Goal: Task Accomplishment & Management: Manage account settings

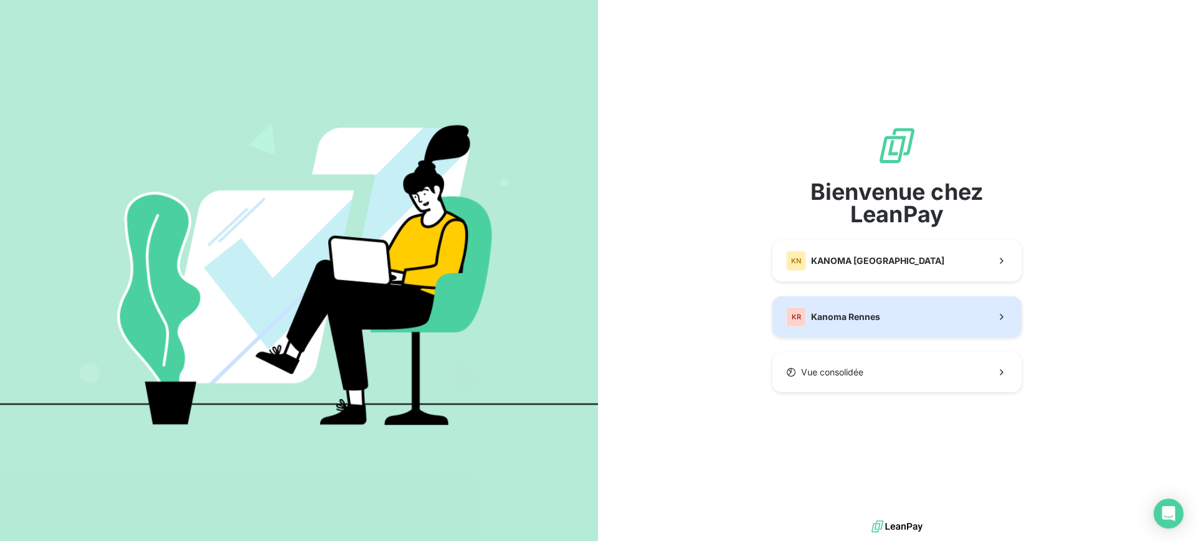
click at [867, 323] on div "KR Kanoma Rennes" at bounding box center [833, 317] width 94 height 20
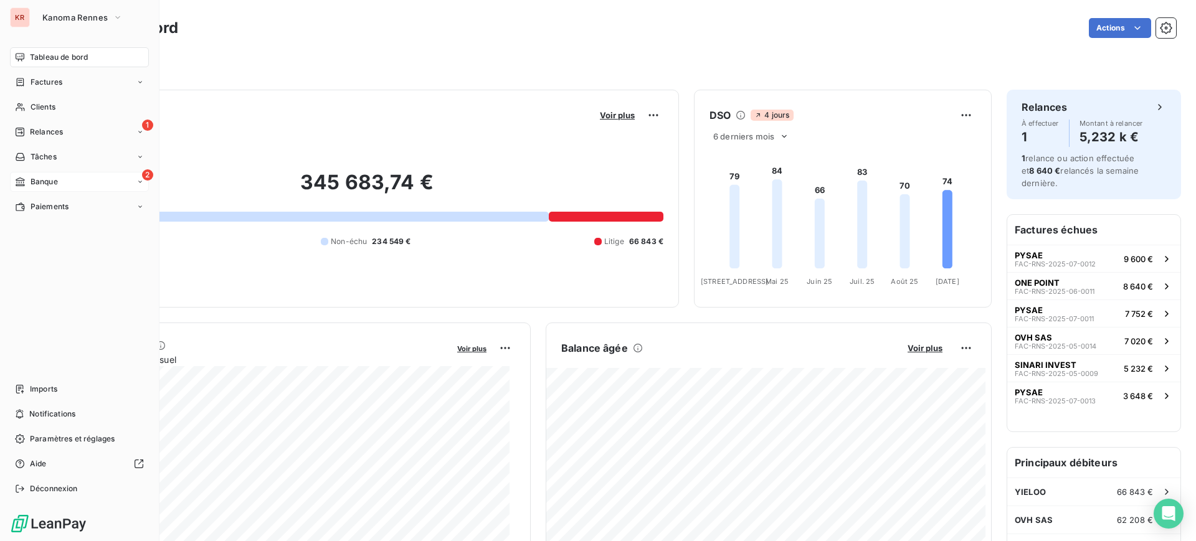
click at [33, 178] on span "Banque" at bounding box center [44, 181] width 27 height 11
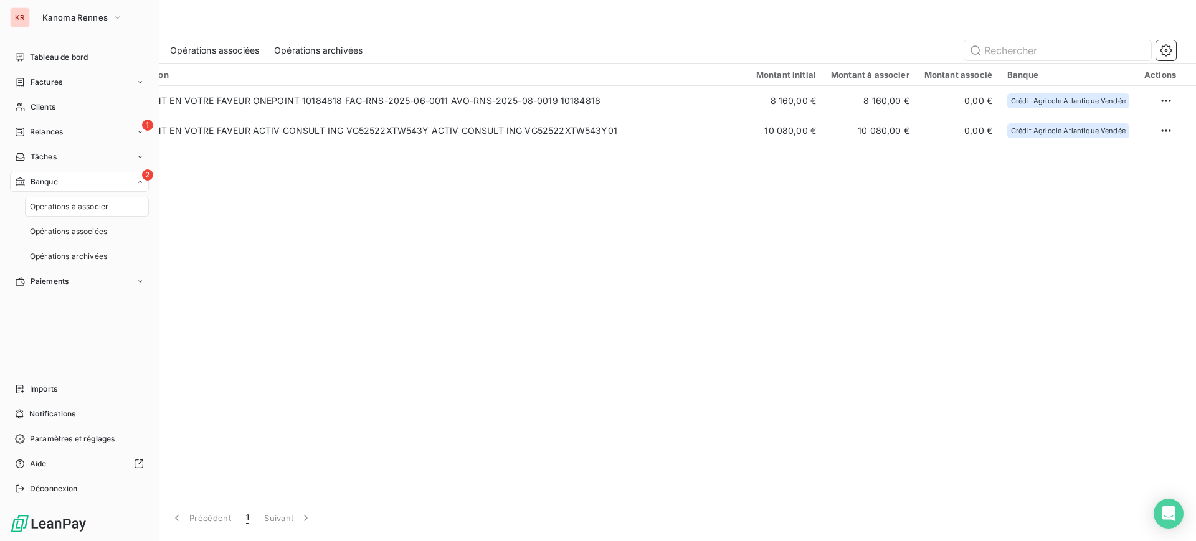
click at [45, 184] on span "Banque" at bounding box center [44, 181] width 27 height 11
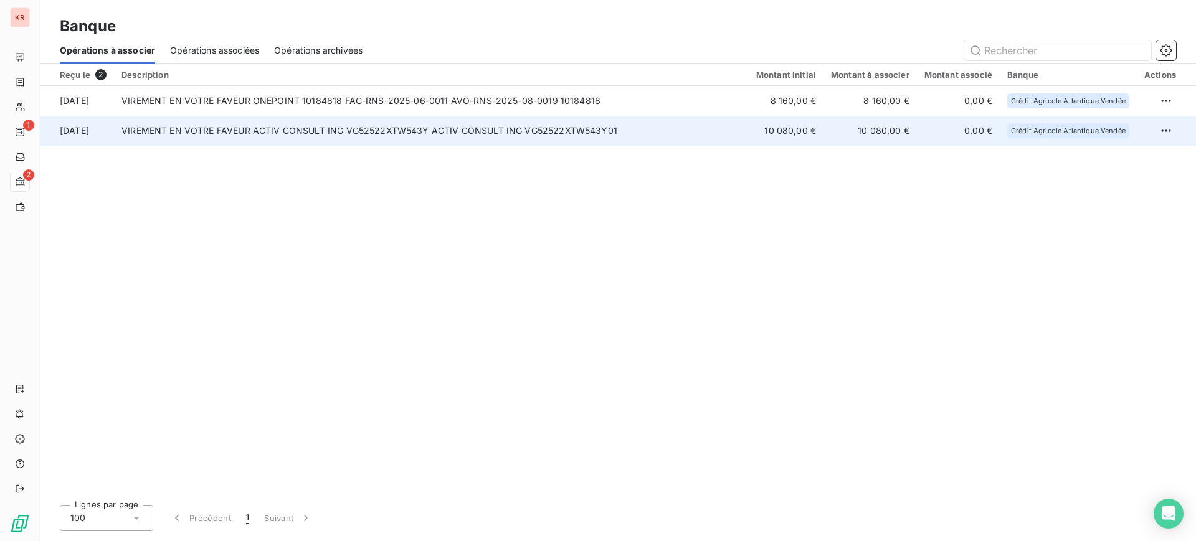
click at [240, 138] on td "VIREMENT EN VOTRE FAVEUR ACTIV CONSULT ING VG52522XTW543Y ACTIV CONSULT ING VG5…" at bounding box center [431, 131] width 635 height 30
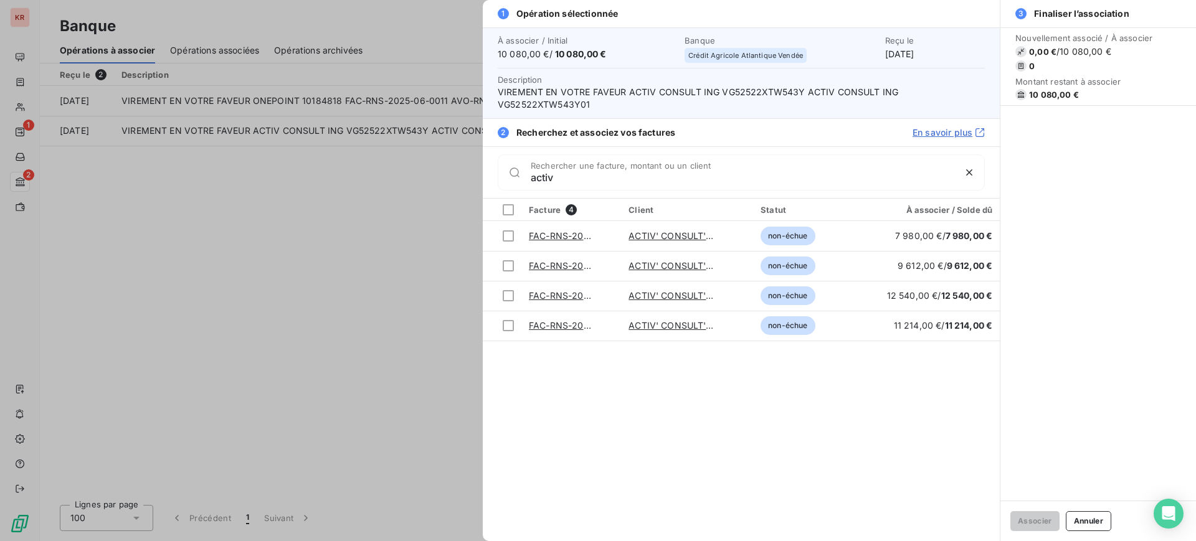
type input "activ"
click at [392, 201] on div at bounding box center [598, 270] width 1196 height 541
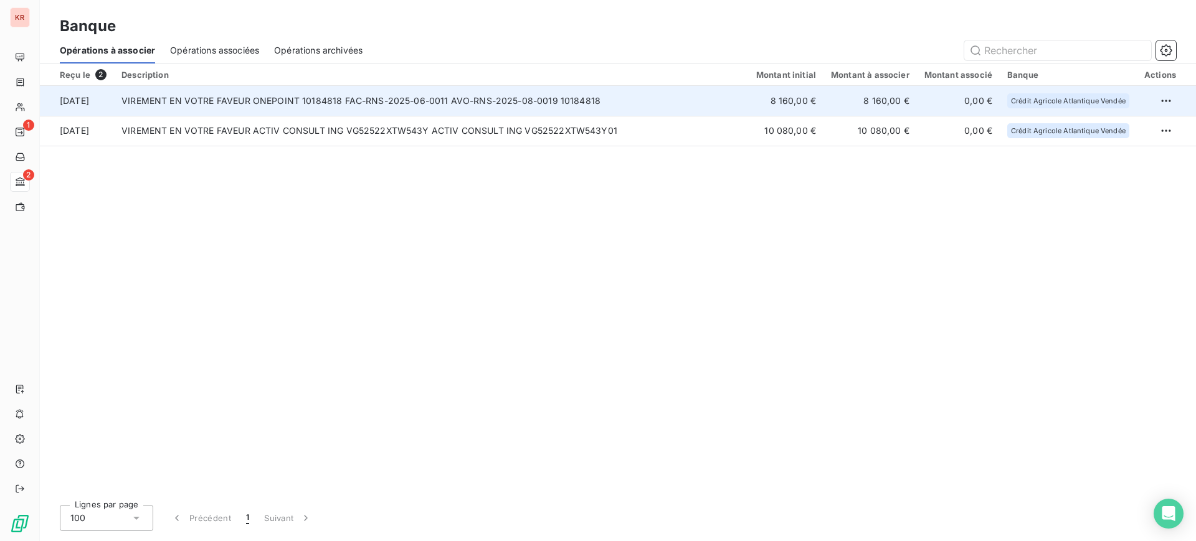
click at [367, 103] on td "VIREMENT EN VOTRE FAVEUR ONEPOINT 10184818 FAC-RNS-2025-06-0011 AVO-RNS-2025-08…" at bounding box center [431, 101] width 635 height 30
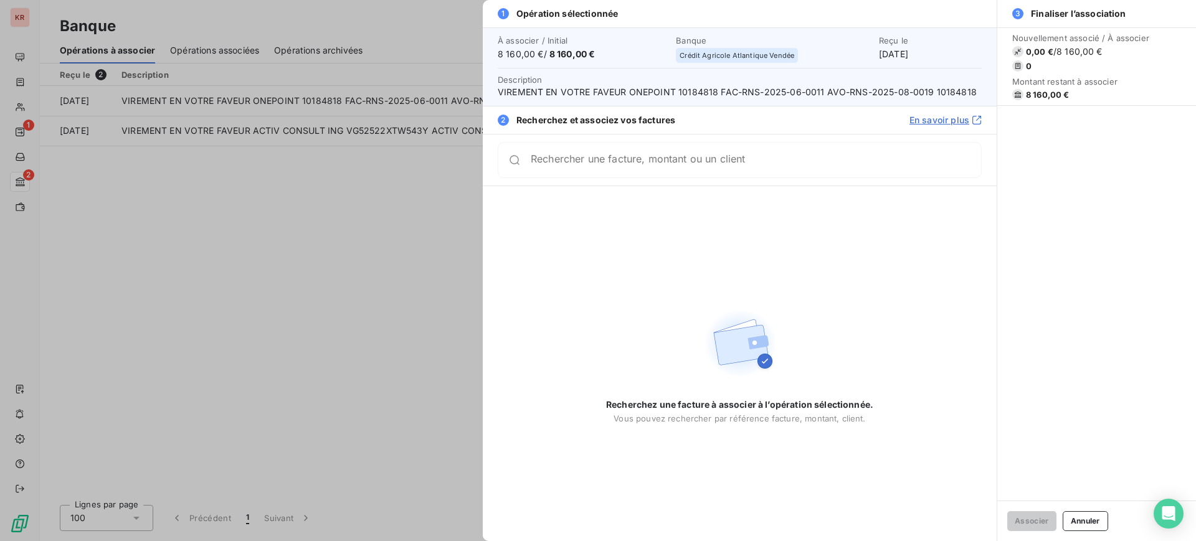
click at [583, 160] on input "Rechercher une facture, montant ou un client" at bounding box center [756, 160] width 450 height 12
click at [154, 188] on div at bounding box center [598, 270] width 1196 height 541
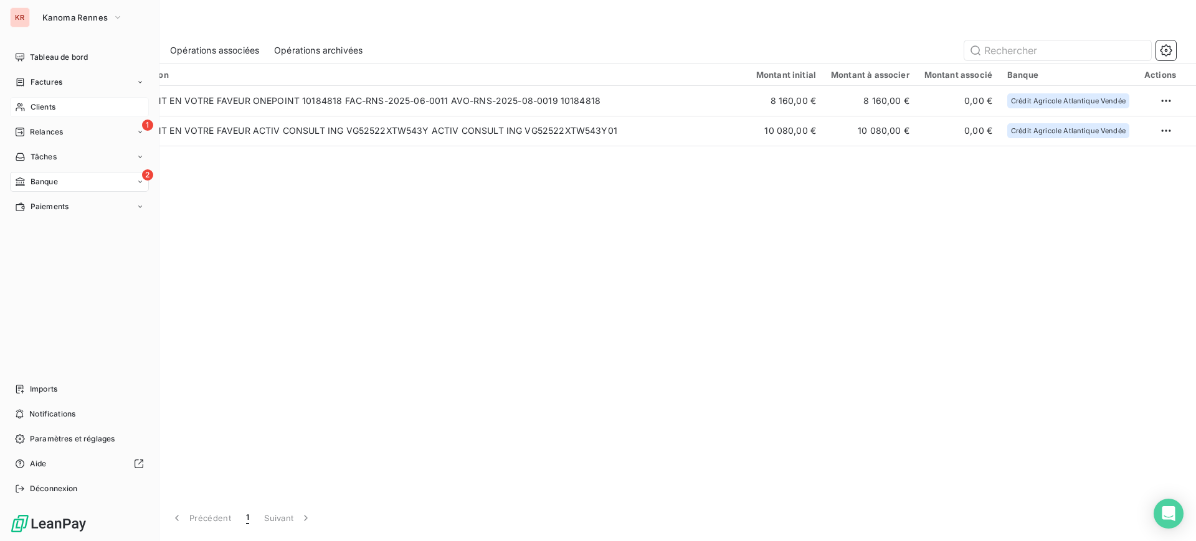
click at [36, 105] on span "Clients" at bounding box center [43, 107] width 25 height 11
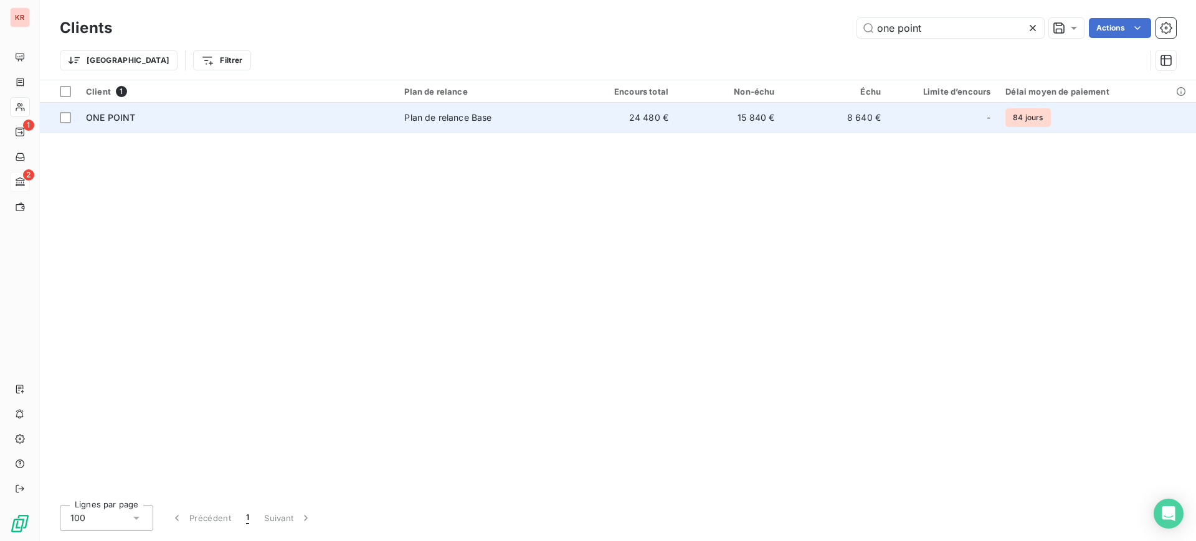
type input "one point"
click at [315, 122] on div "ONE POINT" at bounding box center [237, 117] width 303 height 12
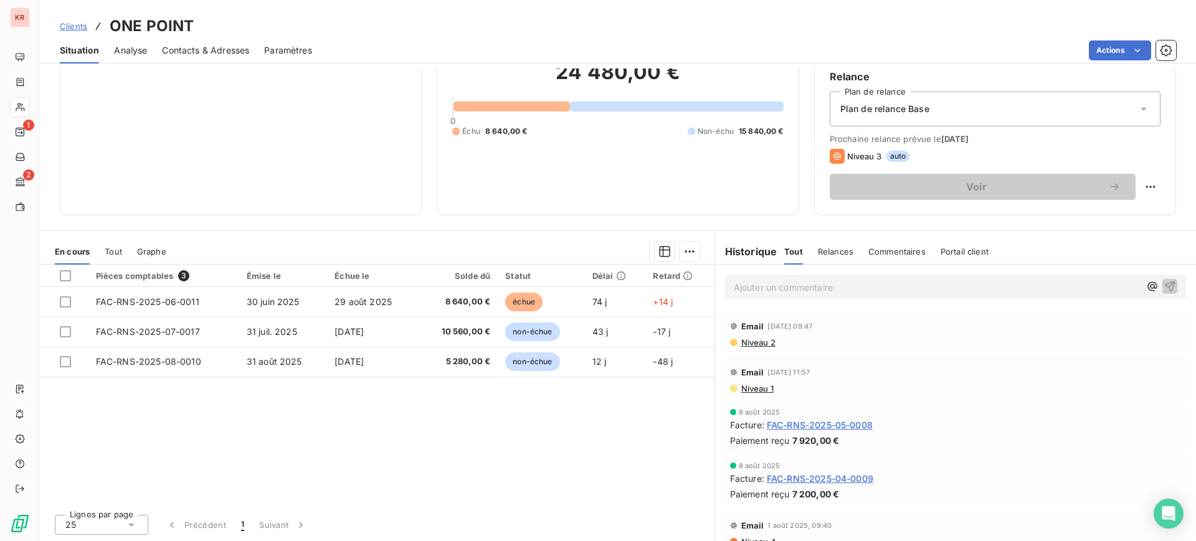
scroll to position [110, 0]
click at [106, 252] on span "Tout" at bounding box center [113, 251] width 17 height 10
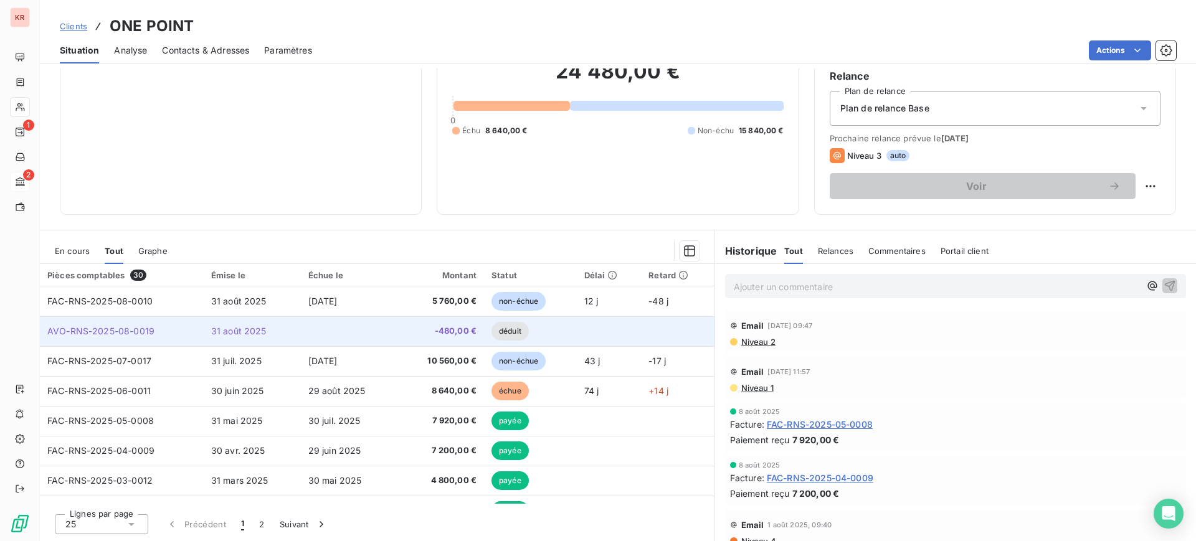
click at [535, 331] on td "déduit" at bounding box center [530, 331] width 93 height 30
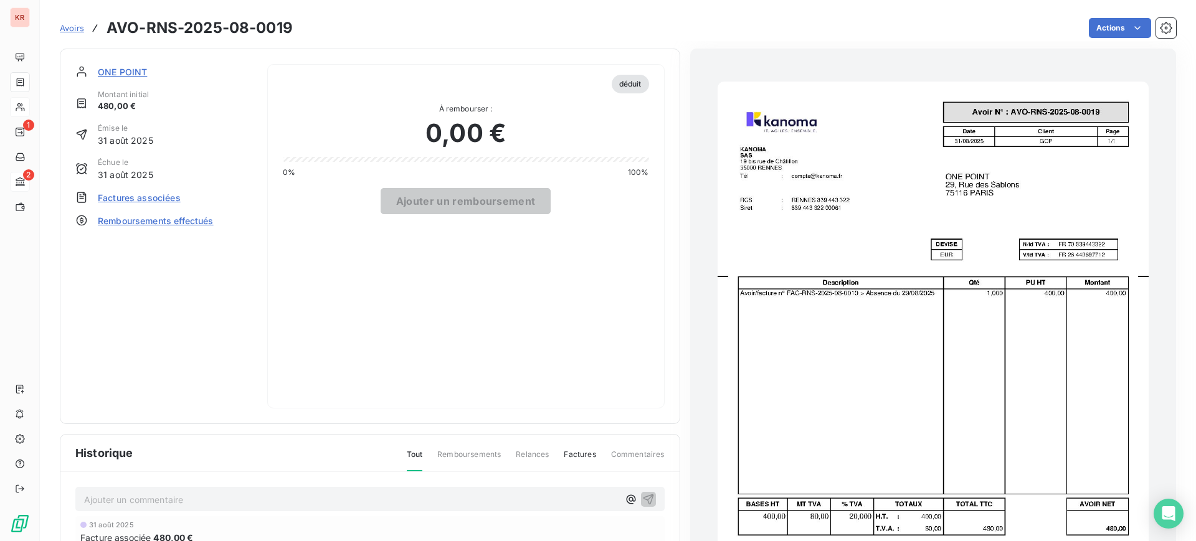
click at [145, 195] on span "Factures associées" at bounding box center [139, 197] width 83 height 13
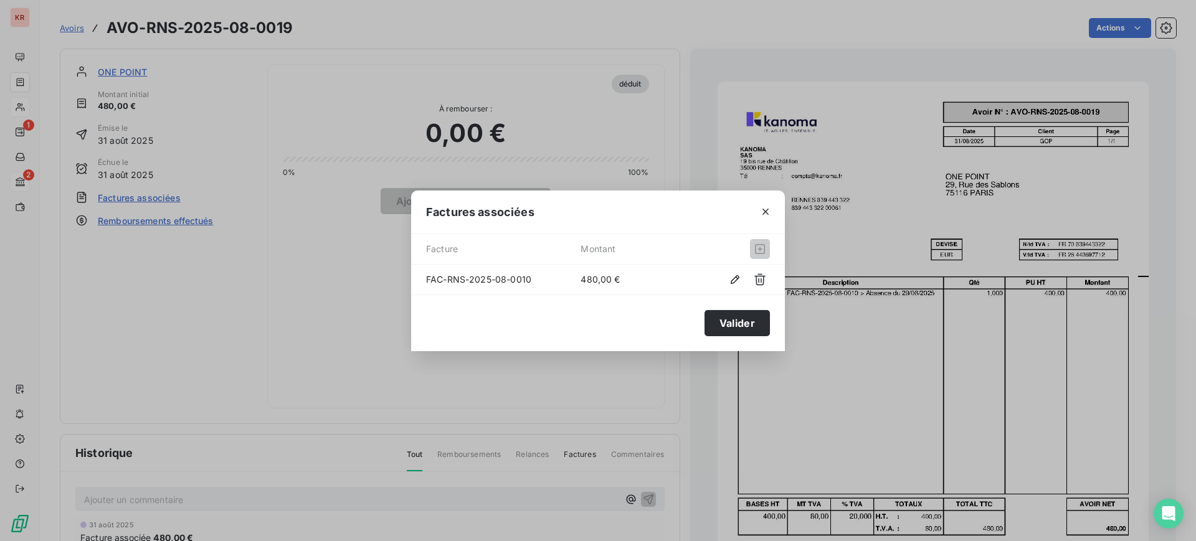
click at [752, 275] on button "button" at bounding box center [760, 280] width 20 height 20
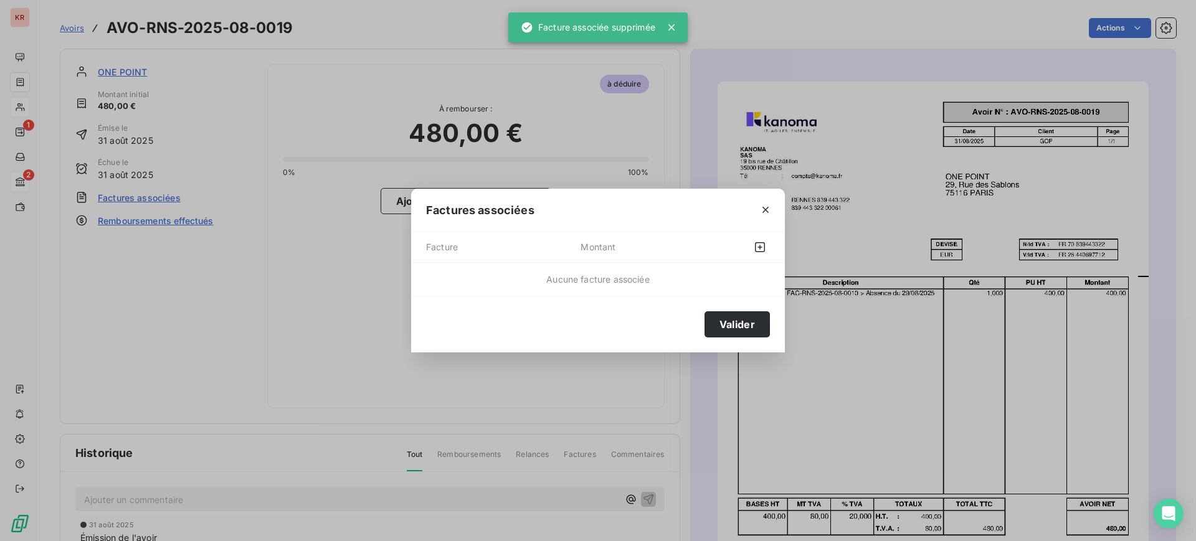
click at [729, 327] on button "Valider" at bounding box center [736, 324] width 65 height 26
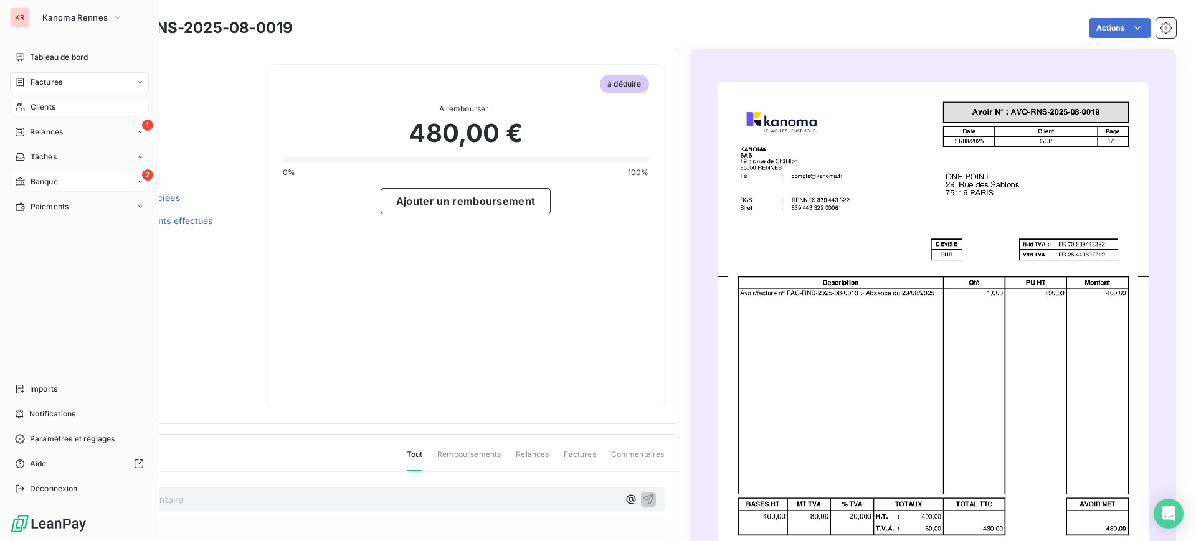
click at [70, 184] on div "2 Banque" at bounding box center [79, 182] width 139 height 20
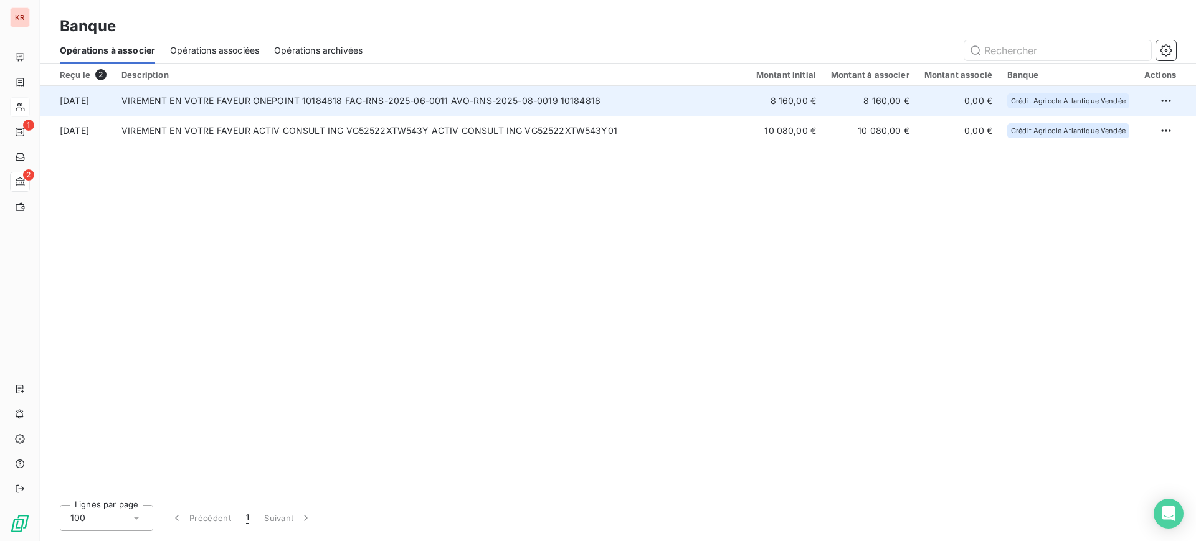
click at [624, 108] on td "VIREMENT EN VOTRE FAVEUR ONEPOINT 10184818 FAC-RNS-2025-06-0011 AVO-RNS-2025-08…" at bounding box center [431, 101] width 635 height 30
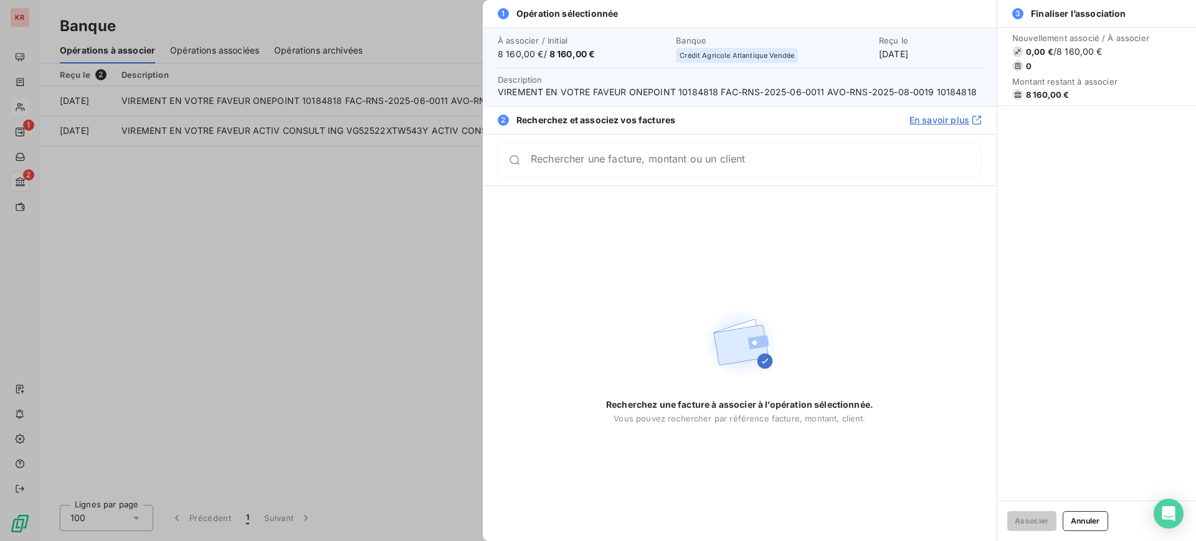
click at [716, 179] on div "Rechercher une facture, montant ou un client" at bounding box center [740, 160] width 514 height 52
click at [709, 173] on div "Rechercher une facture, montant ou un client" at bounding box center [740, 160] width 484 height 36
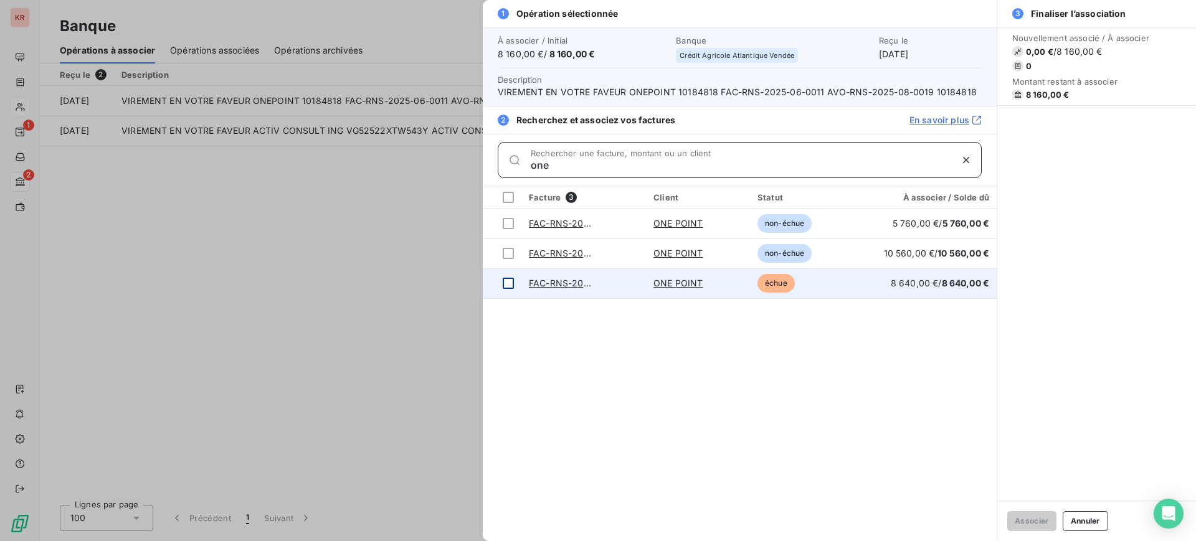
type input "one"
click at [506, 285] on div at bounding box center [508, 283] width 11 height 11
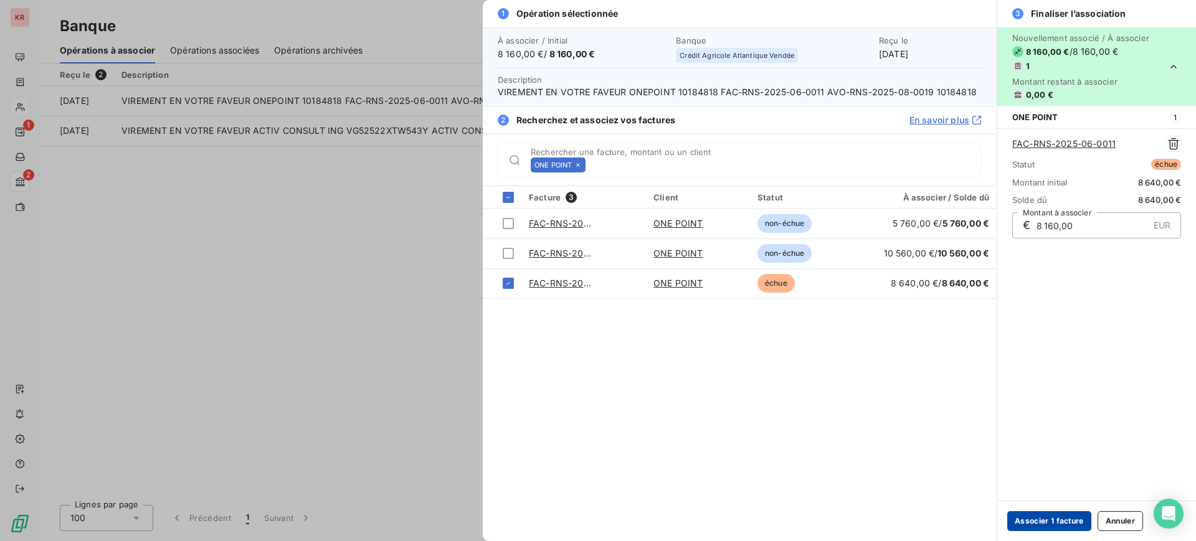
click at [1049, 527] on button "Associer 1 facture" at bounding box center [1049, 521] width 84 height 20
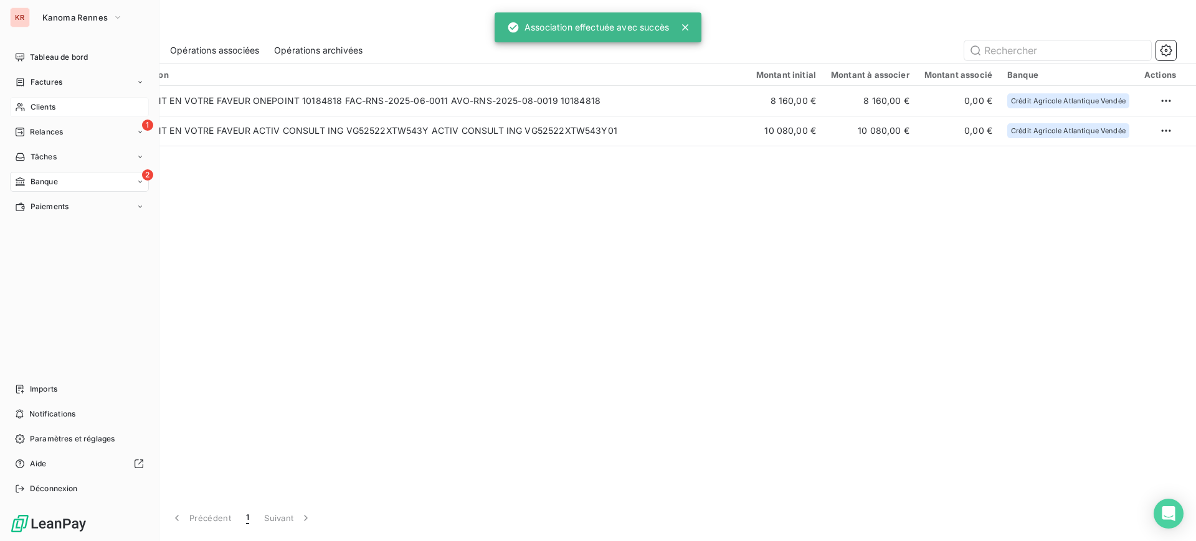
click at [44, 111] on span "Clients" at bounding box center [43, 107] width 25 height 11
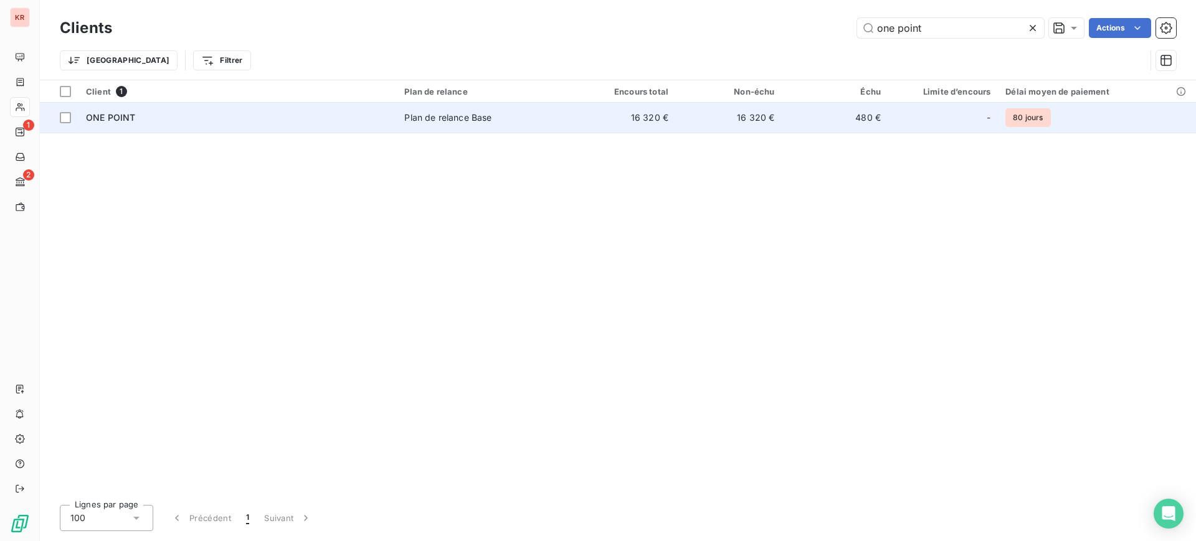
click at [107, 110] on td "ONE POINT" at bounding box center [237, 118] width 318 height 30
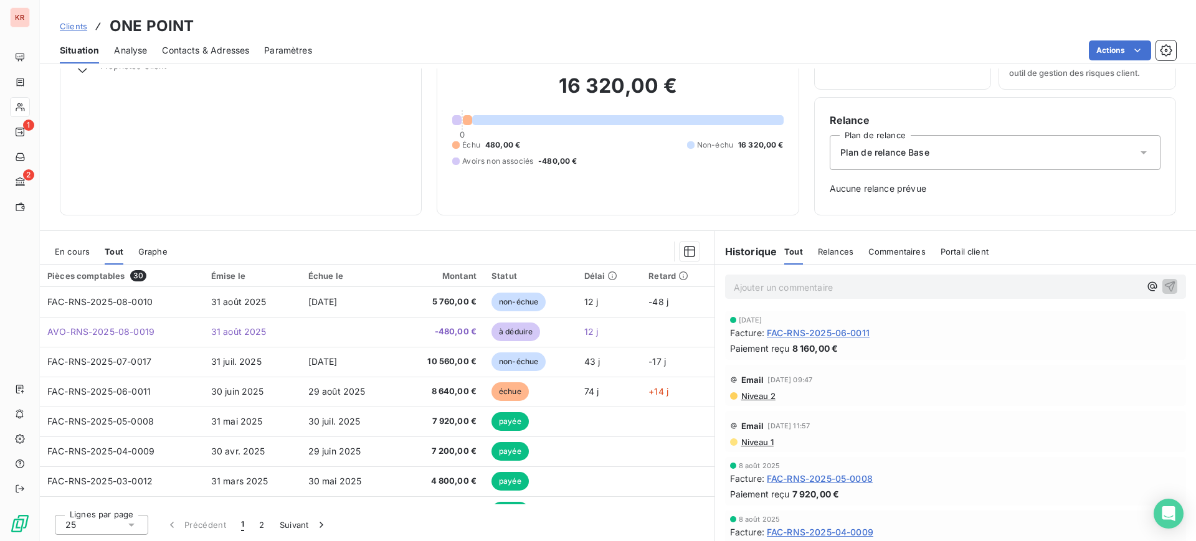
scroll to position [67, 0]
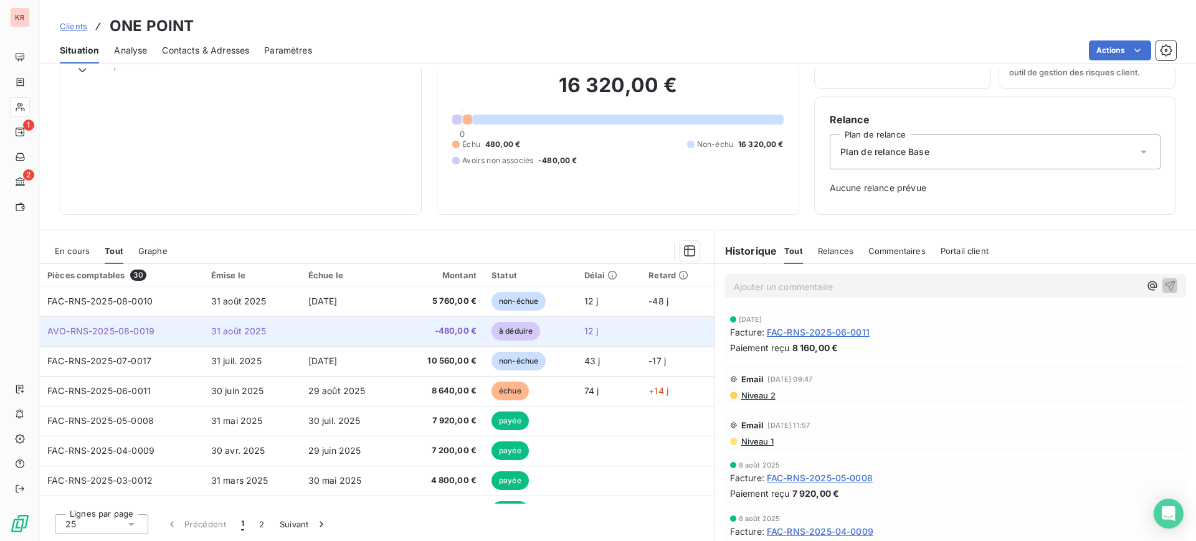
click at [154, 332] on td "AVO-RNS-2025-08-0019" at bounding box center [122, 331] width 164 height 30
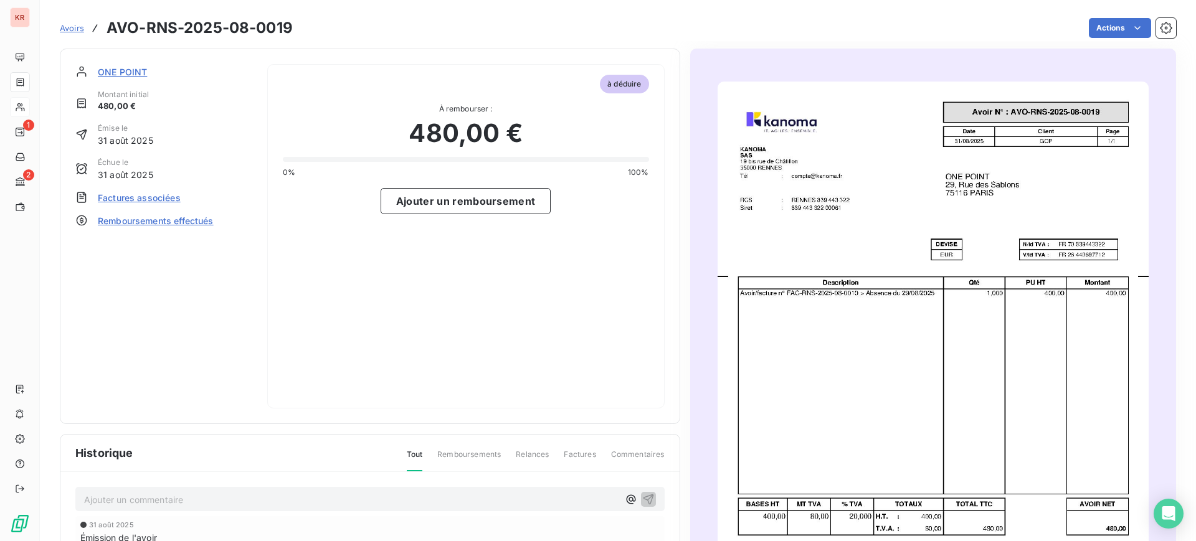
click at [124, 202] on span "Factures associées" at bounding box center [139, 197] width 83 height 13
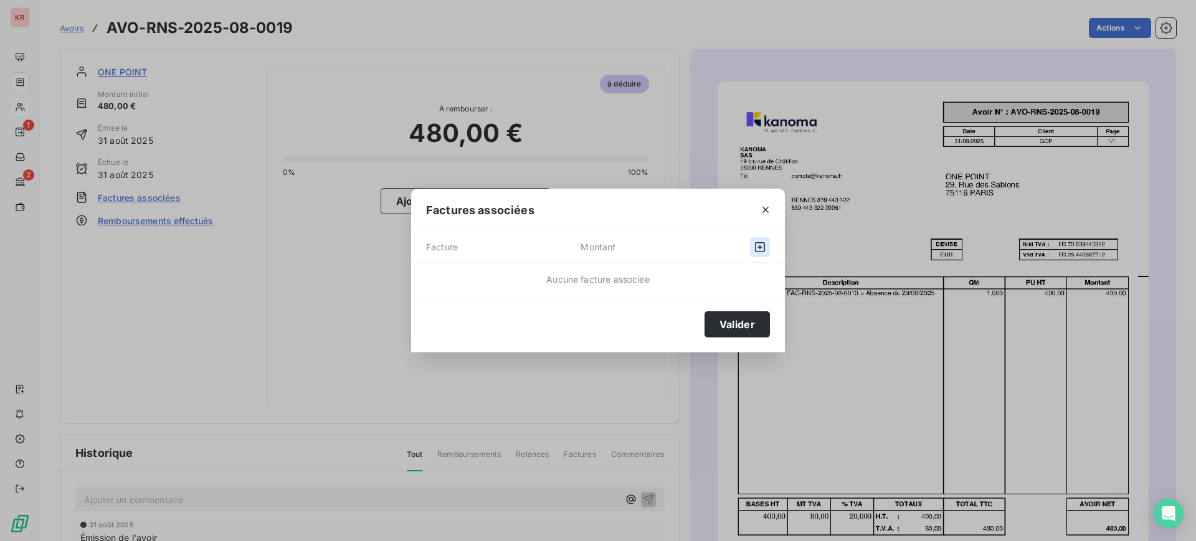
click at [761, 249] on icon "button" at bounding box center [760, 247] width 12 height 12
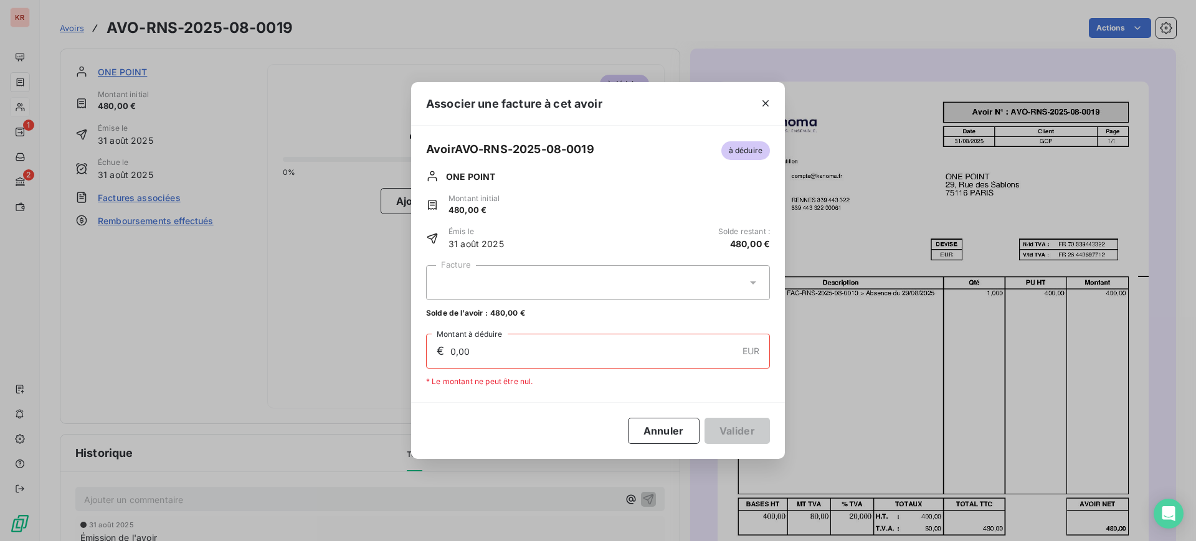
click at [584, 280] on div at bounding box center [598, 282] width 344 height 35
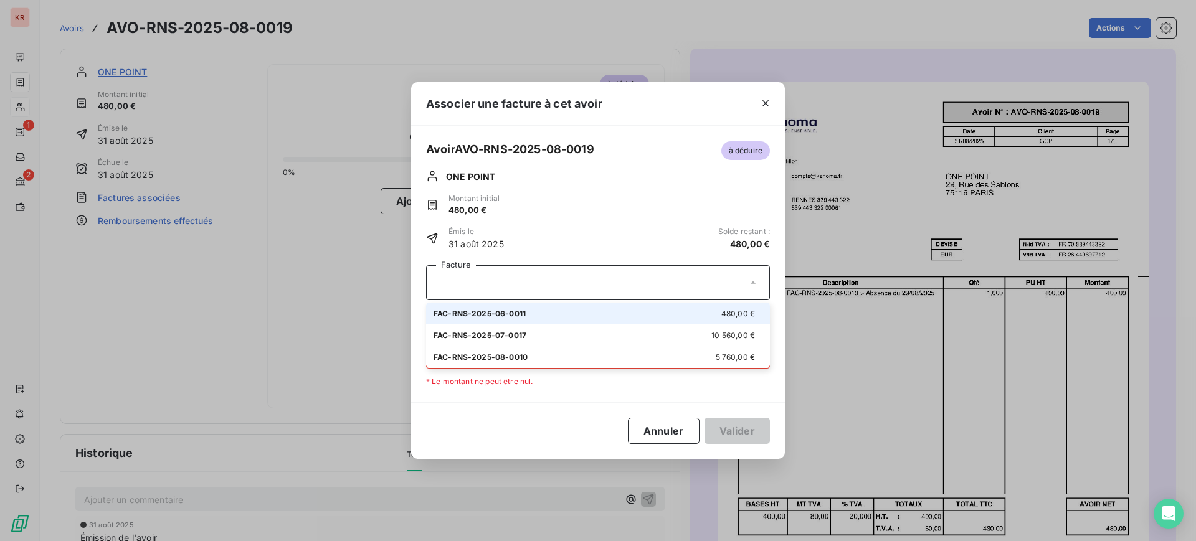
click at [559, 318] on div "FAC-RNS-2025-06-0011 480,00 €" at bounding box center [598, 314] width 329 height 12
type input "480,00"
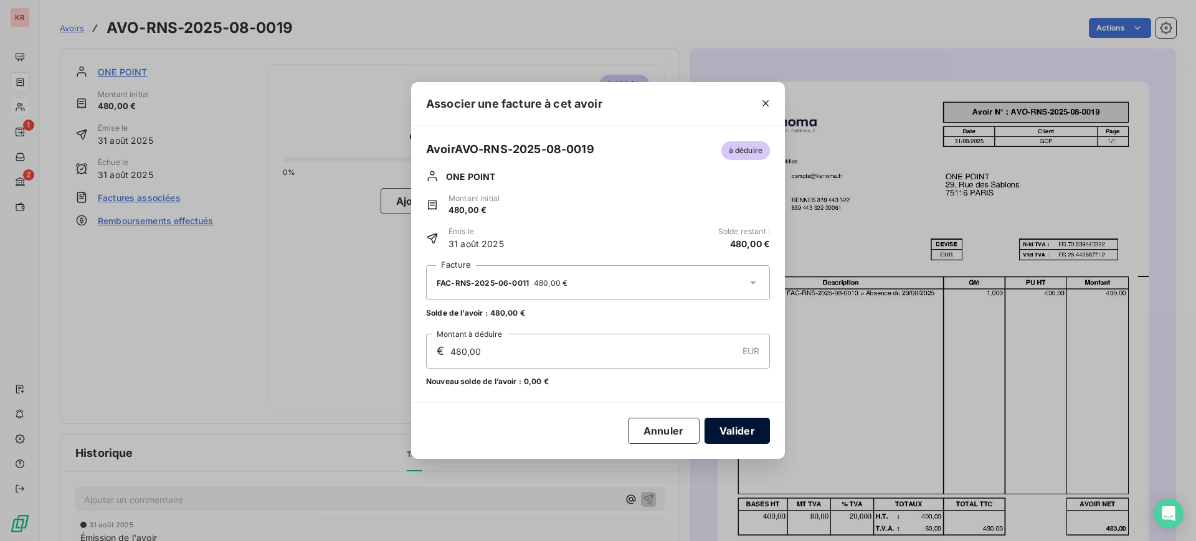
click at [749, 433] on button "Valider" at bounding box center [736, 431] width 65 height 26
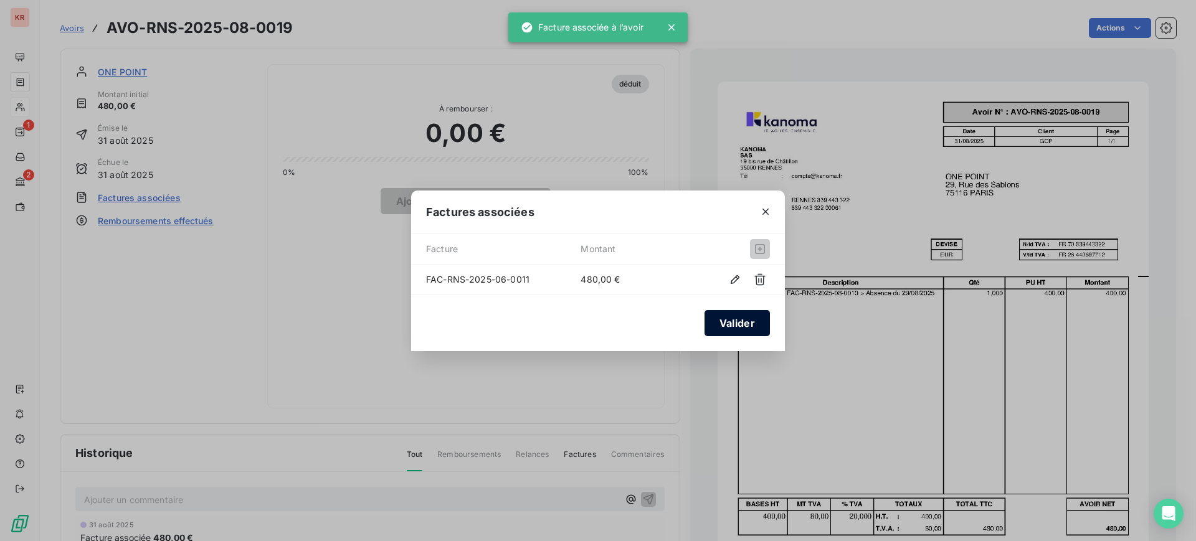
click at [732, 333] on button "Valider" at bounding box center [736, 323] width 65 height 26
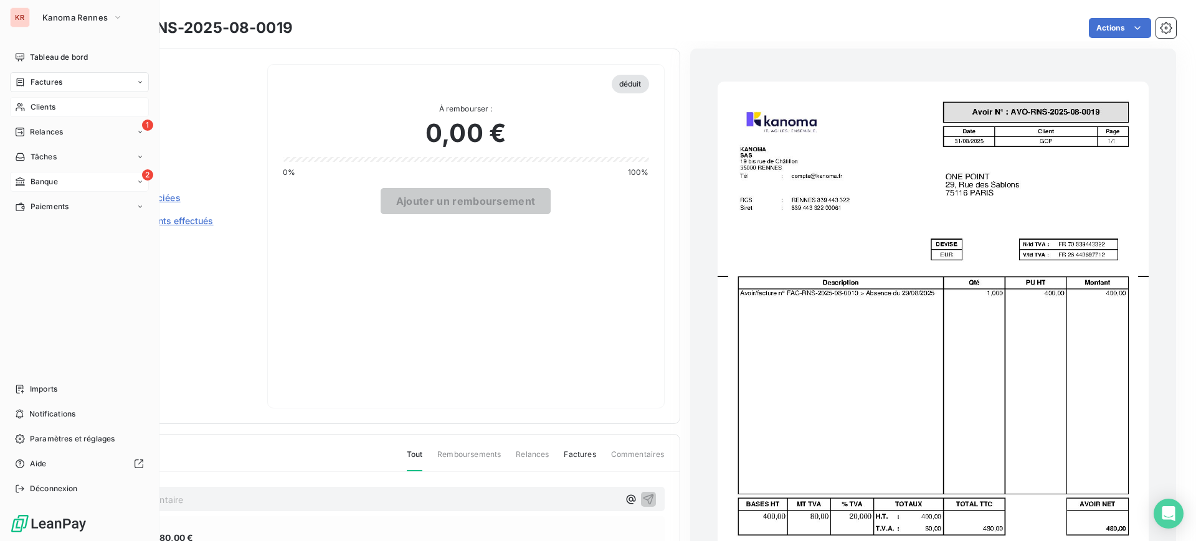
click at [67, 175] on div "2 Banque" at bounding box center [79, 182] width 139 height 20
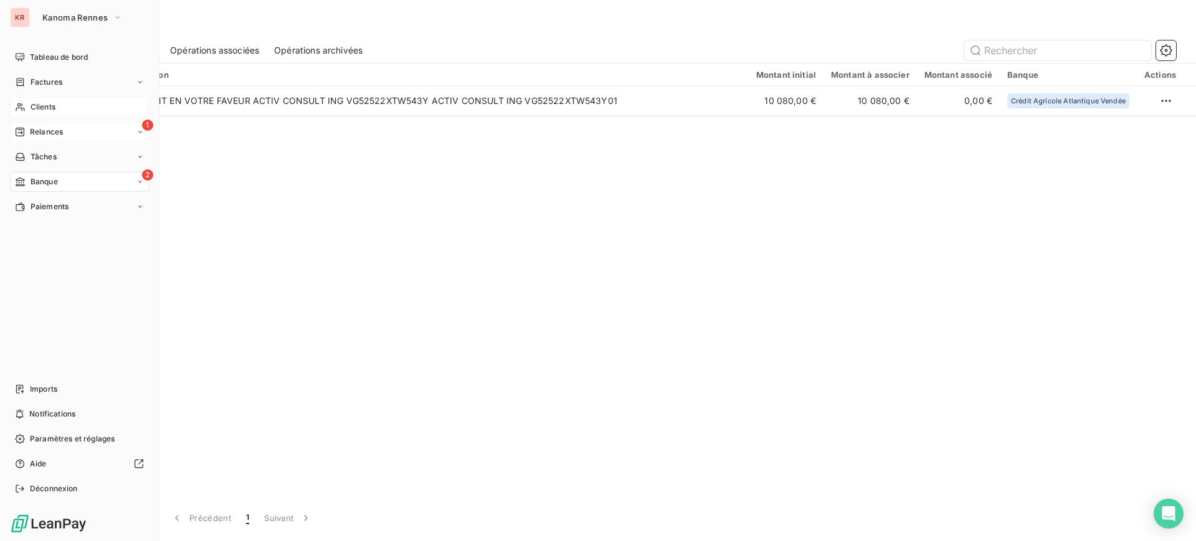
click at [40, 134] on span "Relances" at bounding box center [46, 131] width 33 height 11
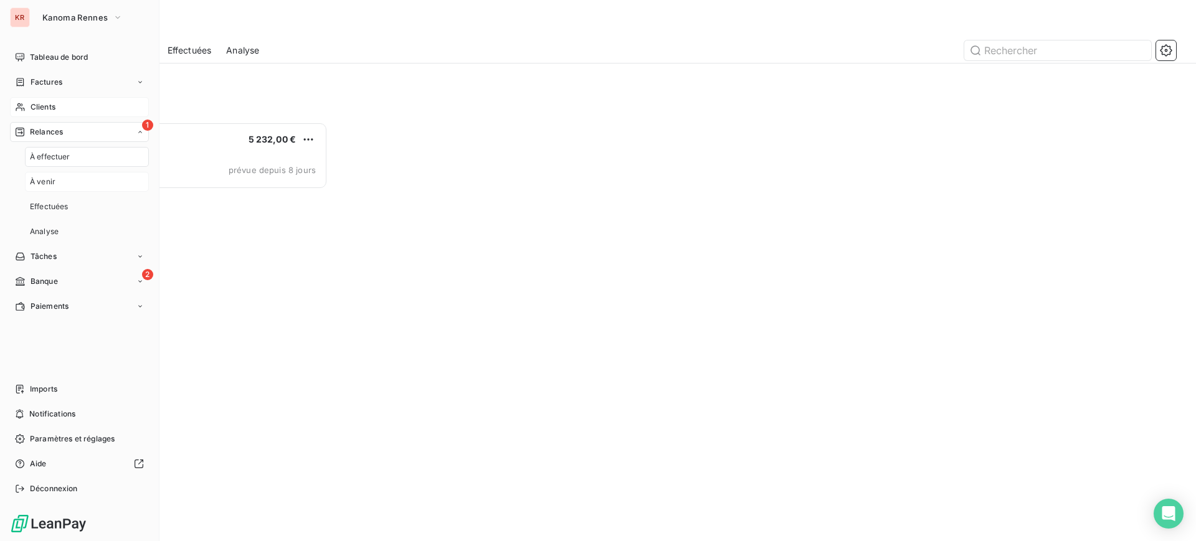
scroll to position [407, 256]
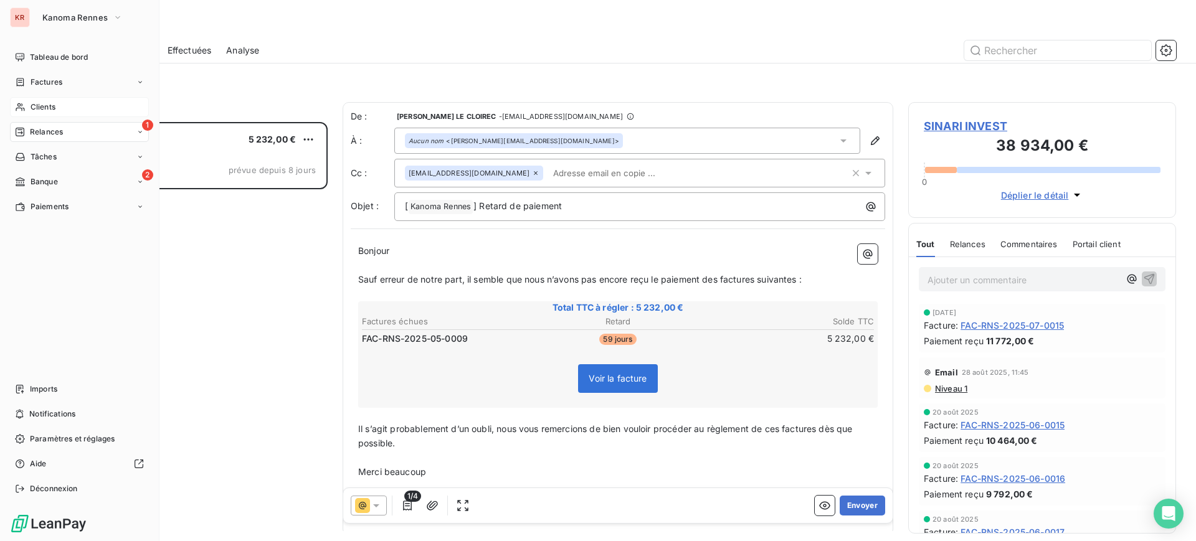
click at [44, 179] on span "Banque" at bounding box center [44, 181] width 27 height 11
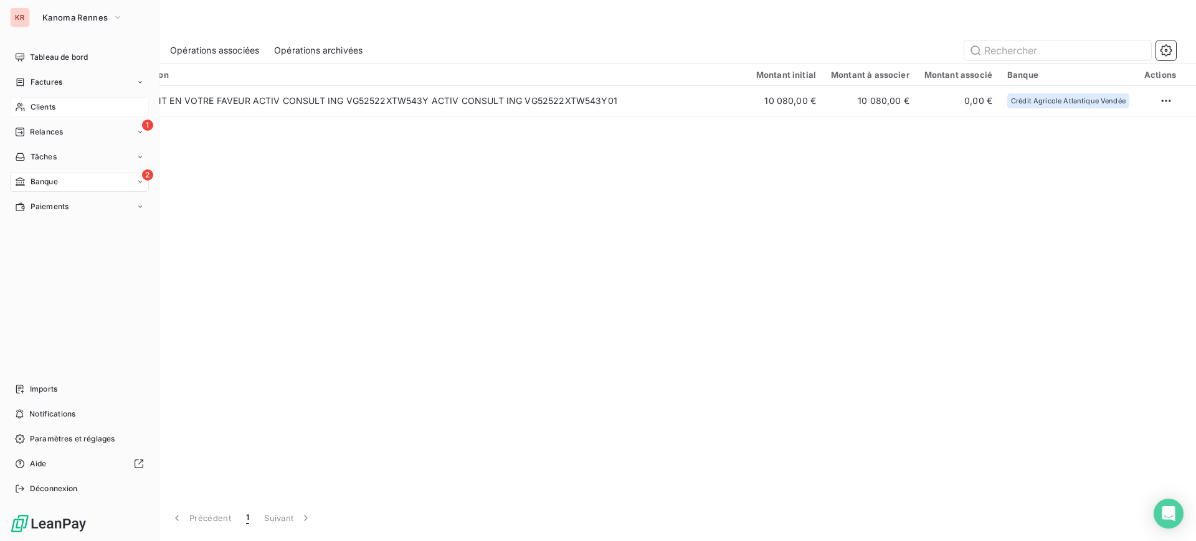
click at [24, 18] on div "KR" at bounding box center [20, 17] width 20 height 20
click at [58, 17] on span "Kanoma Rennes" at bounding box center [74, 17] width 65 height 10
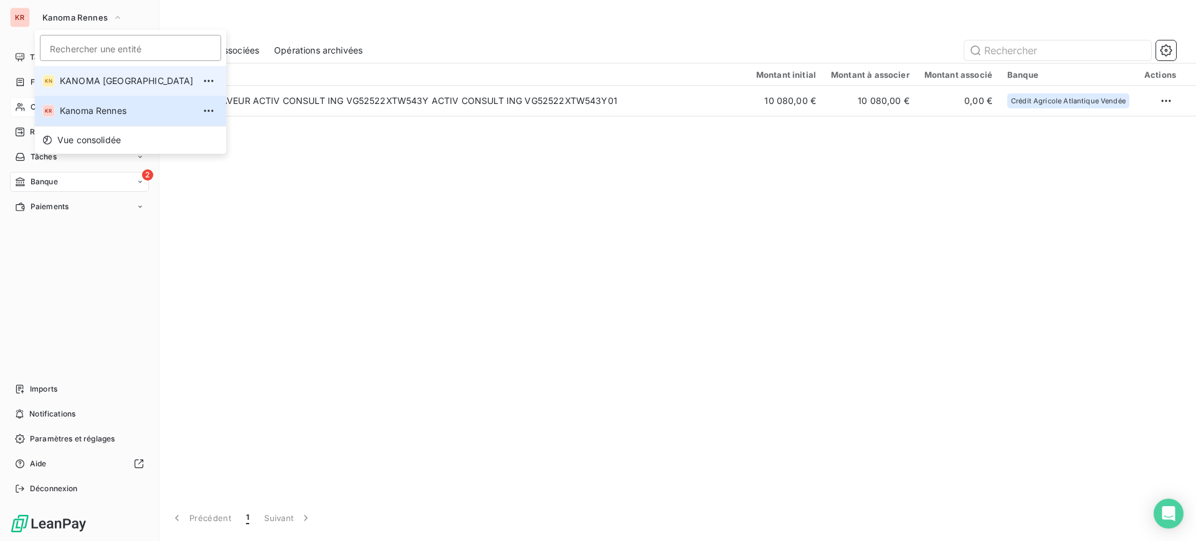
click at [85, 71] on li "KN KANOMA [GEOGRAPHIC_DATA]" at bounding box center [130, 81] width 191 height 30
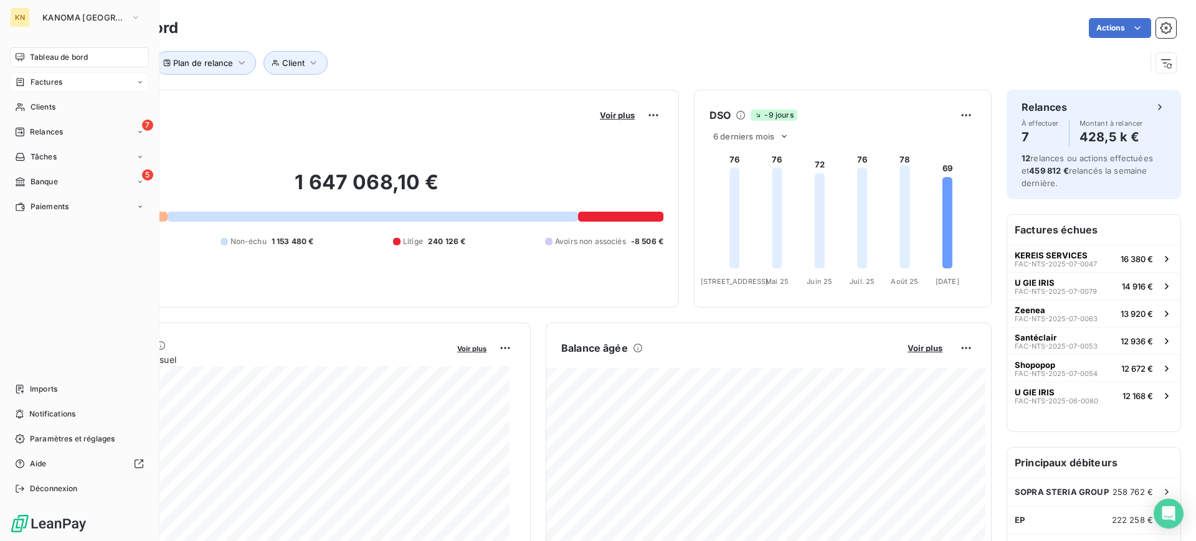
click at [52, 82] on span "Factures" at bounding box center [47, 82] width 32 height 11
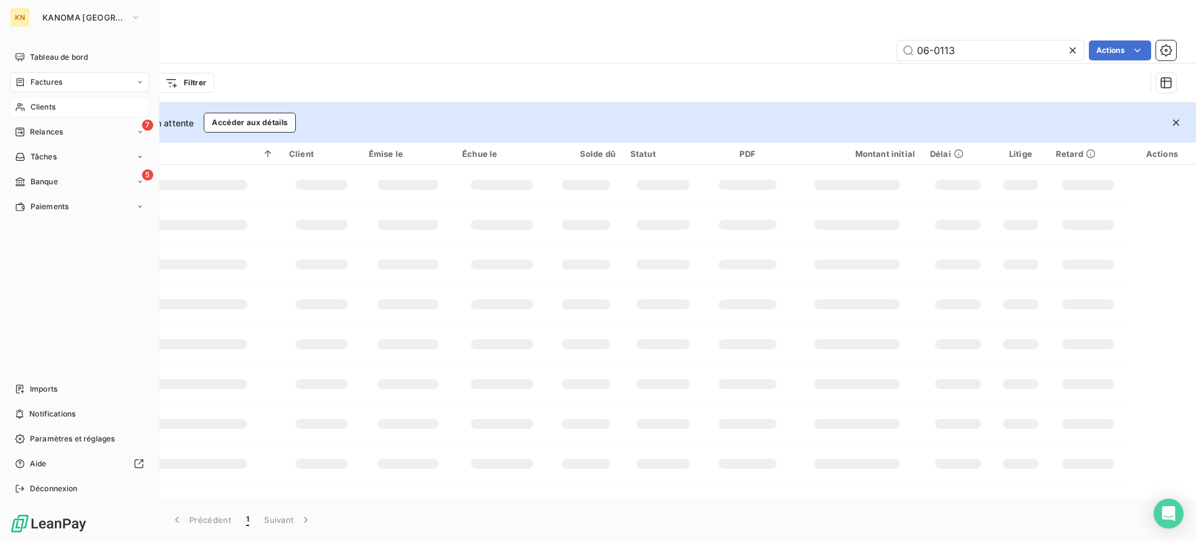
drag, startPoint x: 29, startPoint y: 104, endPoint x: 39, endPoint y: 102, distance: 10.1
click at [29, 105] on div "Clients" at bounding box center [79, 107] width 139 height 20
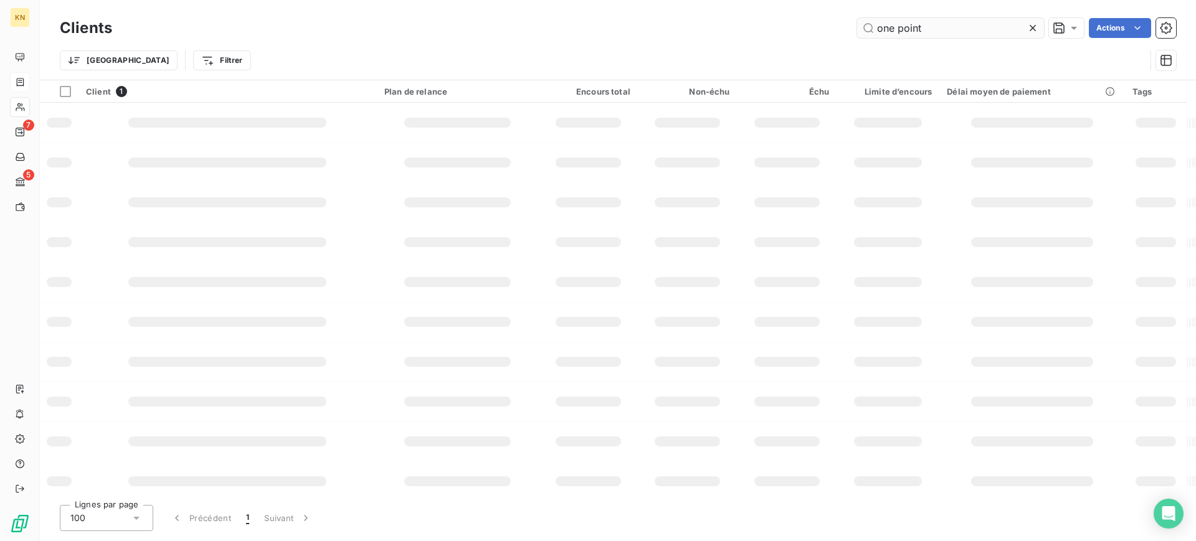
click at [912, 28] on input "one point" at bounding box center [950, 28] width 187 height 20
click at [912, 29] on input "one point" at bounding box center [950, 28] width 187 height 20
click at [887, 29] on input "activ" at bounding box center [950, 28] width 187 height 20
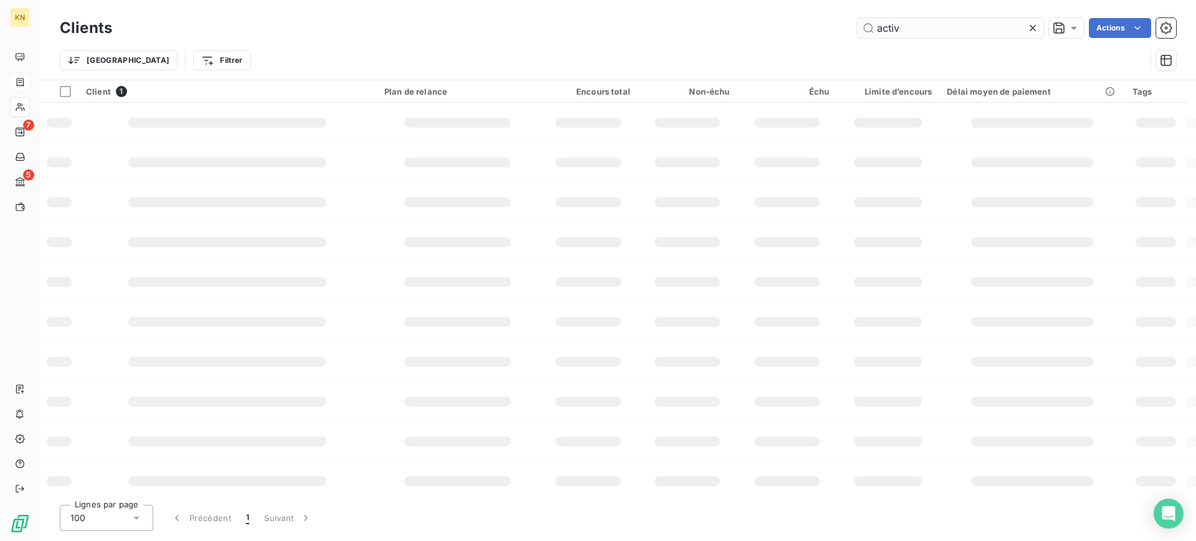
click at [887, 29] on input "activ" at bounding box center [950, 28] width 187 height 20
type input "activ"
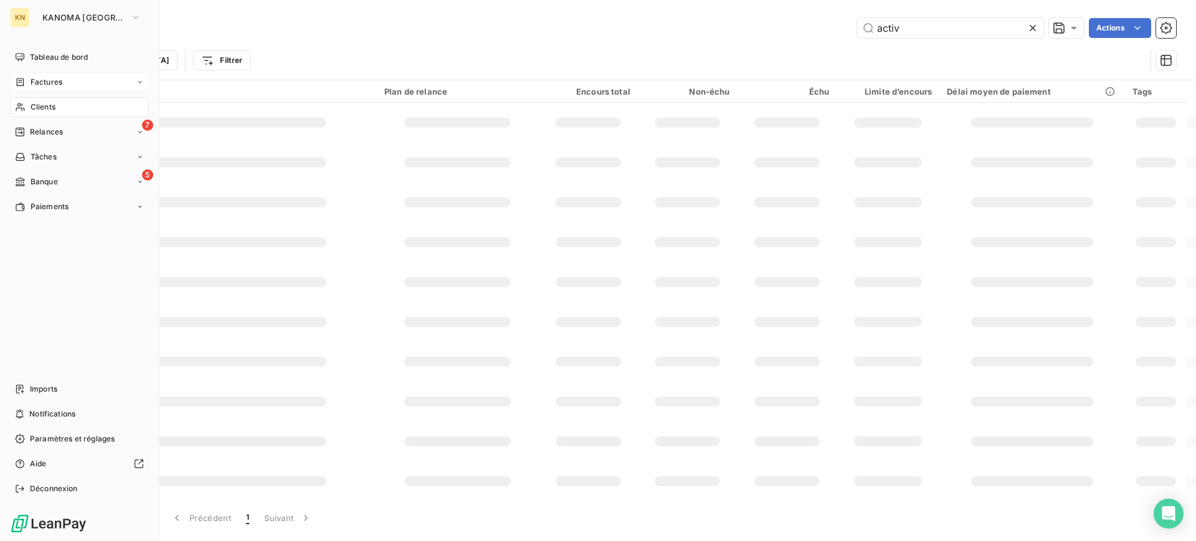
click at [46, 79] on span "Factures" at bounding box center [47, 82] width 32 height 11
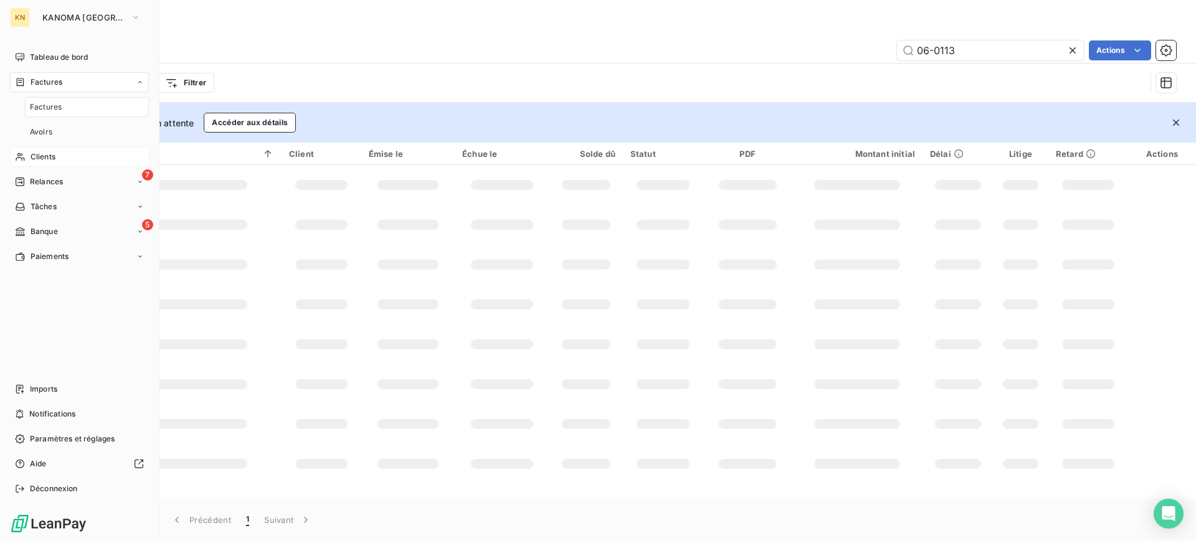
click at [36, 102] on span "Factures" at bounding box center [46, 107] width 32 height 11
click at [57, 102] on span "Factures" at bounding box center [46, 107] width 32 height 11
click at [28, 100] on div "Clients" at bounding box center [79, 107] width 139 height 20
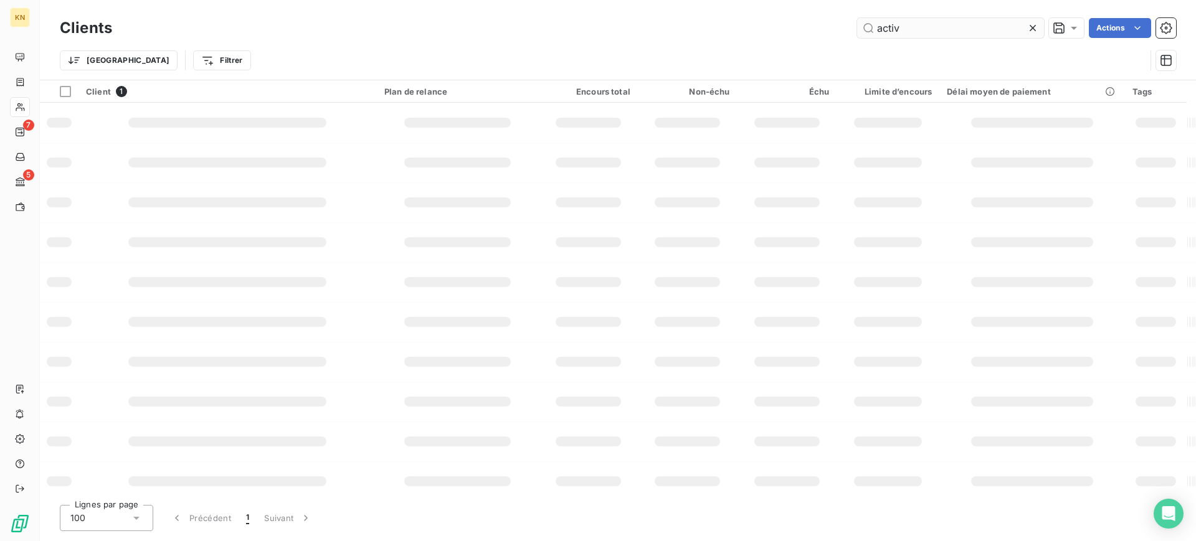
click at [910, 27] on input "activ" at bounding box center [950, 28] width 187 height 20
click at [1030, 22] on icon at bounding box center [1032, 28] width 12 height 12
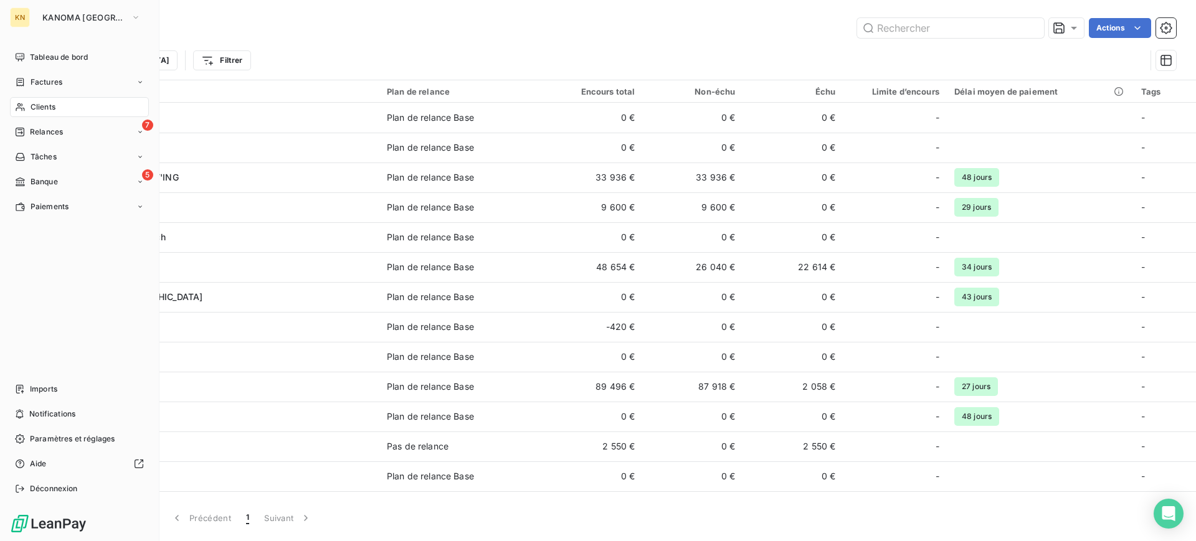
click at [32, 103] on span "Clients" at bounding box center [43, 107] width 25 height 11
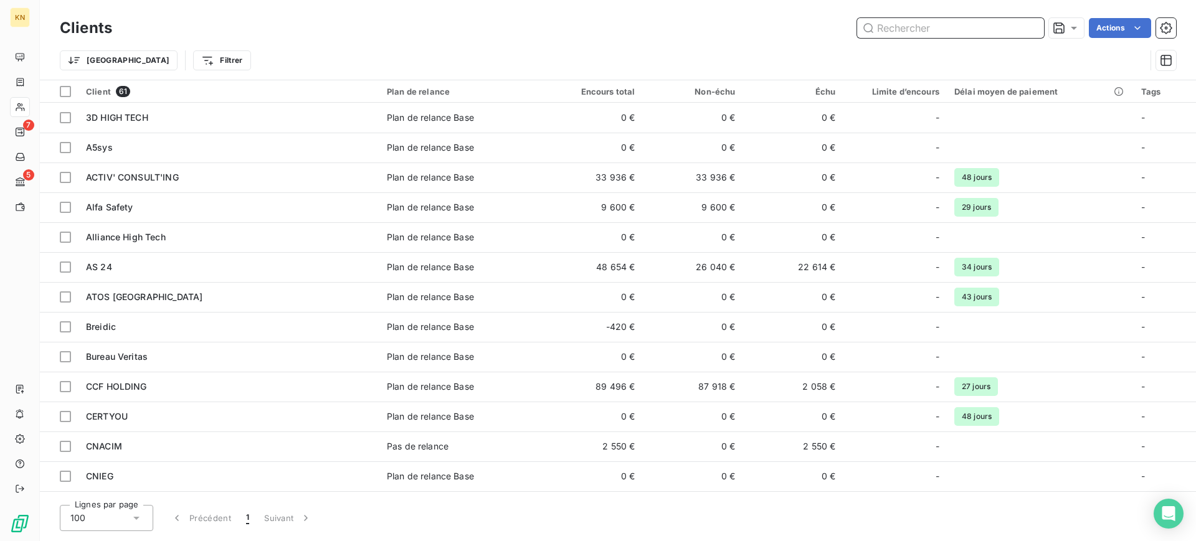
click at [921, 29] on input "text" at bounding box center [950, 28] width 187 height 20
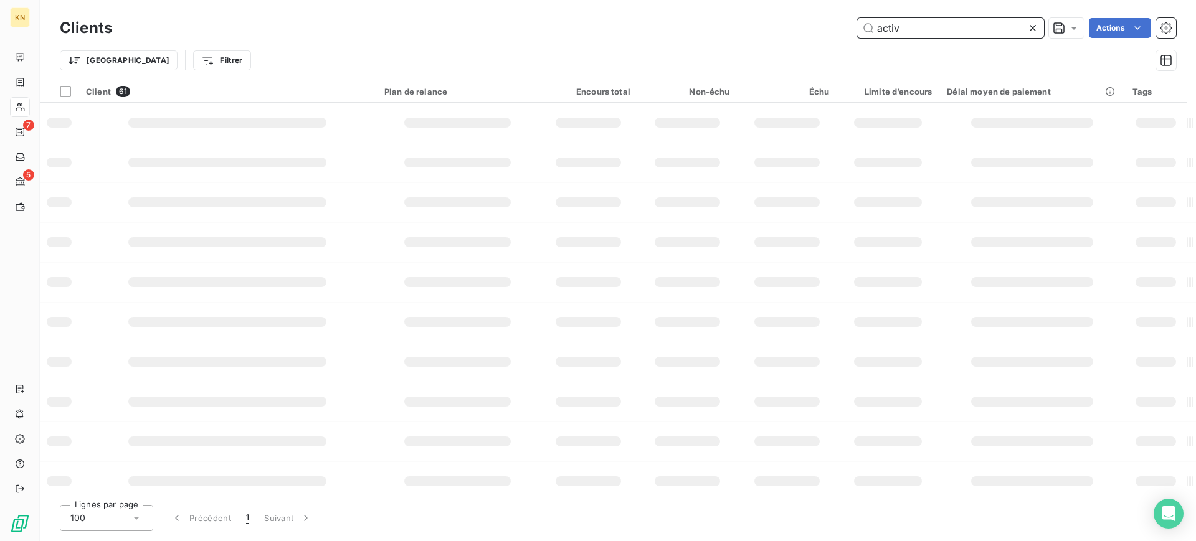
type input "activ"
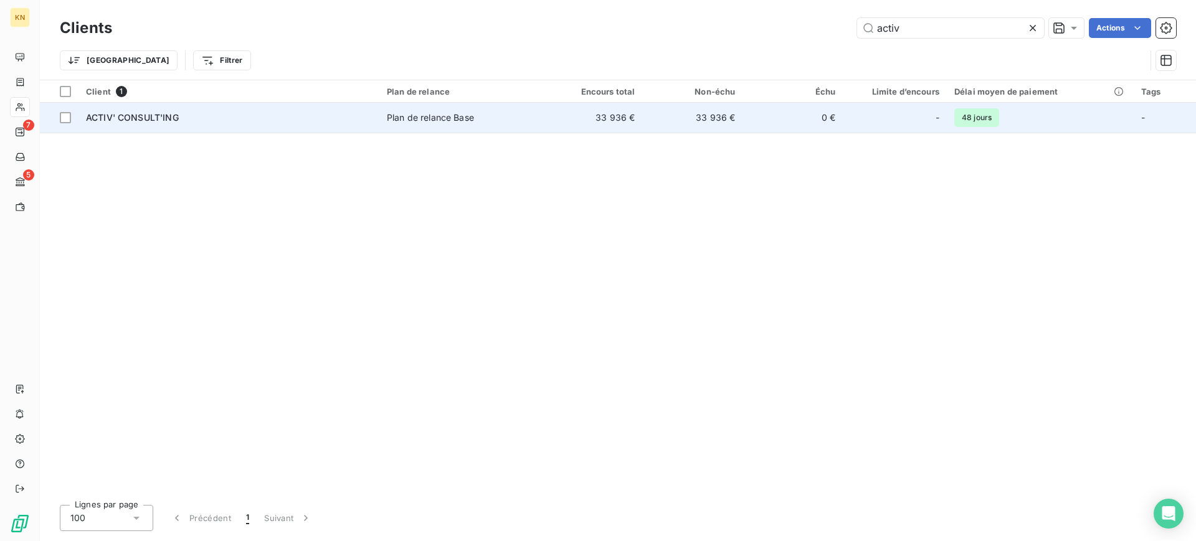
click at [614, 110] on td "33 936 €" at bounding box center [593, 118] width 100 height 30
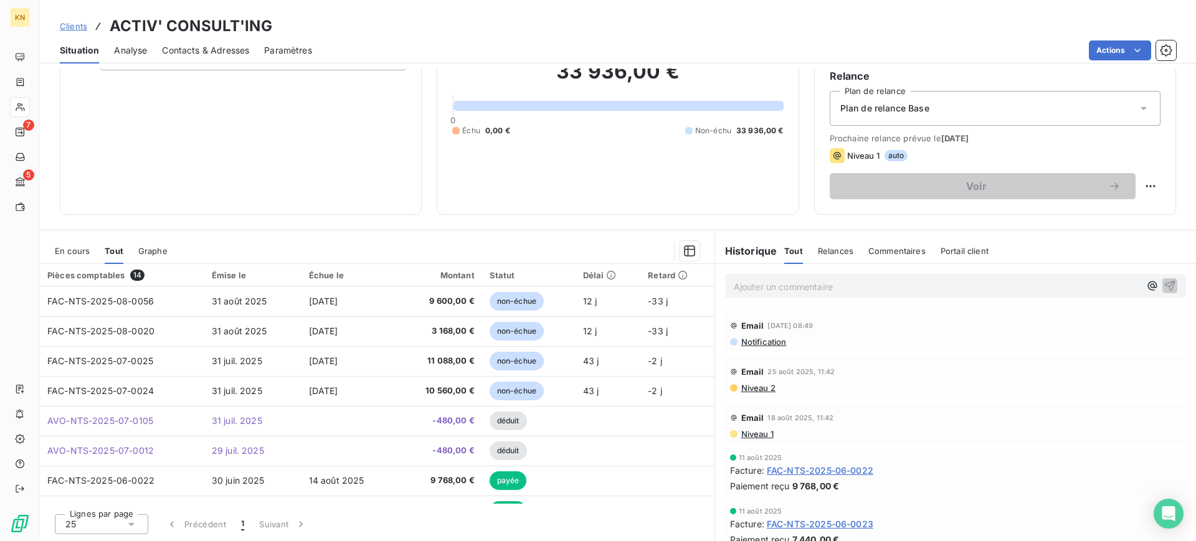
click at [75, 250] on span "En cours" at bounding box center [72, 251] width 35 height 10
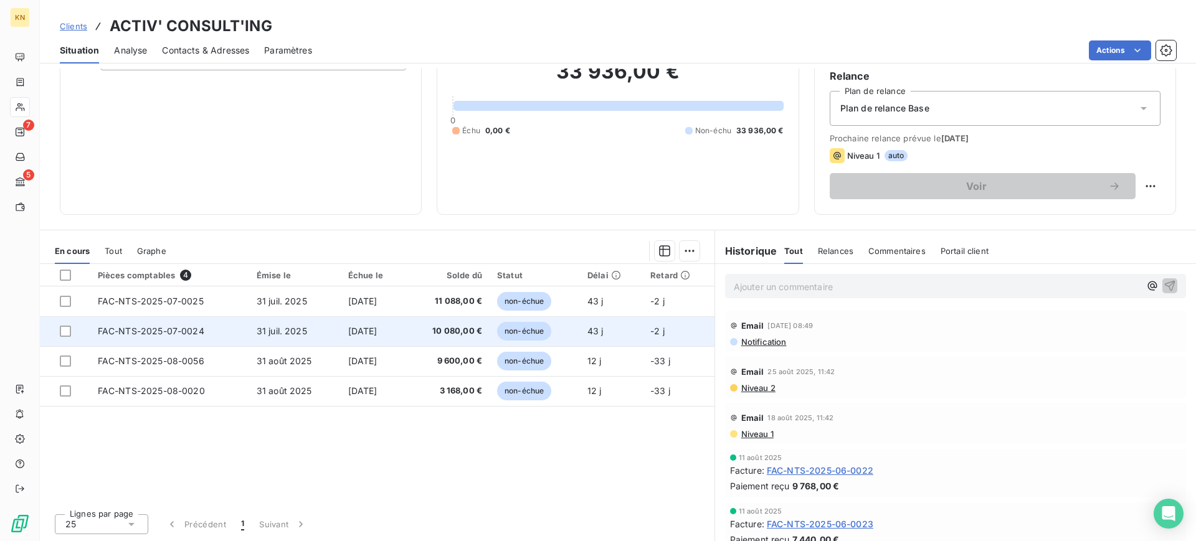
click at [475, 336] on span "10 080,00 €" at bounding box center [447, 331] width 69 height 12
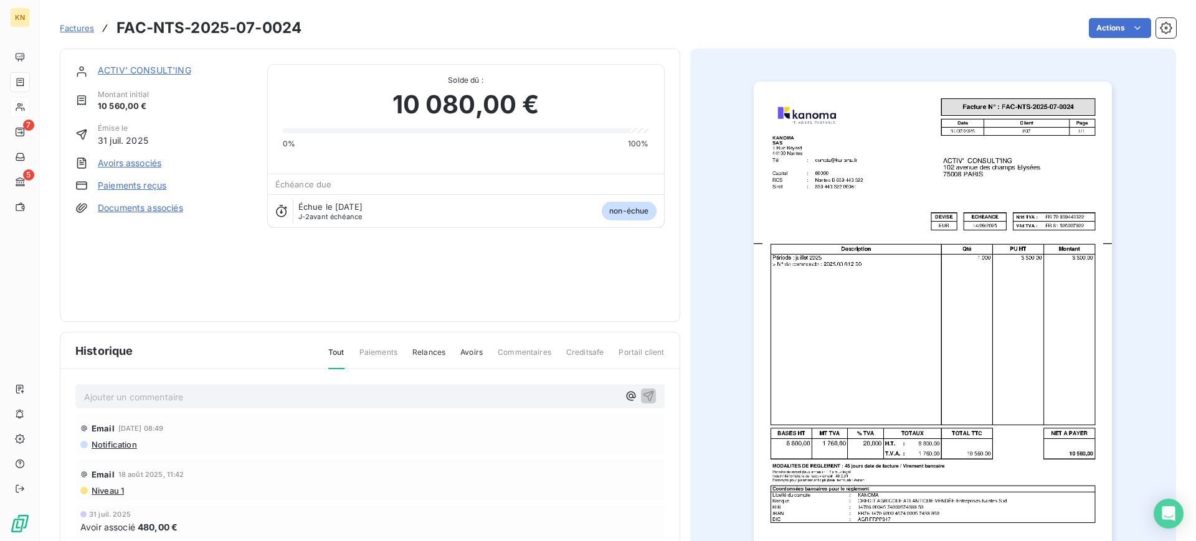
click at [148, 186] on link "Paiements reçus" at bounding box center [132, 185] width 69 height 12
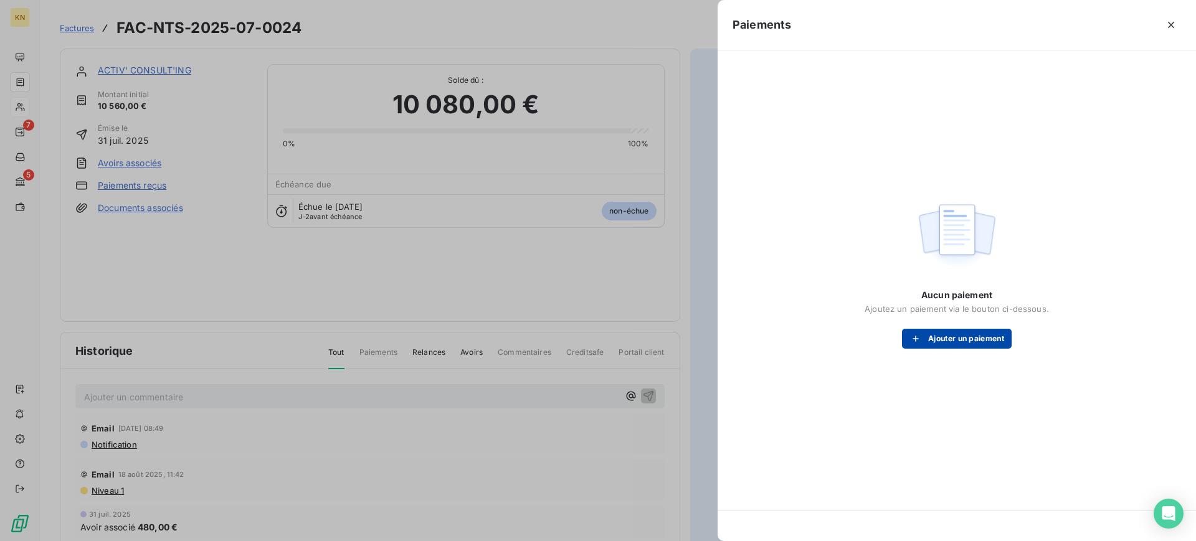
click at [930, 343] on button "Ajouter un paiement" at bounding box center [957, 339] width 110 height 20
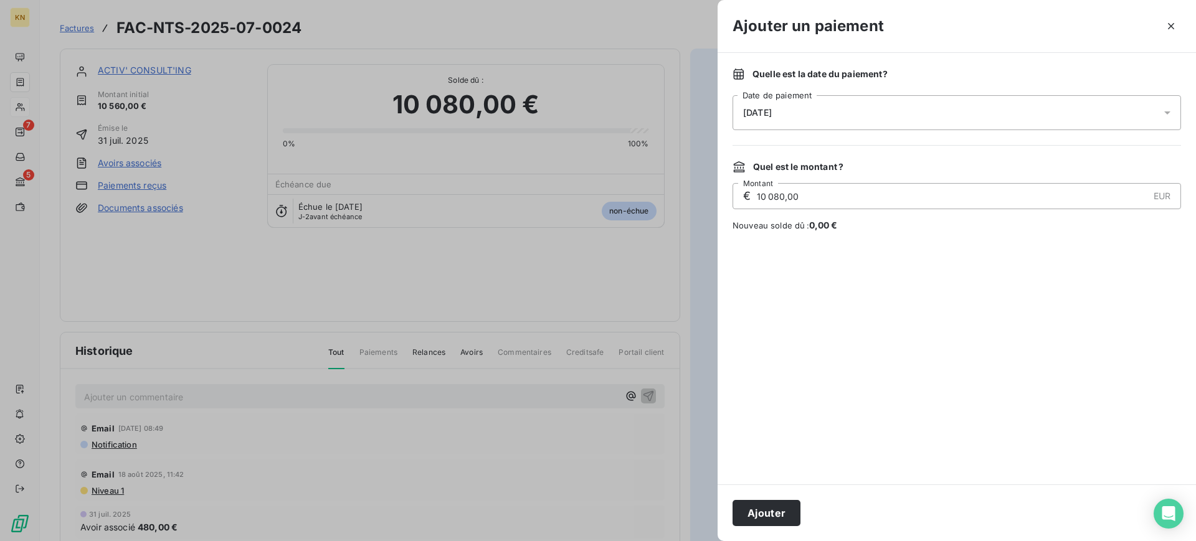
click at [842, 116] on div "[DATE]" at bounding box center [956, 112] width 448 height 35
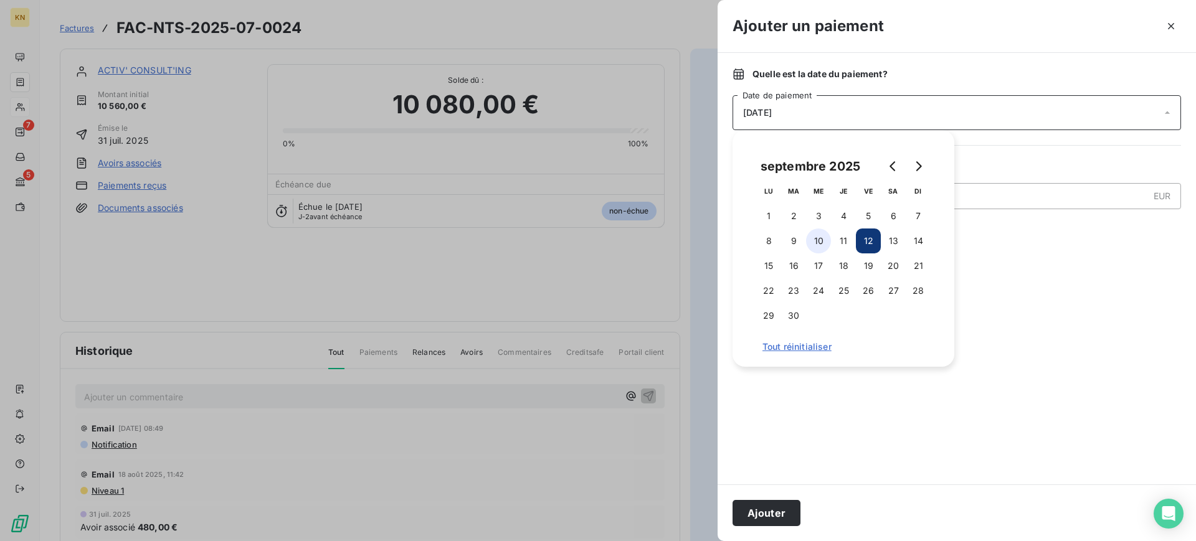
click at [822, 236] on button "10" at bounding box center [818, 241] width 25 height 25
click at [1056, 268] on div at bounding box center [956, 358] width 448 height 223
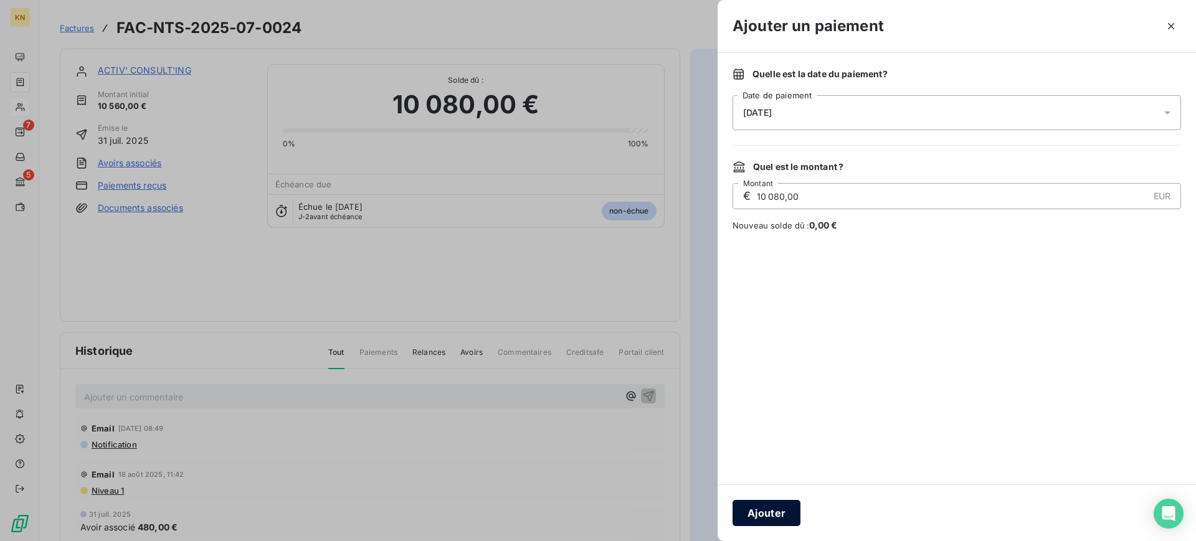
click at [772, 518] on button "Ajouter" at bounding box center [766, 513] width 68 height 26
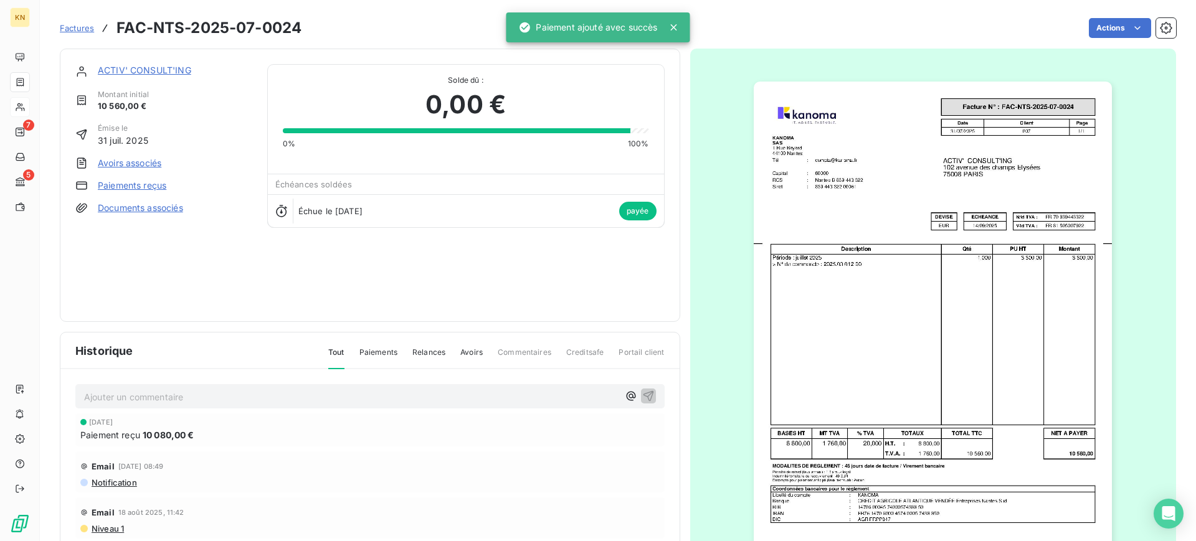
click at [141, 78] on div "ACTIV' CONSULT'ING" at bounding box center [175, 71] width 154 height 15
click at [139, 70] on link "ACTIV' CONSULT'ING" at bounding box center [144, 70] width 93 height 11
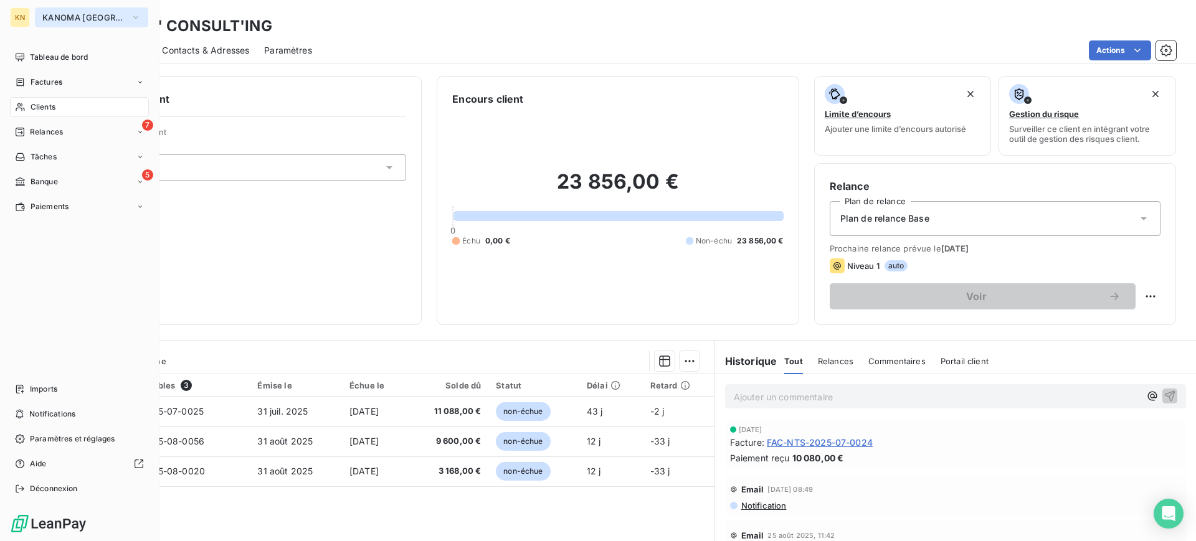
click at [67, 14] on span "KANOMA [GEOGRAPHIC_DATA]" at bounding box center [83, 17] width 83 height 10
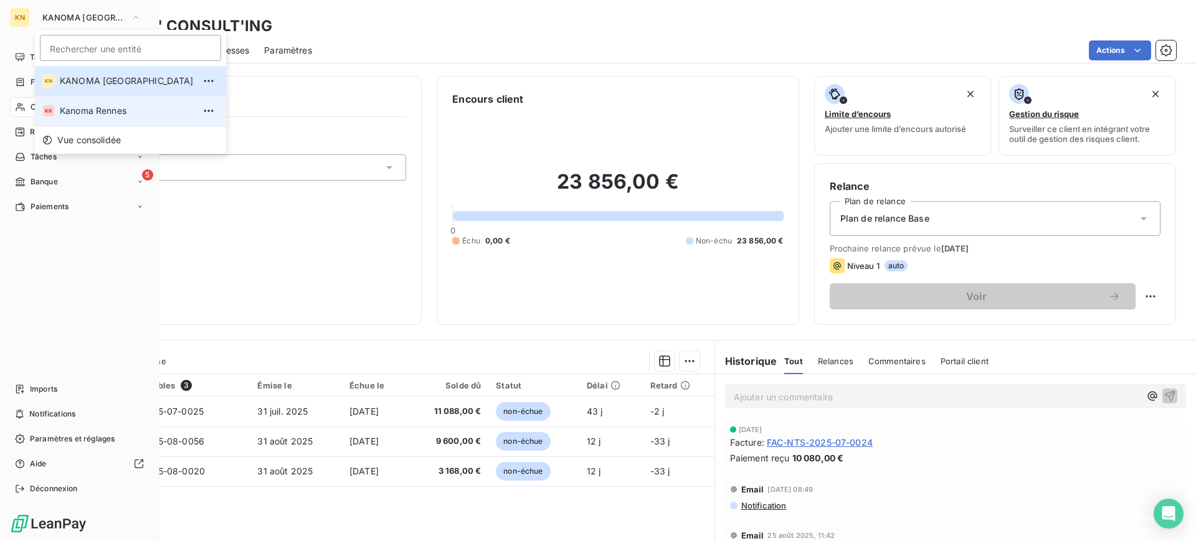
click at [77, 96] on li "KR Kanoma Rennes" at bounding box center [130, 111] width 191 height 30
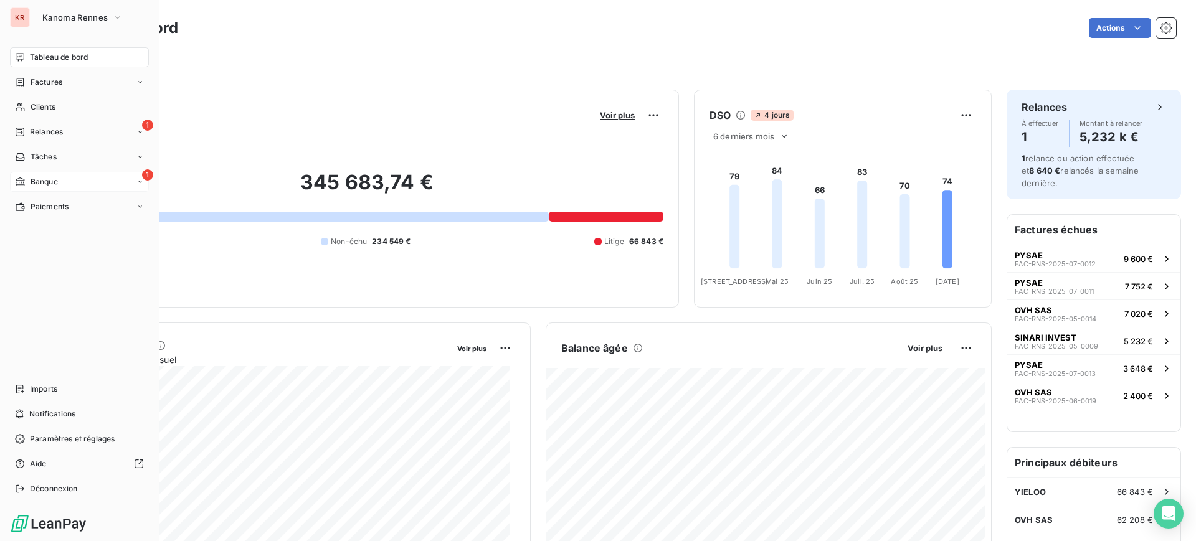
click at [32, 187] on span "Banque" at bounding box center [44, 181] width 27 height 11
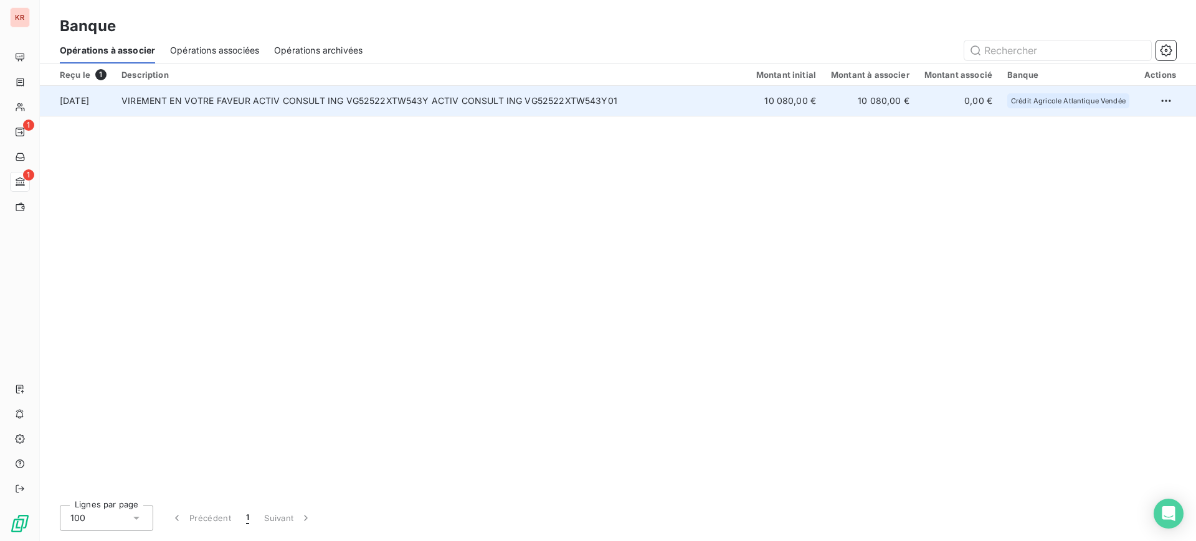
click at [383, 98] on td "VIREMENT EN VOTRE FAVEUR ACTIV CONSULT ING VG52522XTW543Y ACTIV CONSULT ING VG5…" at bounding box center [431, 101] width 635 height 30
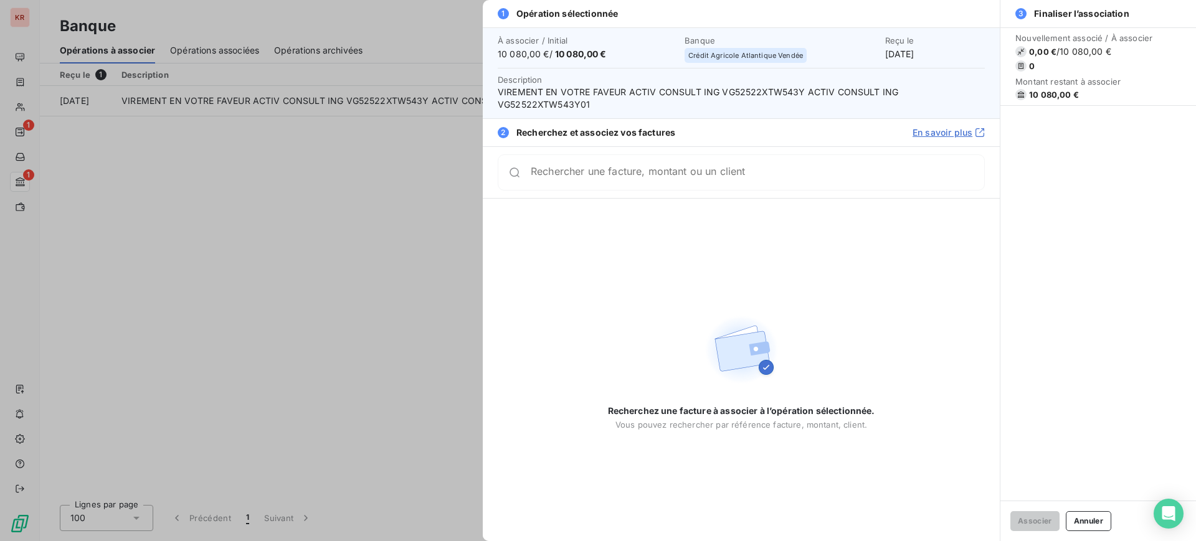
click at [330, 116] on div at bounding box center [598, 270] width 1196 height 541
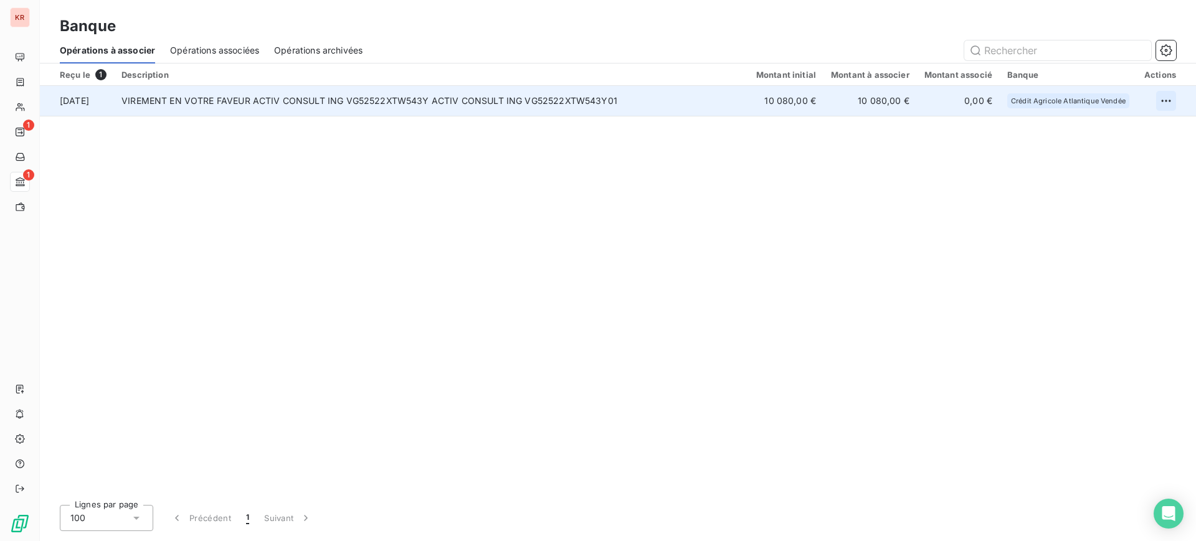
click at [1166, 102] on html "KR 1 1 Banque Opérations à associer Opérations associées Opérations archivées R…" at bounding box center [598, 270] width 1196 height 541
click at [1084, 137] on div "Archiver l’opération" at bounding box center [1122, 128] width 96 height 20
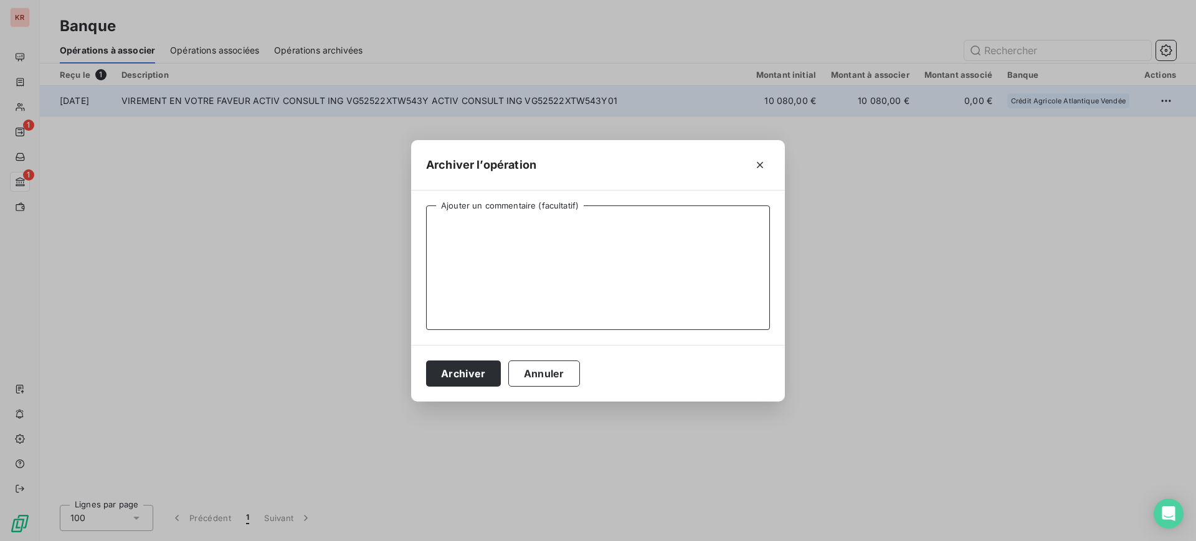
click at [667, 225] on textarea "Ajouter un commentaire (facultatif)" at bounding box center [598, 268] width 344 height 125
type textarea "FACTURE NANTES"
click at [455, 373] on button "Archiver" at bounding box center [463, 374] width 75 height 26
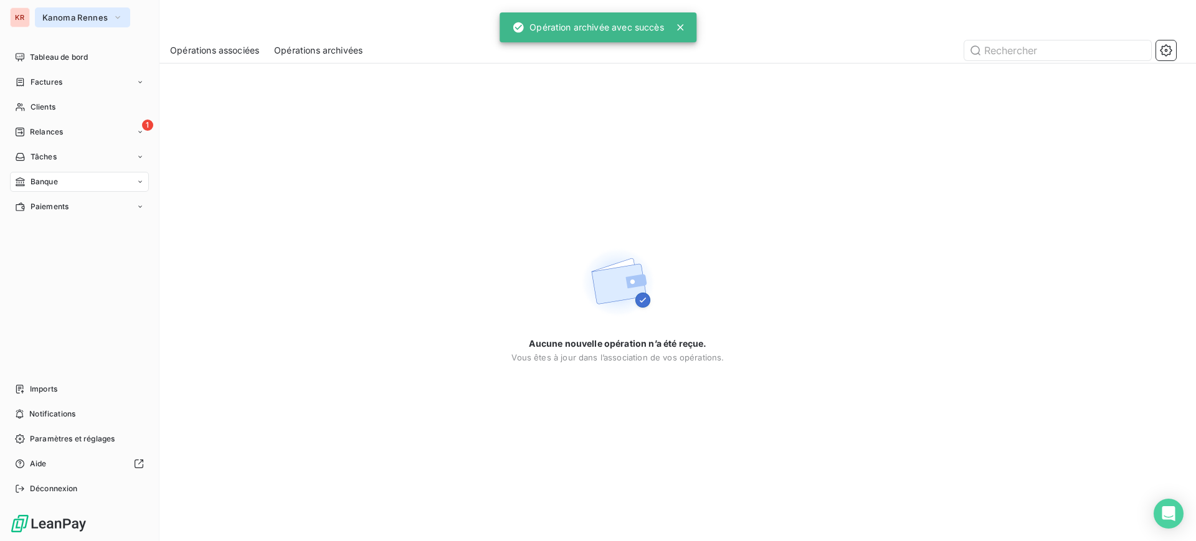
click at [52, 24] on button "Kanoma Rennes" at bounding box center [82, 17] width 95 height 20
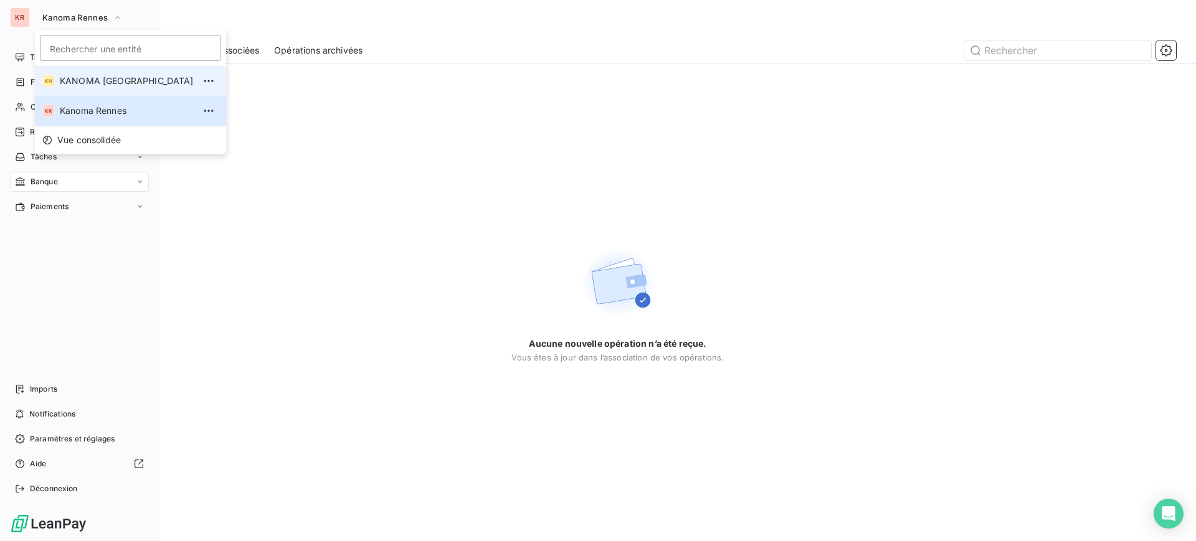
click at [83, 75] on span "KANOMA [GEOGRAPHIC_DATA]" at bounding box center [127, 81] width 134 height 12
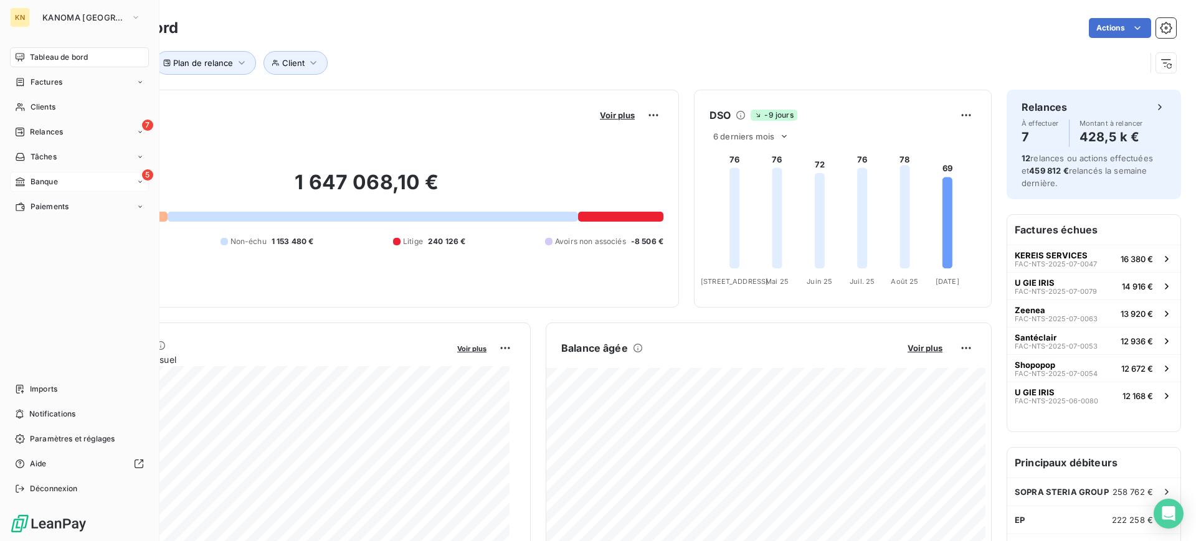
click at [60, 183] on div "5 Banque" at bounding box center [79, 182] width 139 height 20
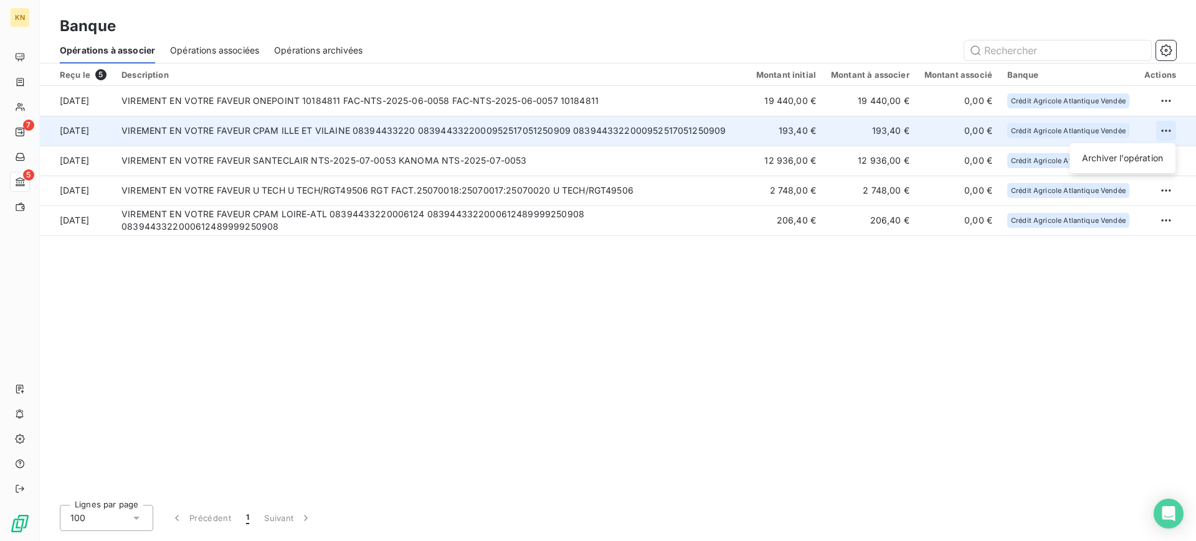
click at [1159, 129] on html "KN 7 5 Banque Opérations à associer Opérations associées Opérations archivées R…" at bounding box center [598, 270] width 1196 height 541
click at [1120, 161] on div "Archiver l’opération" at bounding box center [1122, 158] width 96 height 20
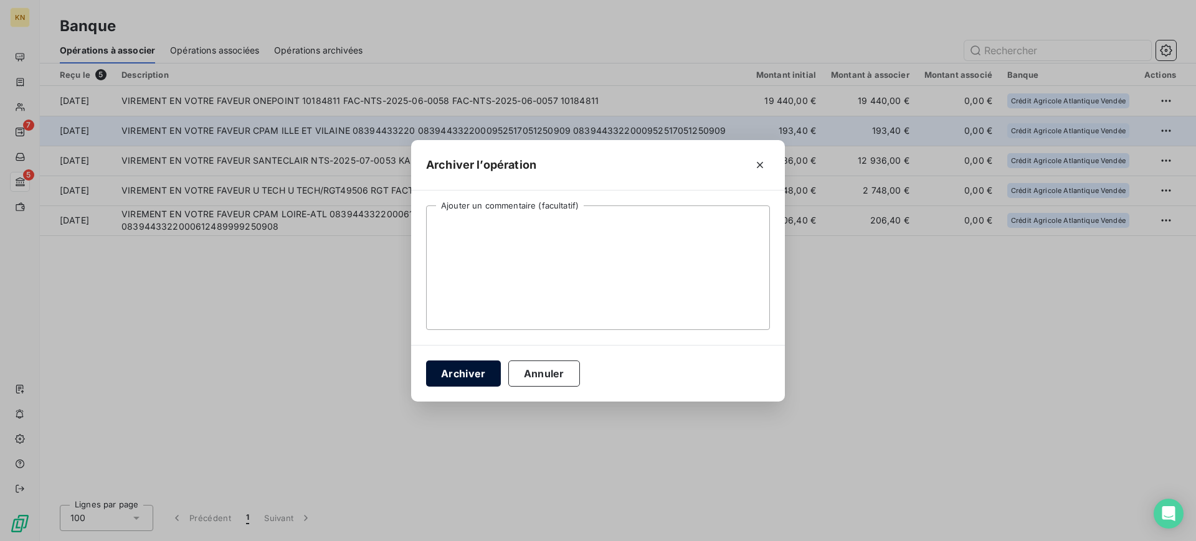
click at [450, 376] on button "Archiver" at bounding box center [463, 374] width 75 height 26
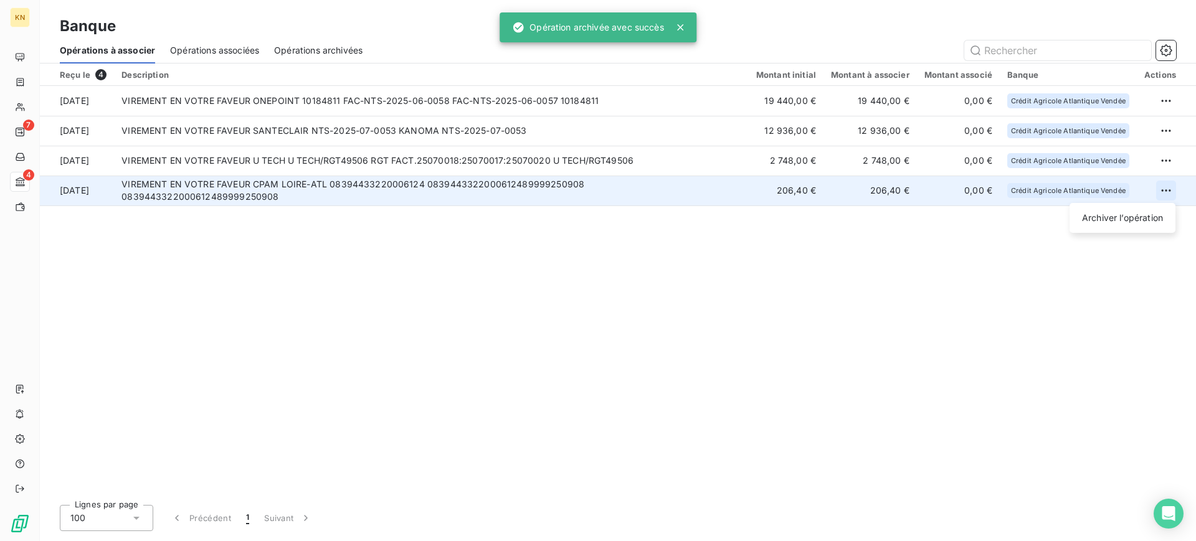
click at [1163, 188] on html "KN 7 4 Banque Opérations à associer Opérations associées Opérations archivées R…" at bounding box center [598, 270] width 1196 height 541
click at [1082, 219] on div "Archiver l’opération" at bounding box center [1122, 218] width 96 height 20
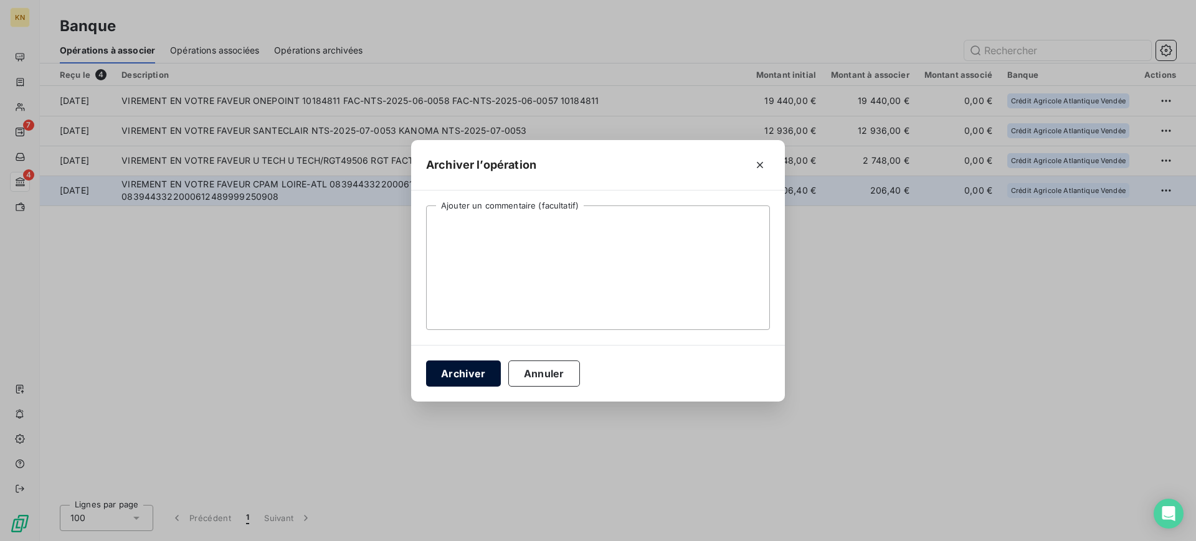
click at [463, 375] on button "Archiver" at bounding box center [463, 374] width 75 height 26
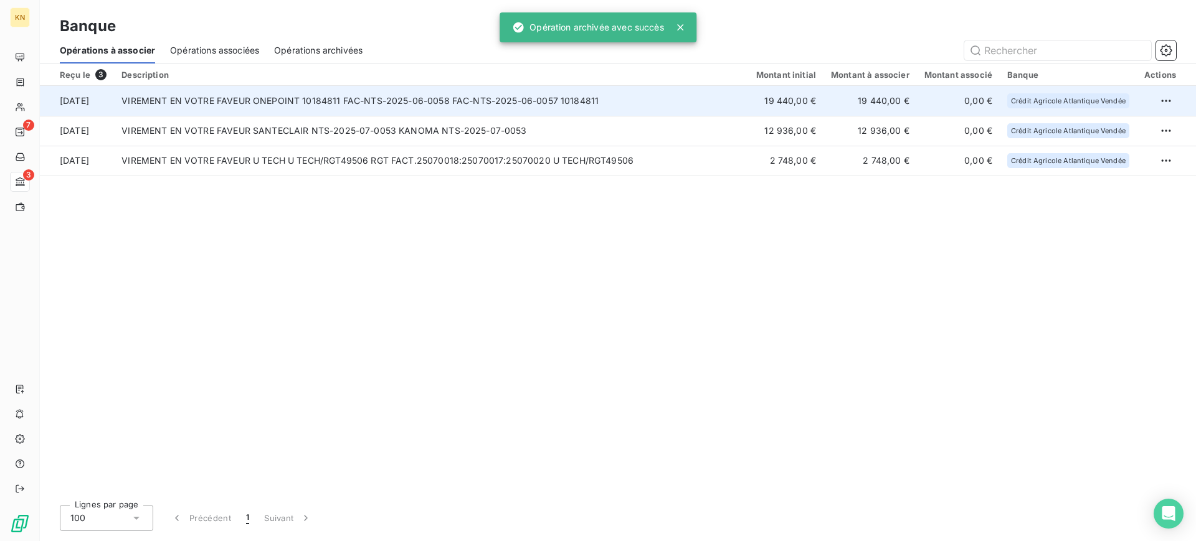
click at [343, 102] on td "VIREMENT EN VOTRE FAVEUR ONEPOINT 10184811 FAC-NTS-2025-06-0058 FAC-NTS-2025-06…" at bounding box center [431, 101] width 635 height 30
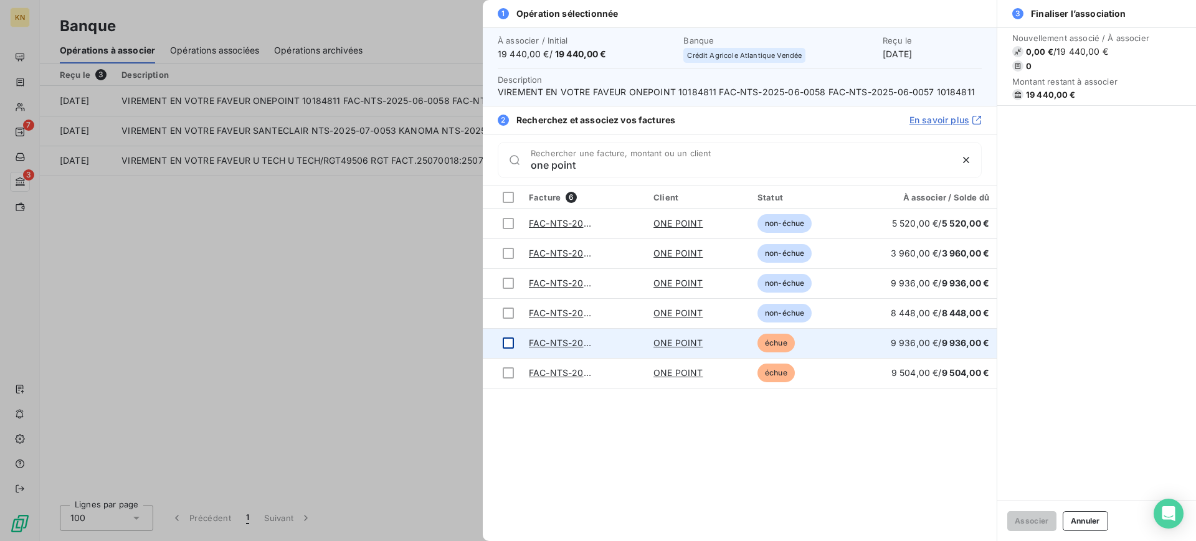
type input "one point"
click at [509, 347] on div at bounding box center [508, 343] width 11 height 11
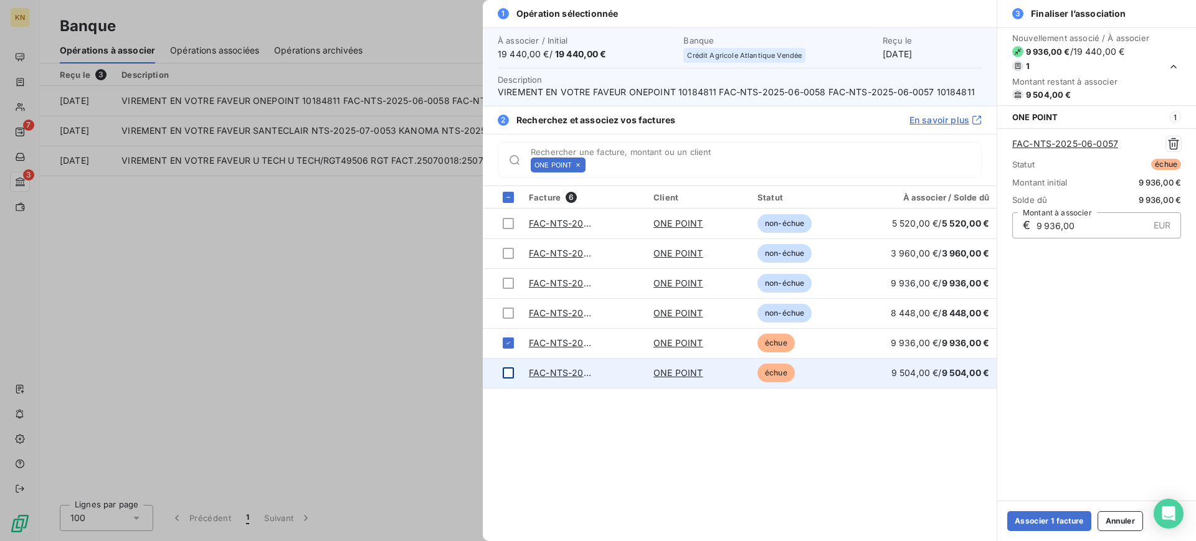
click at [505, 378] on div at bounding box center [508, 372] width 11 height 11
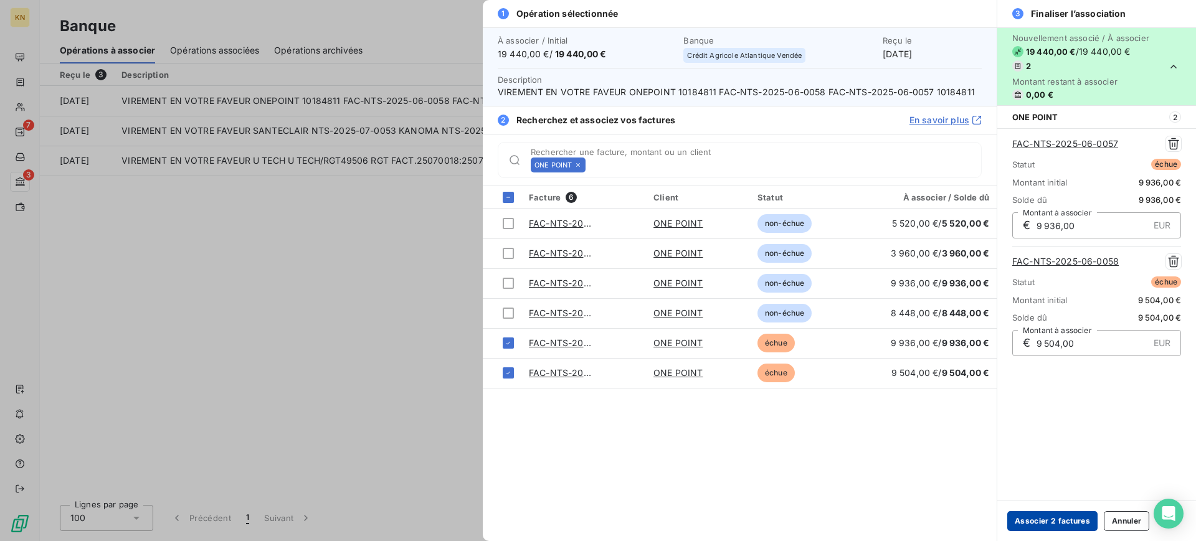
click at [1053, 523] on button "Associer 2 factures" at bounding box center [1052, 521] width 90 height 20
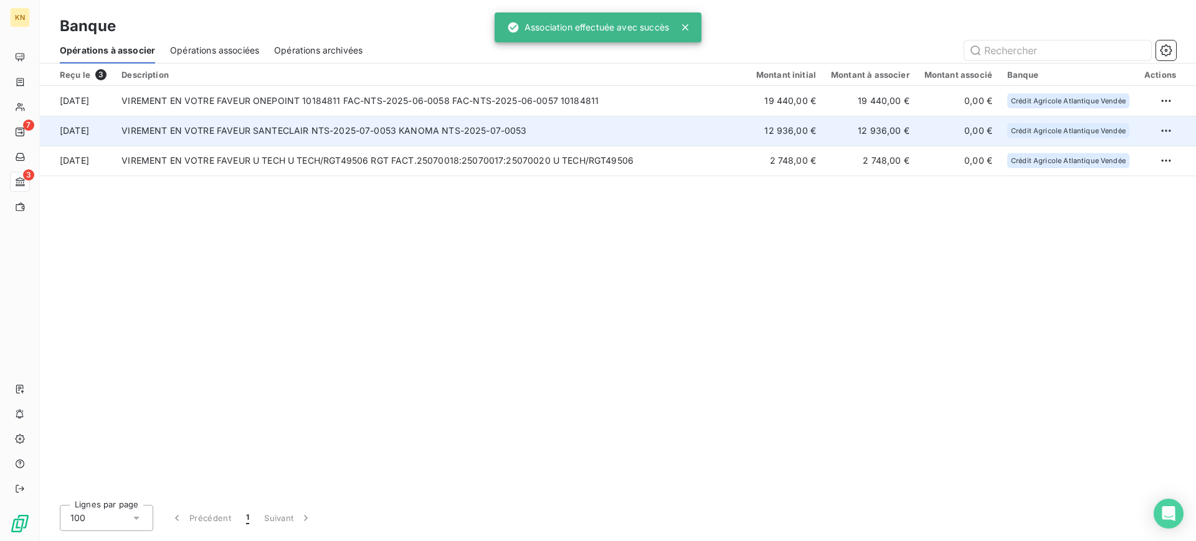
click at [311, 124] on td "VIREMENT EN VOTRE FAVEUR SANTECLAIR NTS-2025-07-0053 KANOMA NTS-2025-07-0053" at bounding box center [431, 131] width 635 height 30
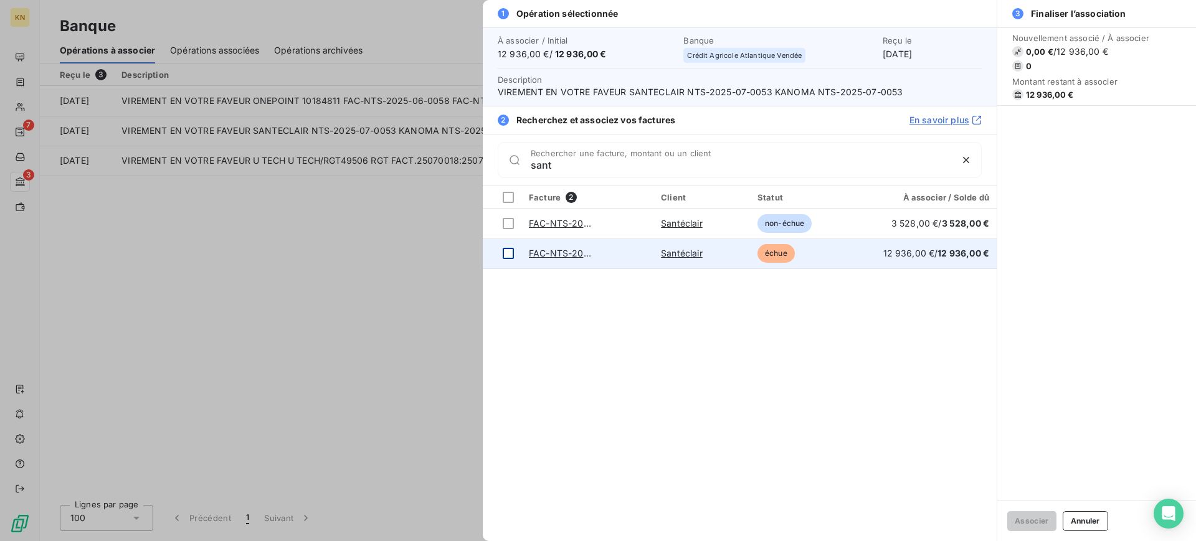
type input "sant"
click at [515, 248] on td at bounding box center [502, 254] width 39 height 30
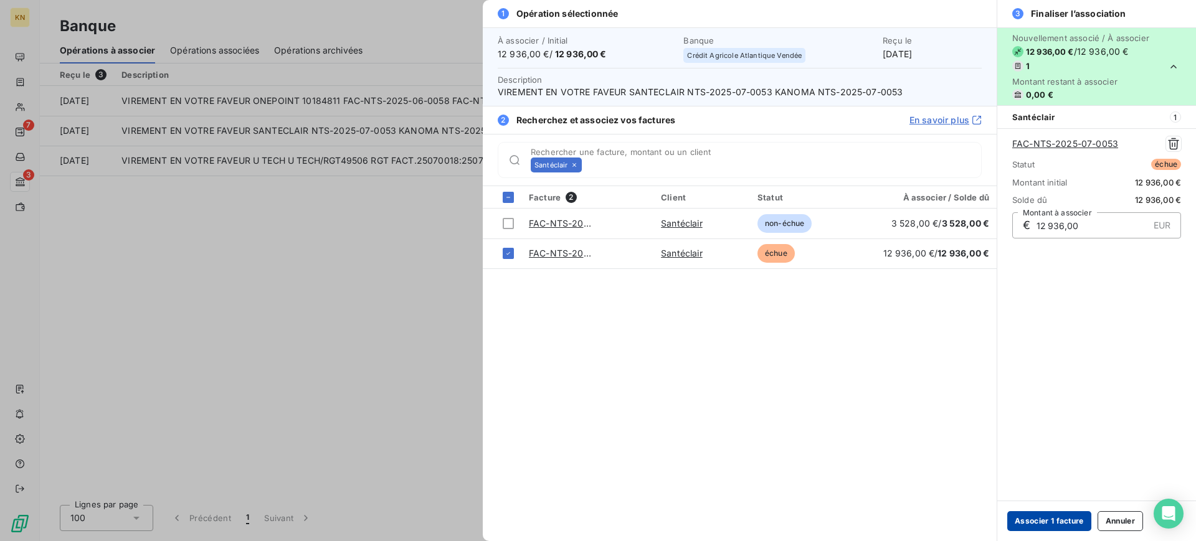
click at [1049, 521] on button "Associer 1 facture" at bounding box center [1049, 521] width 84 height 20
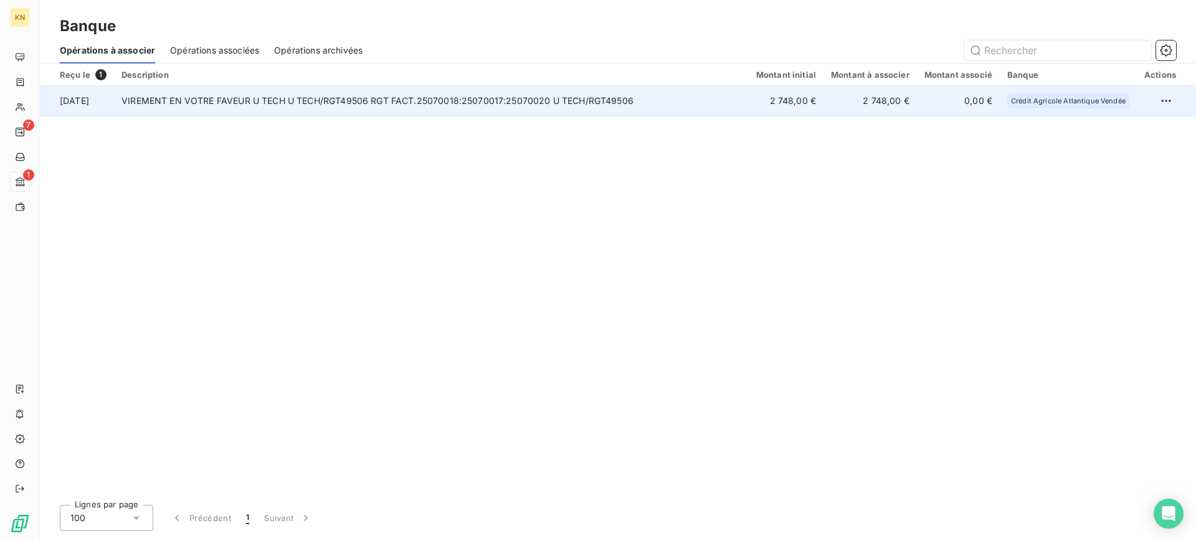
click at [428, 104] on td "VIREMENT EN VOTRE FAVEUR U TECH U TECH/RGT49506 RGT FACT.25070018:25070017:2507…" at bounding box center [431, 101] width 635 height 30
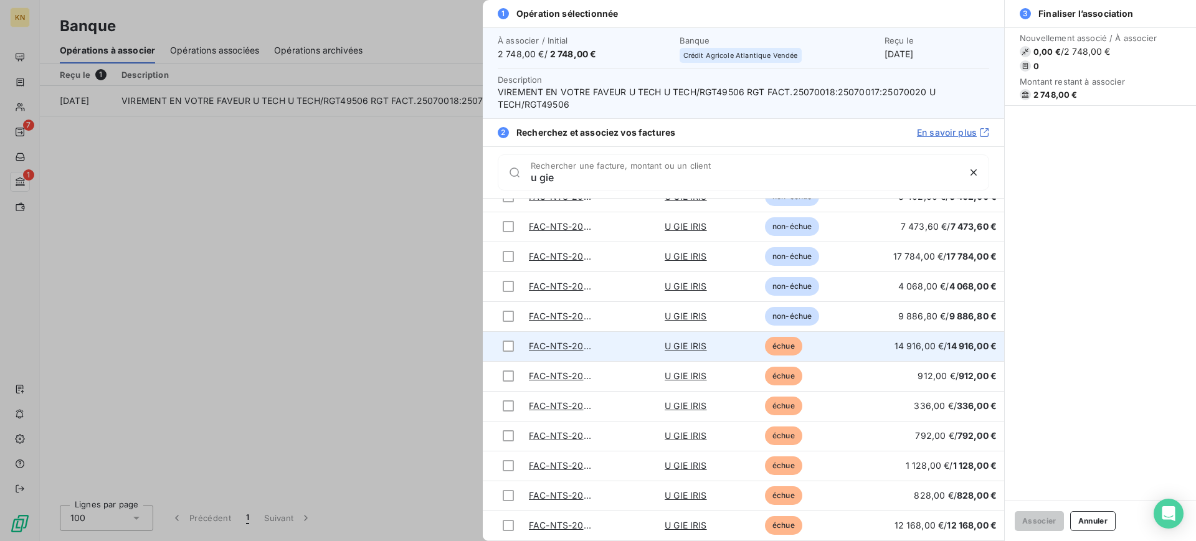
scroll to position [201, 0]
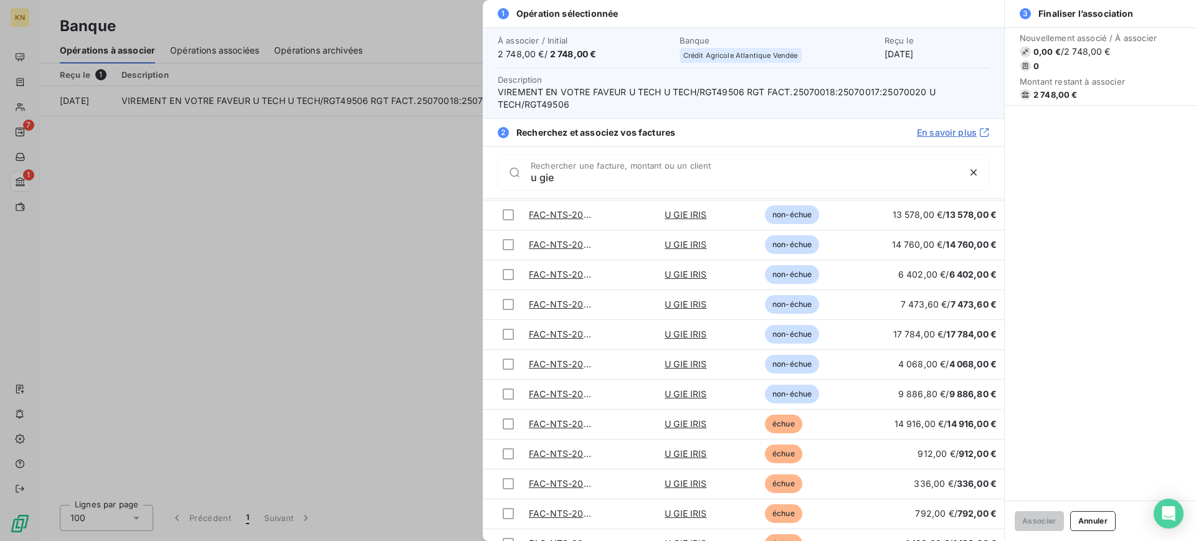
type input "u gie"
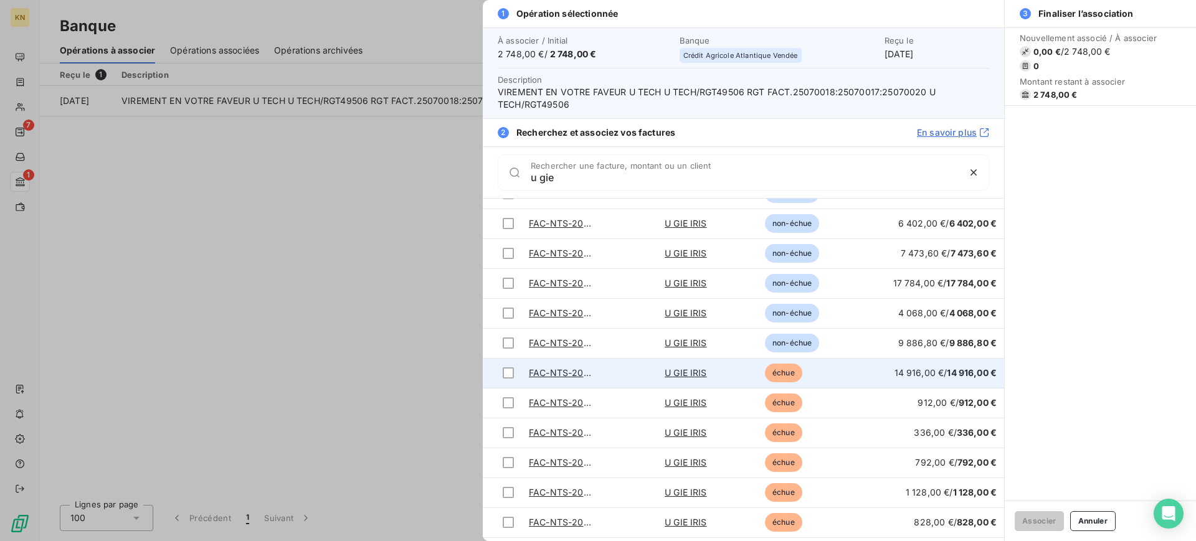
scroll to position [278, 0]
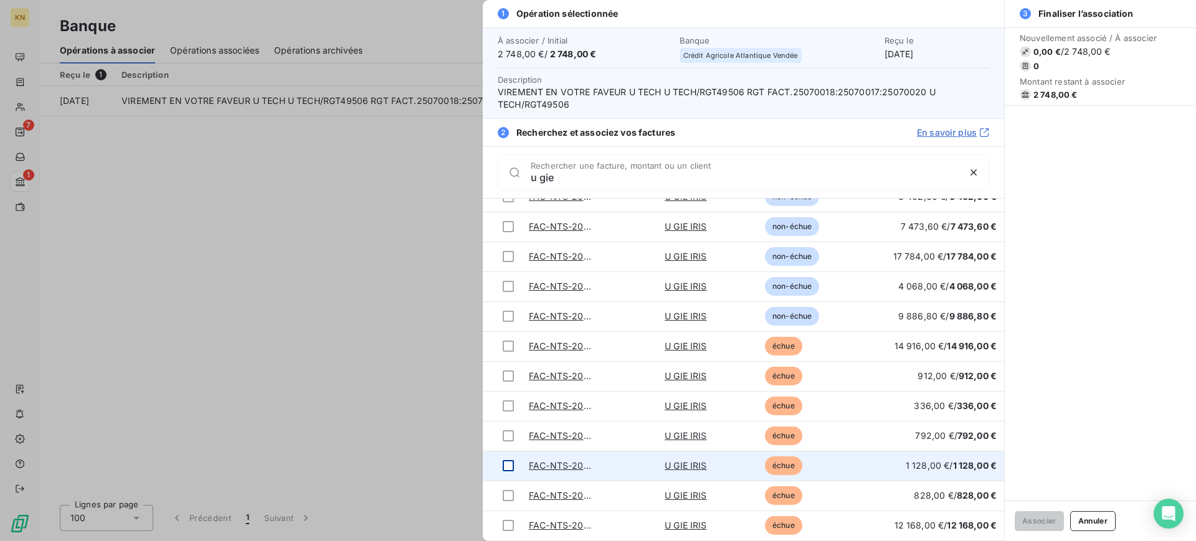
click at [508, 463] on div at bounding box center [508, 465] width 11 height 11
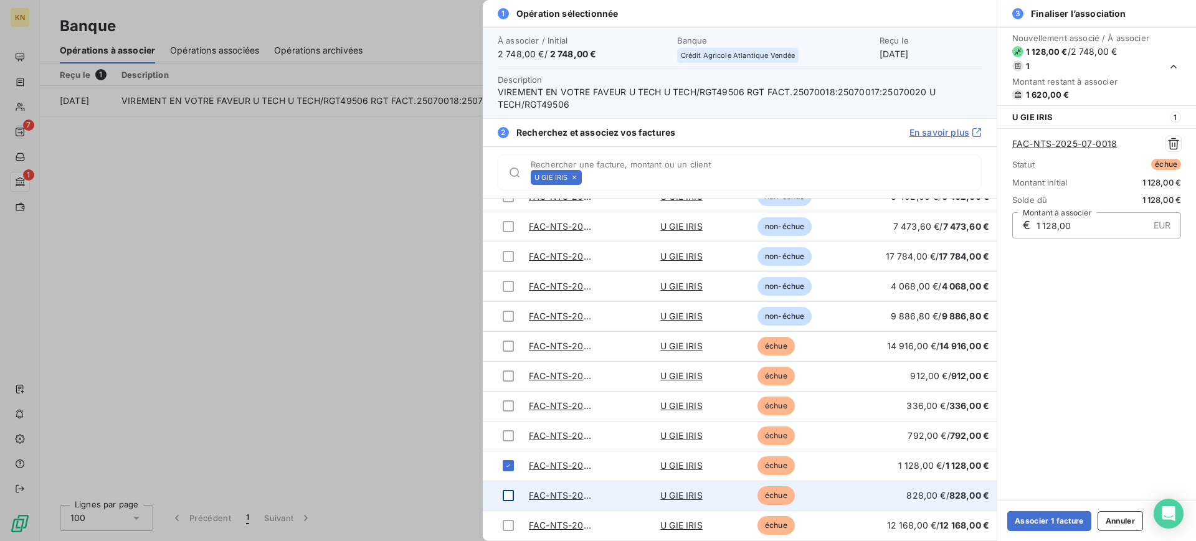
click at [506, 493] on div at bounding box center [508, 495] width 11 height 11
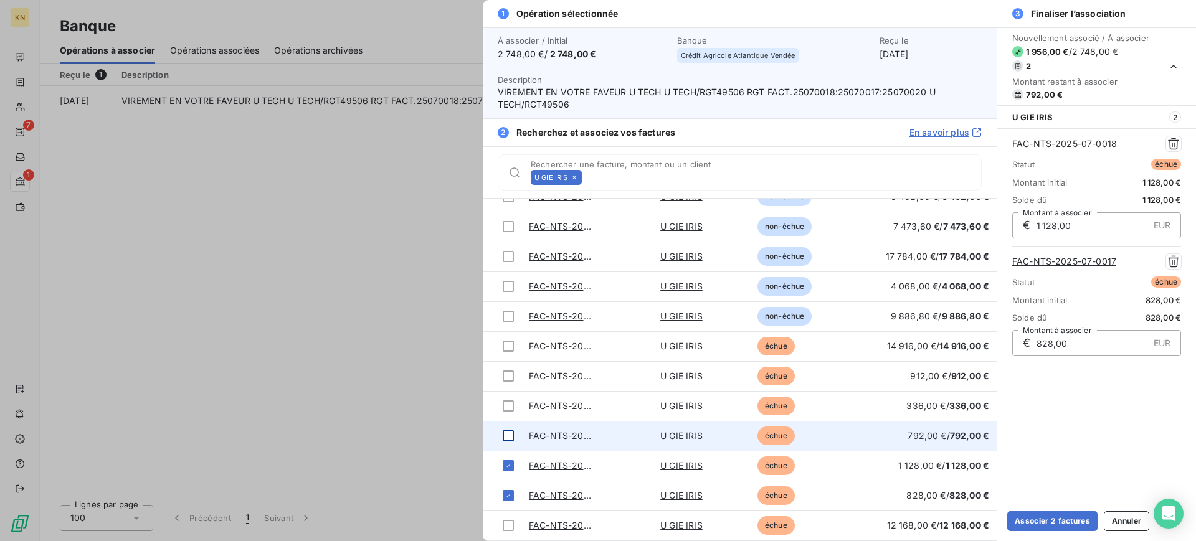
click at [509, 435] on div at bounding box center [508, 435] width 11 height 11
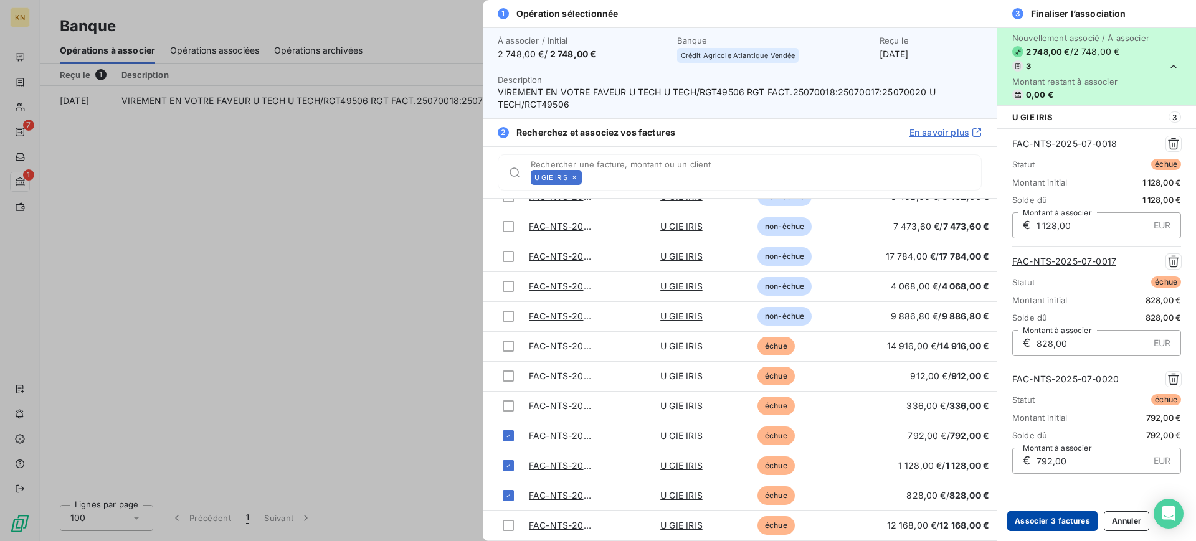
click at [1046, 524] on button "Associer 3 factures" at bounding box center [1052, 521] width 90 height 20
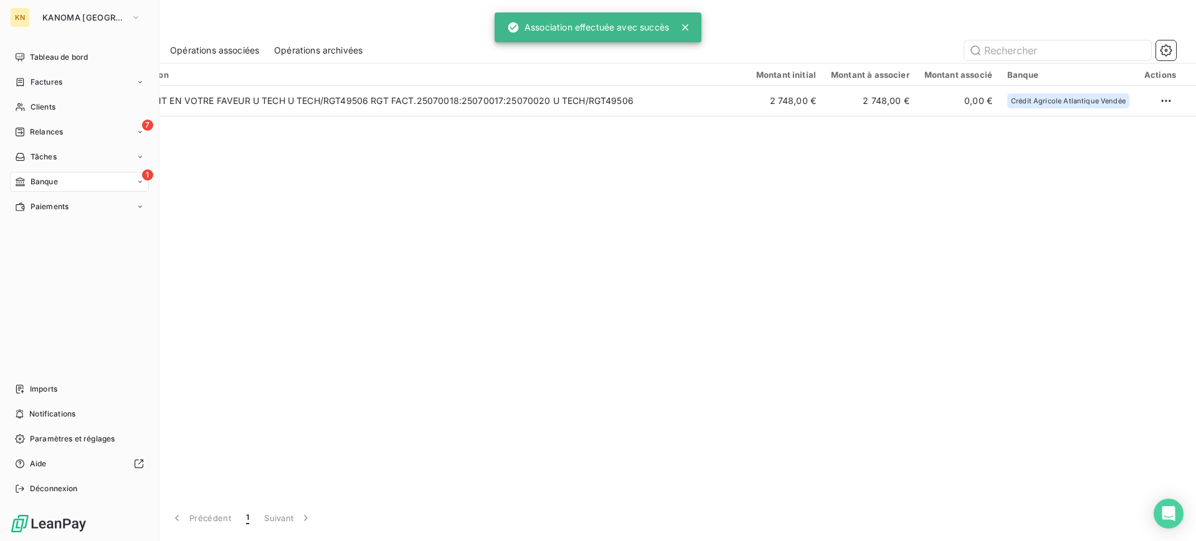
click at [61, 178] on div "1 Banque" at bounding box center [79, 182] width 139 height 20
click at [52, 153] on span "Tâches" at bounding box center [44, 156] width 26 height 11
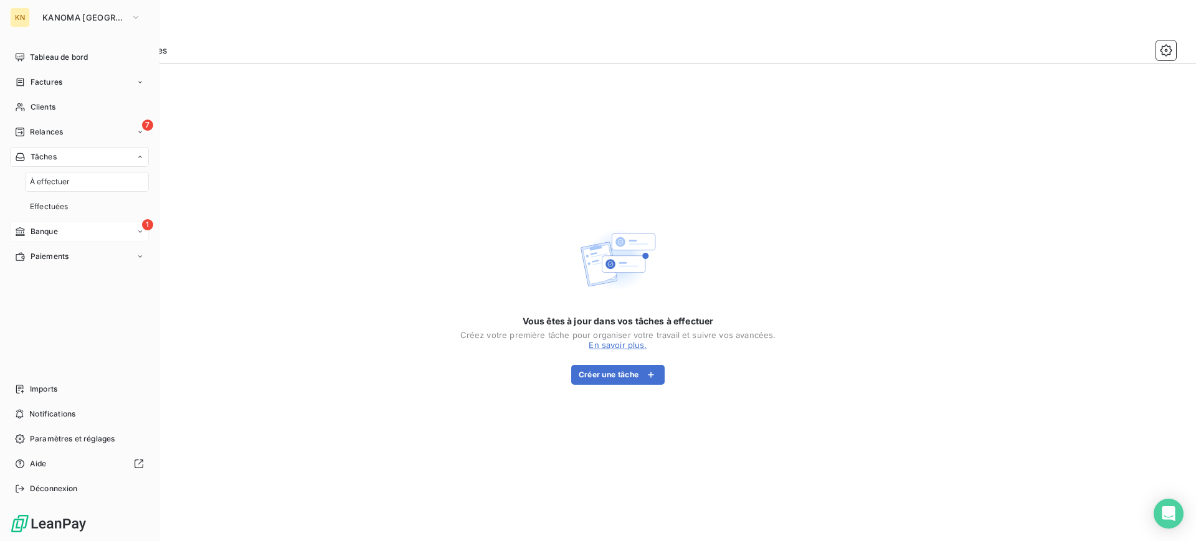
click at [53, 231] on span "Banque" at bounding box center [44, 231] width 27 height 11
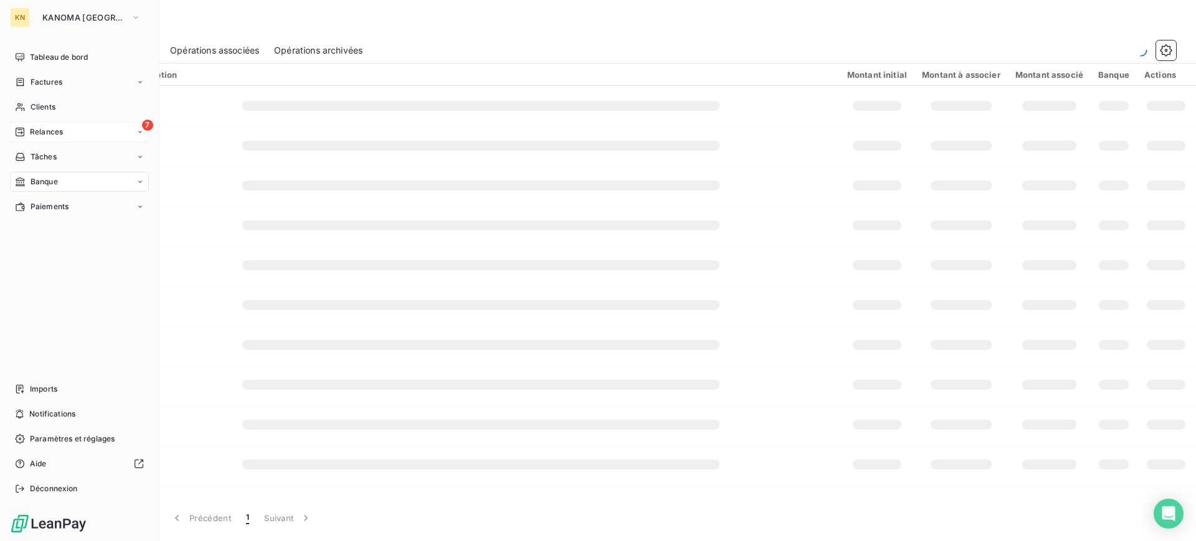
click at [75, 137] on div "7 Relances" at bounding box center [79, 132] width 139 height 20
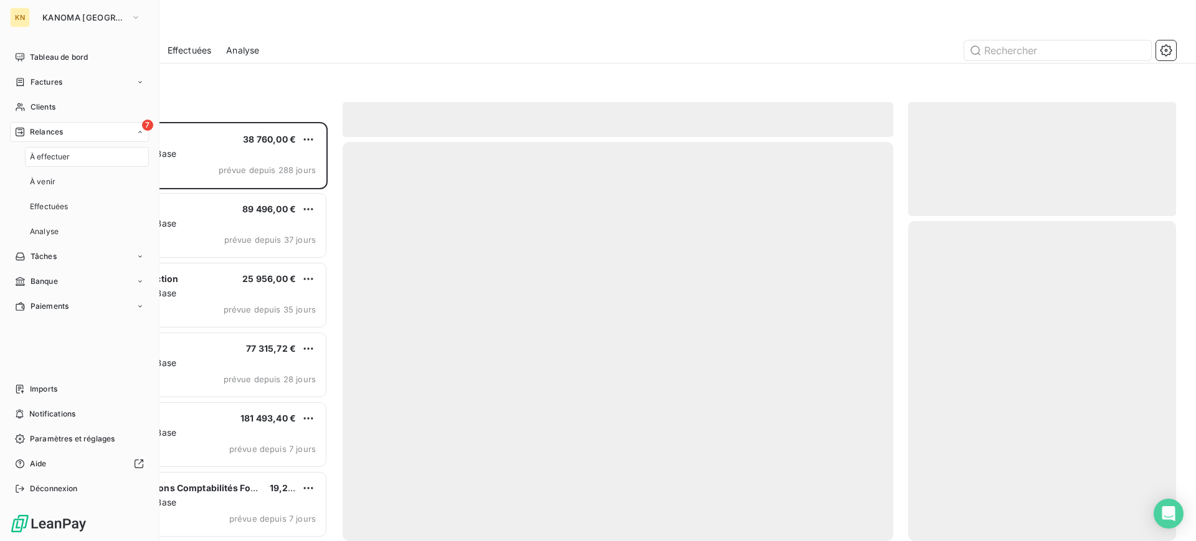
scroll to position [407, 256]
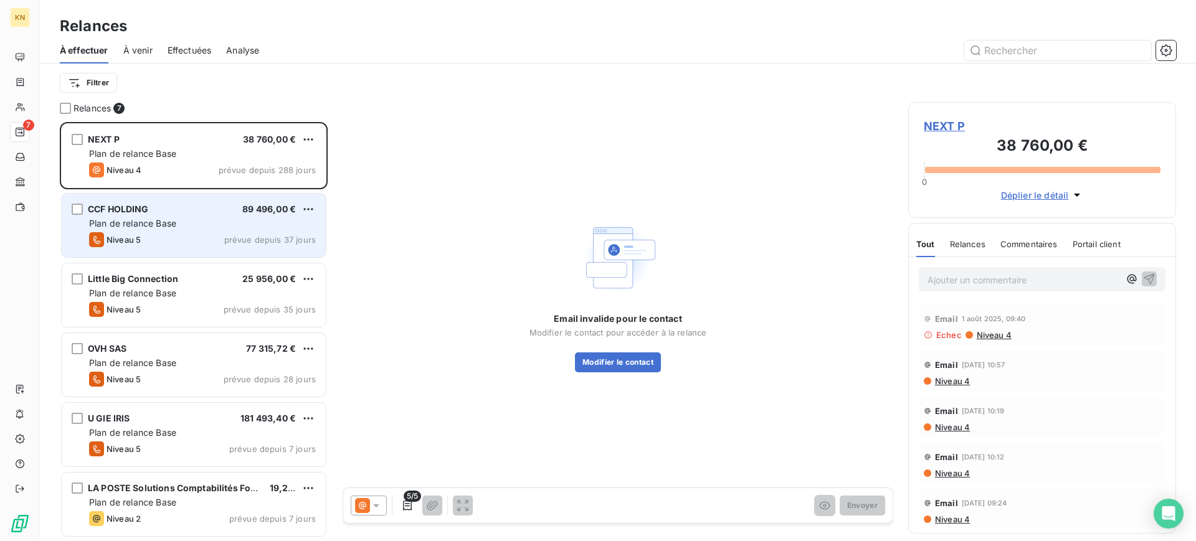
click at [236, 228] on div "Plan de relance Base" at bounding box center [202, 223] width 227 height 12
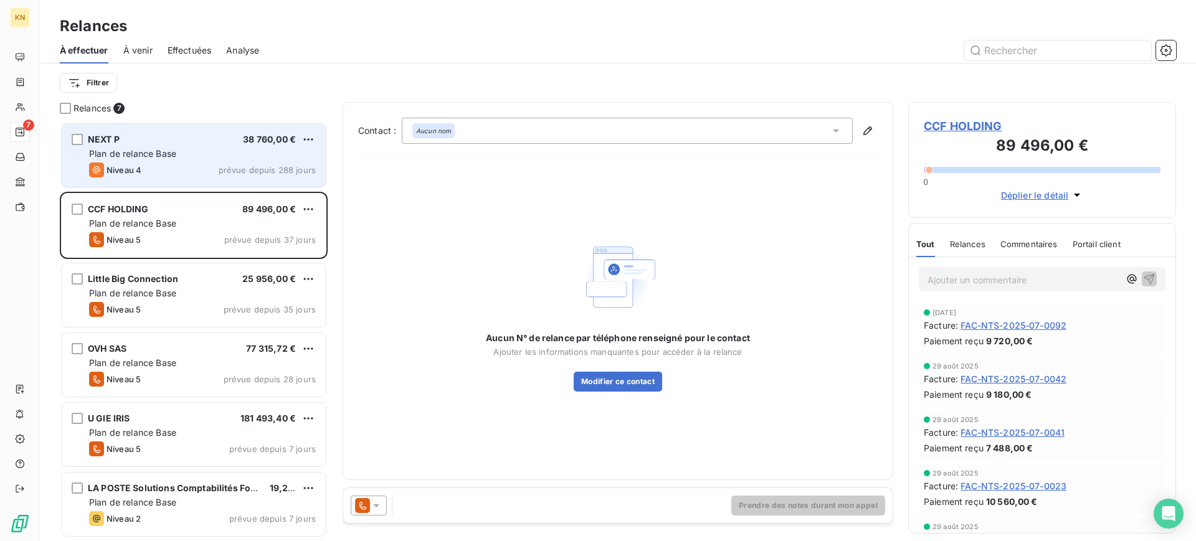
click at [244, 174] on span "prévue depuis 288 jours" at bounding box center [267, 170] width 97 height 10
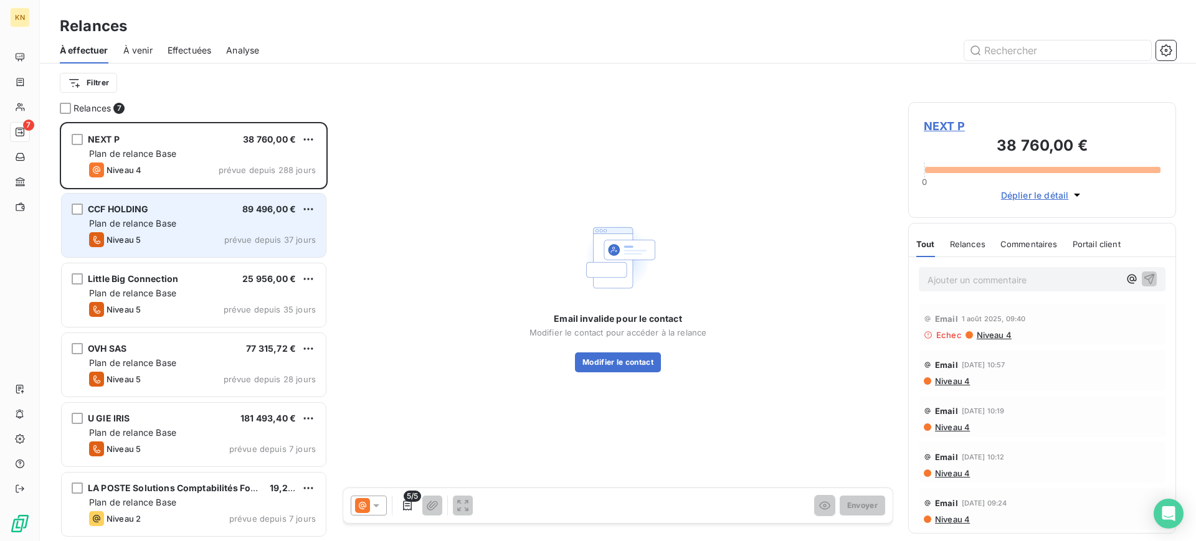
click at [234, 215] on div "CCF HOLDING 89 496,00 € Plan de relance Base Niveau 5 prévue depuis 37 jours" at bounding box center [194, 226] width 264 height 64
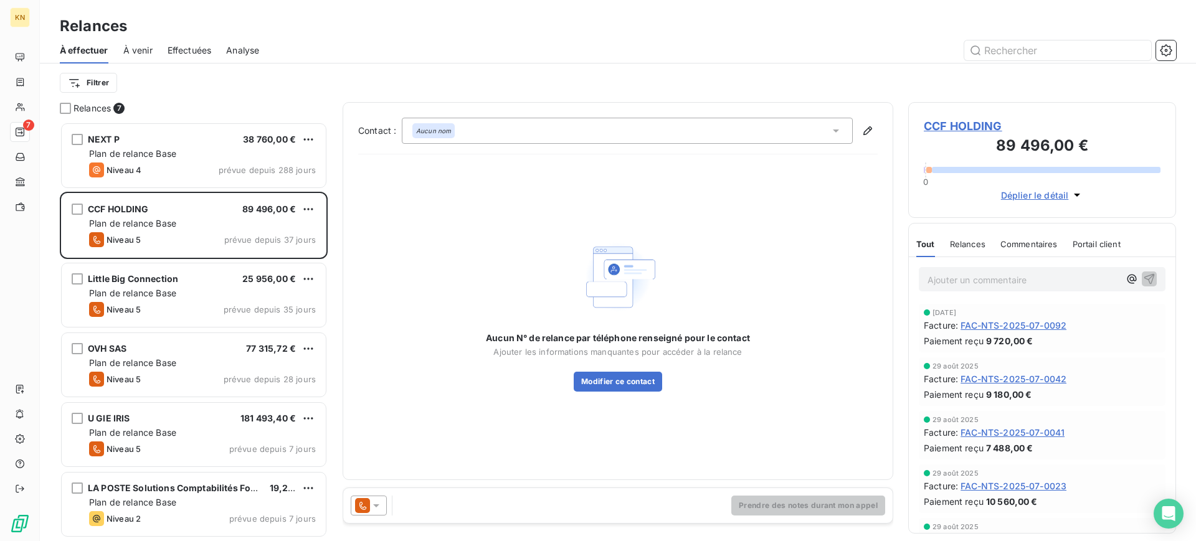
click at [369, 500] on icon at bounding box center [362, 505] width 15 height 15
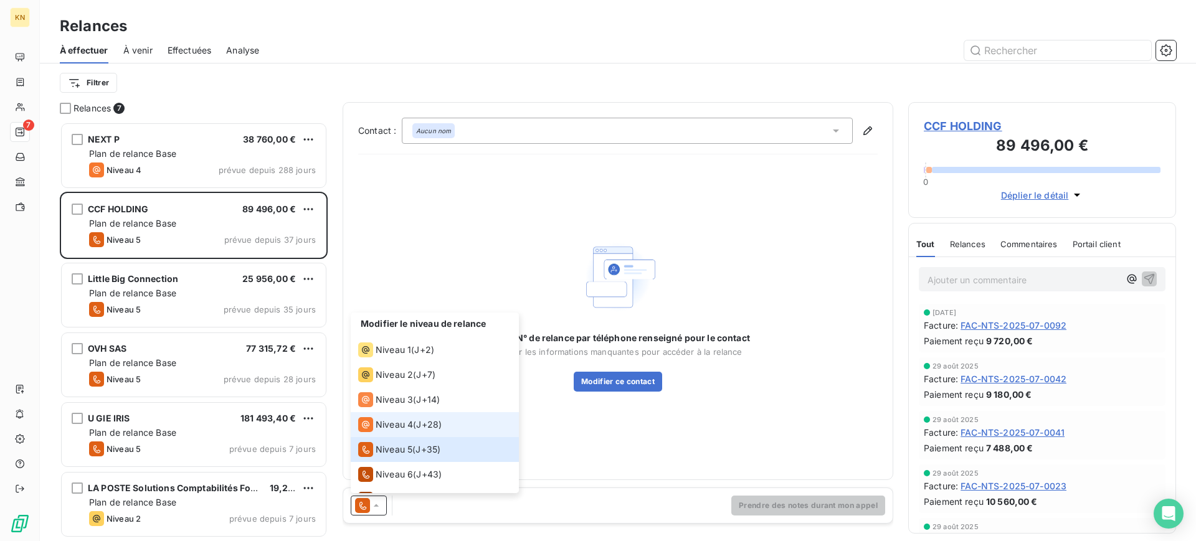
click at [386, 430] on span "Niveau 4" at bounding box center [394, 425] width 37 height 12
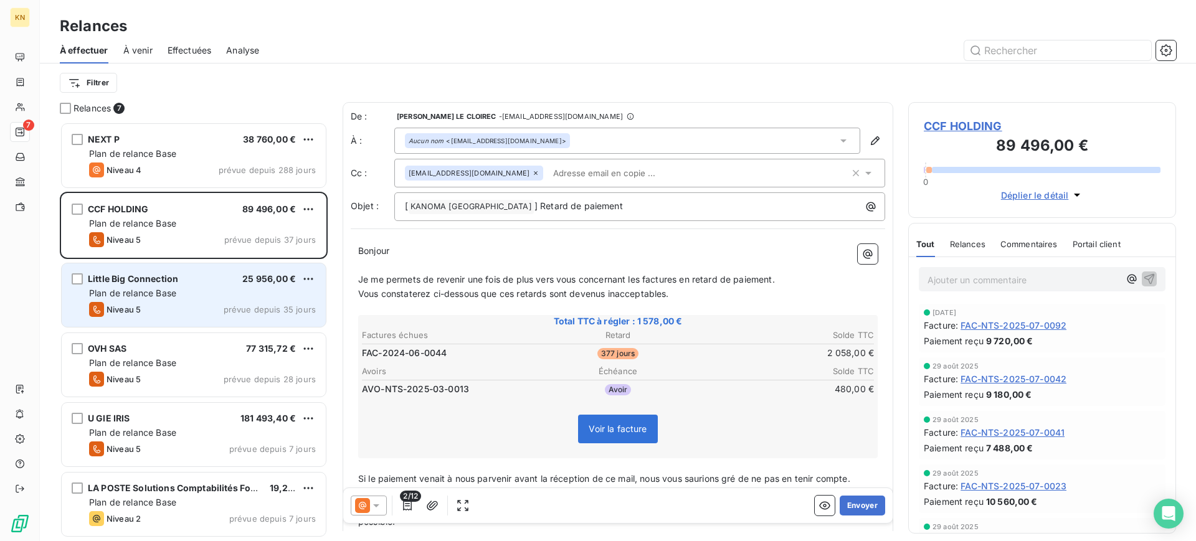
click at [215, 307] on div "Niveau 5 prévue depuis 35 jours" at bounding box center [202, 309] width 227 height 15
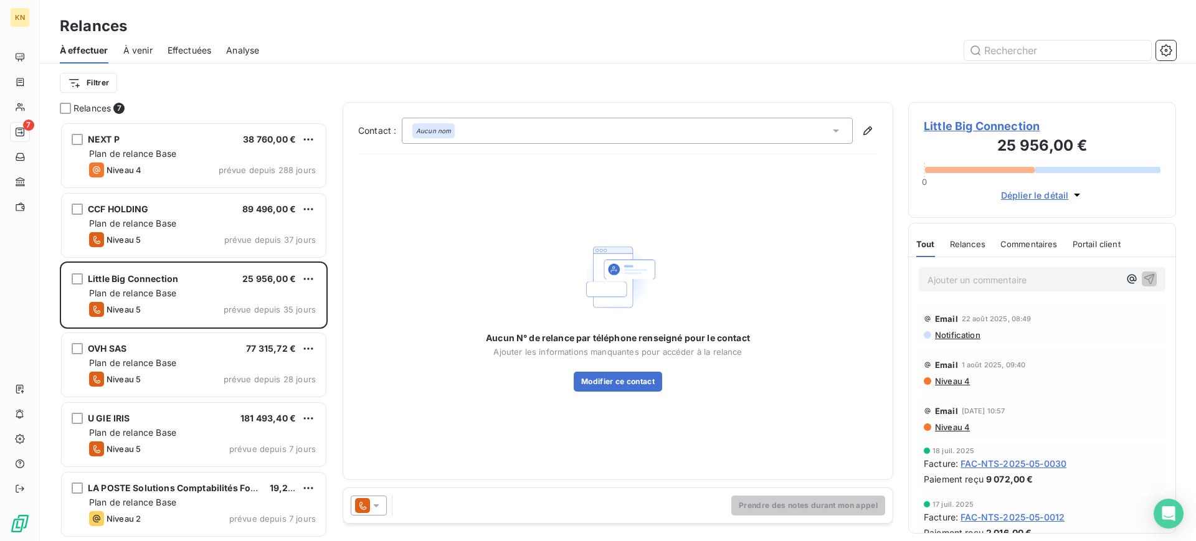
click at [359, 500] on icon at bounding box center [362, 505] width 15 height 15
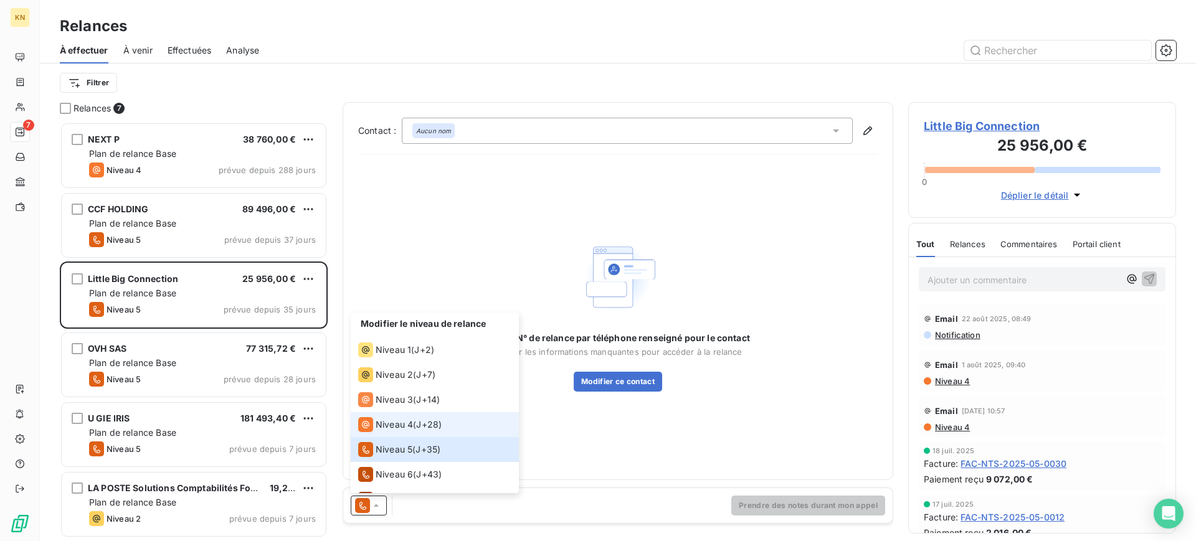
click at [385, 417] on div "Niveau 4" at bounding box center [385, 424] width 55 height 15
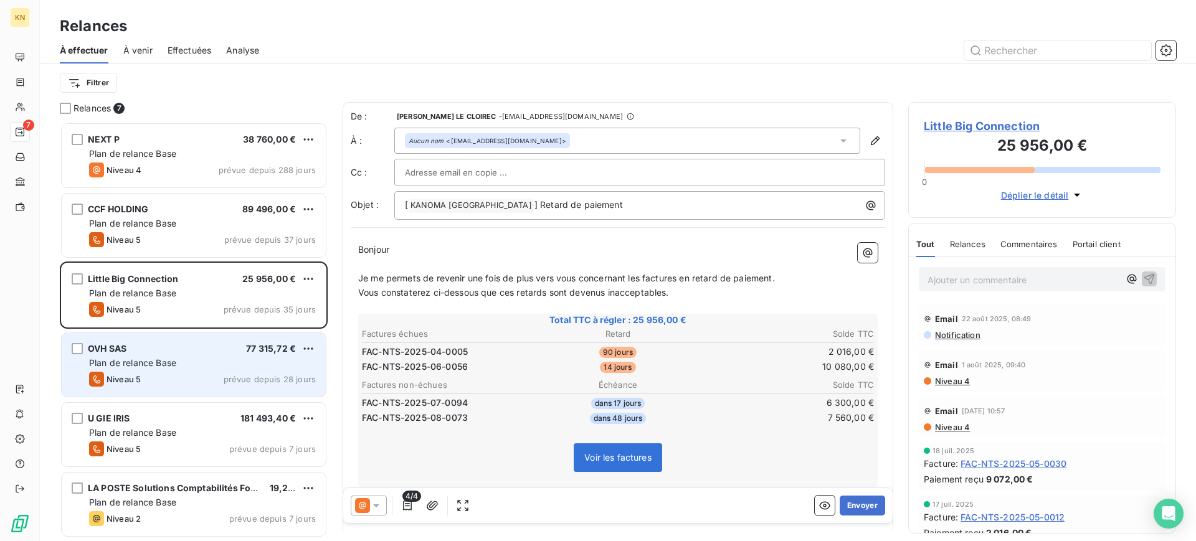
click at [191, 367] on div "Plan de relance Base" at bounding box center [202, 363] width 227 height 12
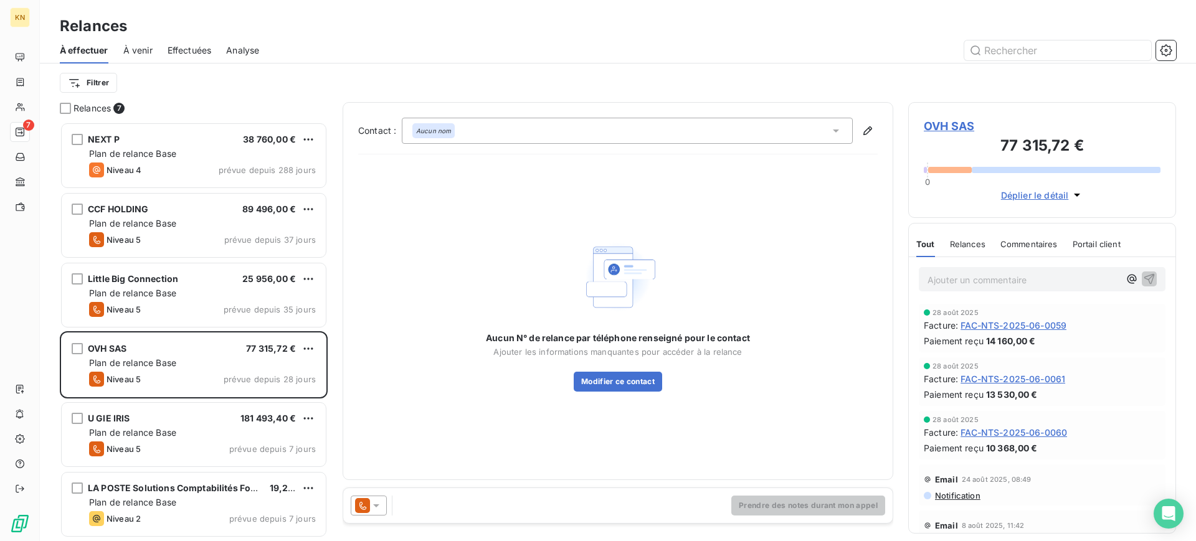
click at [383, 505] on div at bounding box center [369, 506] width 36 height 20
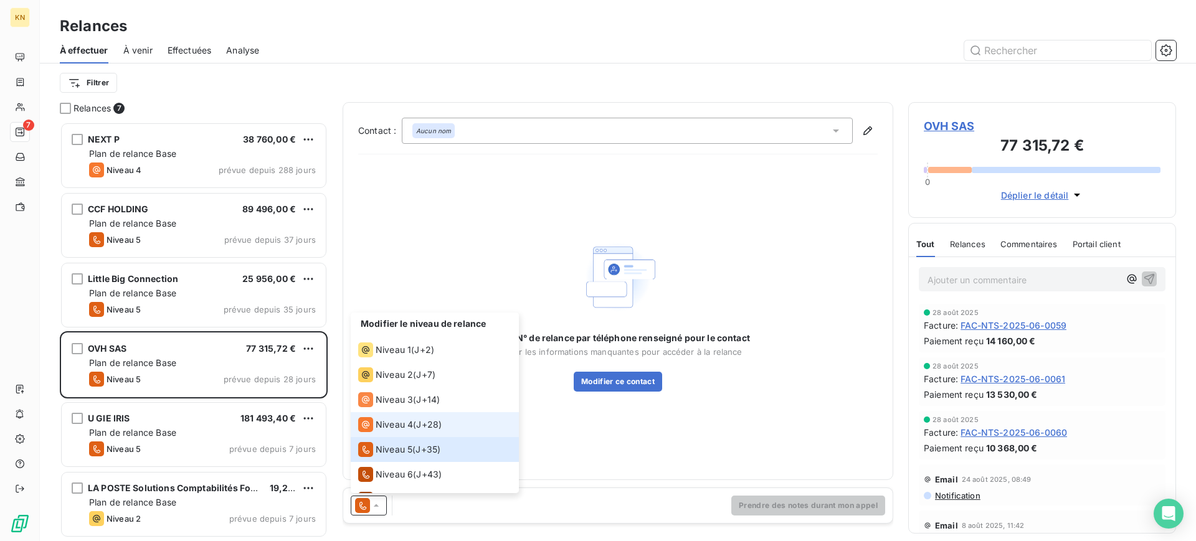
click at [372, 429] on icon at bounding box center [365, 424] width 15 height 15
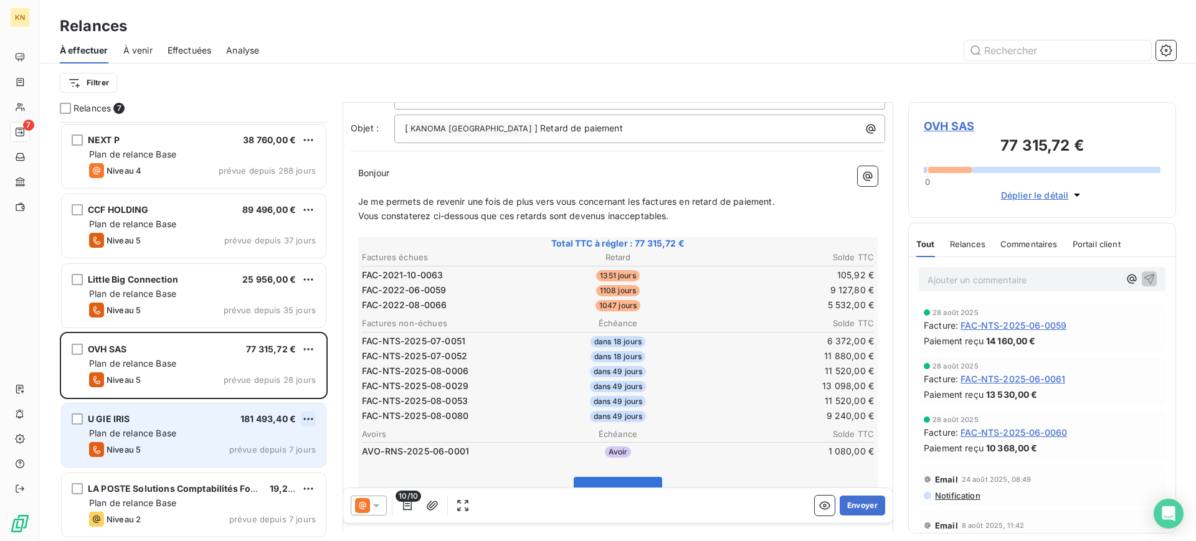
scroll to position [70, 0]
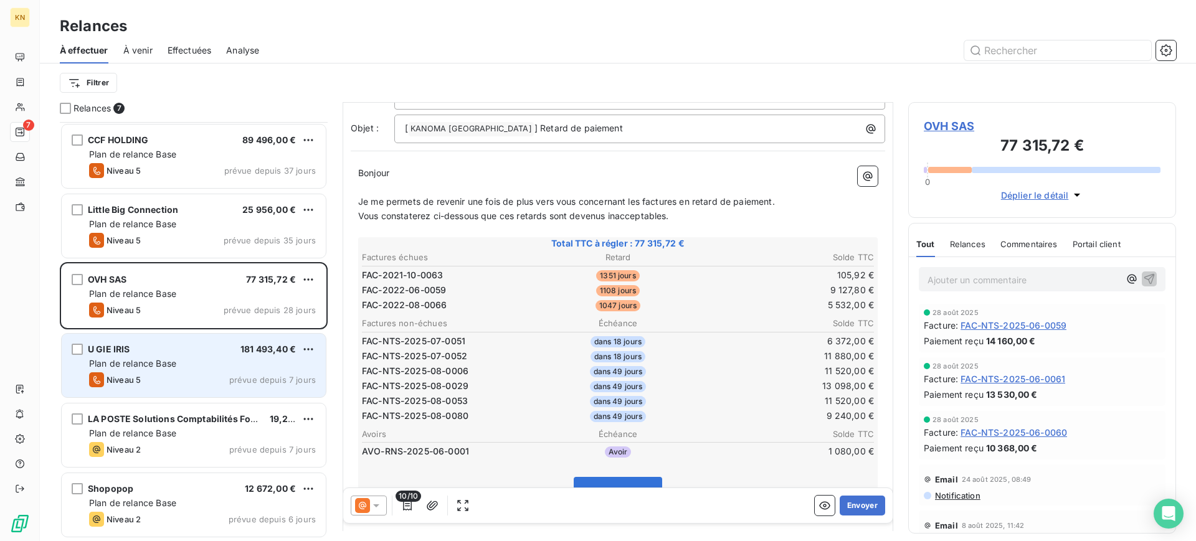
click at [181, 377] on div "Niveau 5 prévue depuis 7 jours" at bounding box center [202, 379] width 227 height 15
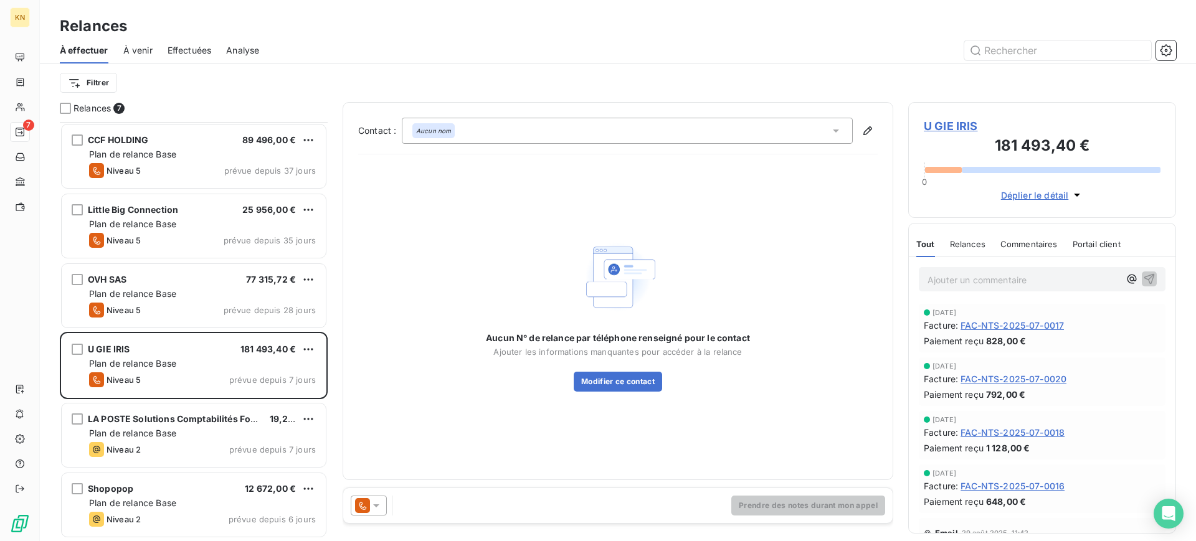
click at [372, 506] on icon at bounding box center [376, 506] width 12 height 12
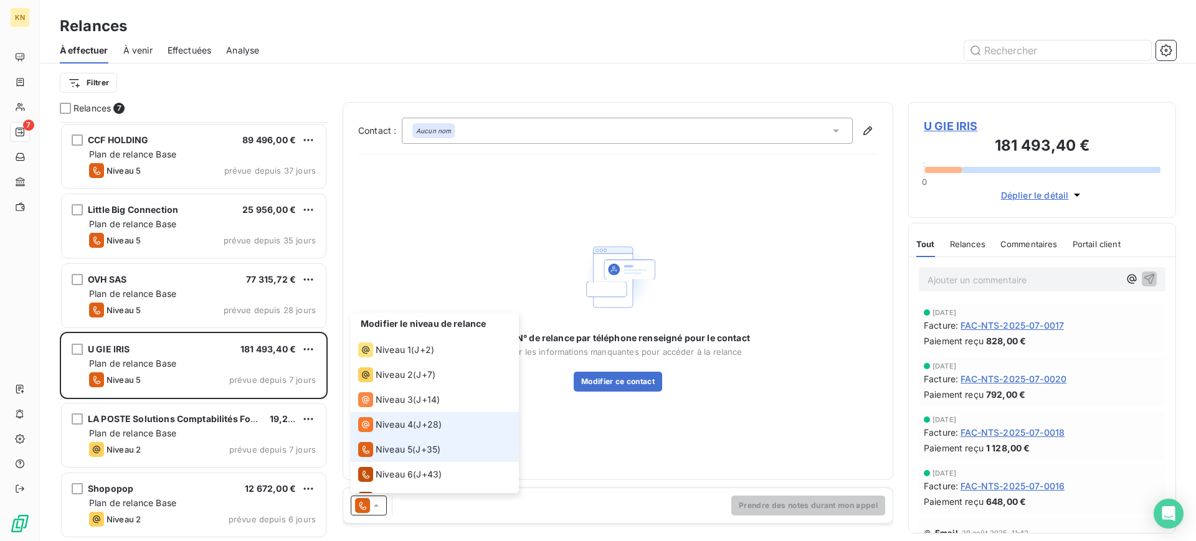
click at [367, 430] on icon at bounding box center [365, 424] width 15 height 15
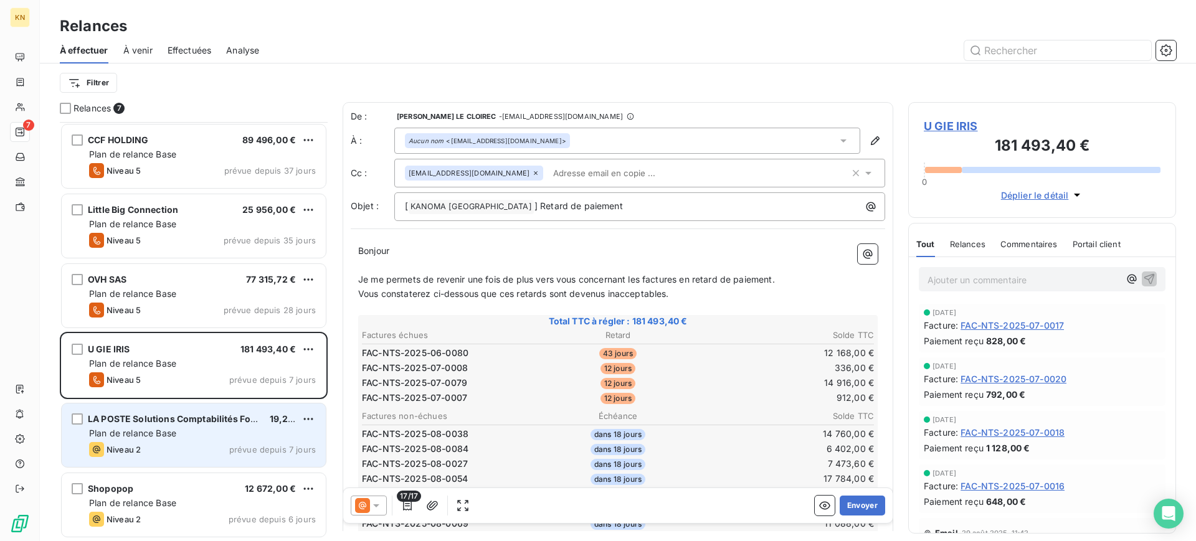
click at [171, 425] on div "LA POSTE Solutions Comptabilités Fournisseurs 19,20 € Plan de relance Base Nive…" at bounding box center [194, 436] width 264 height 64
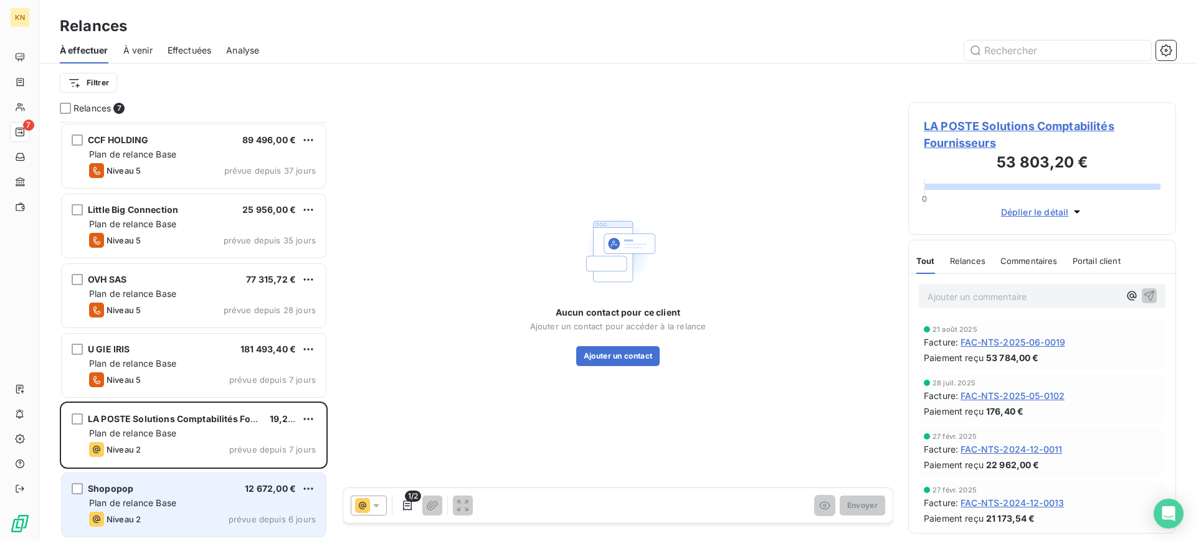
click at [269, 494] on div "12 672,00 €" at bounding box center [270, 489] width 51 height 12
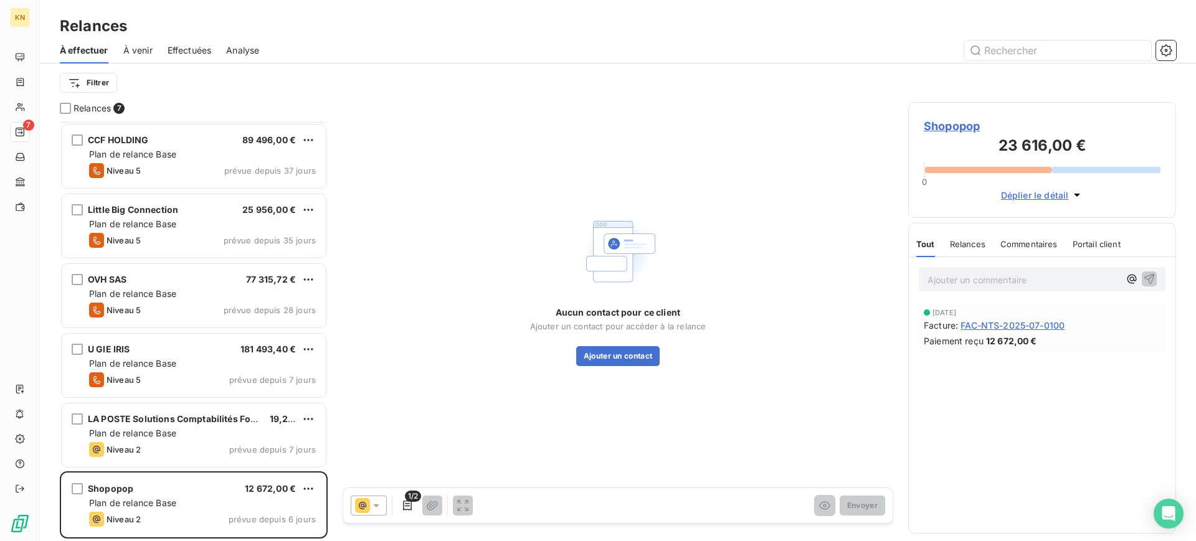
click at [377, 505] on icon at bounding box center [376, 506] width 6 height 3
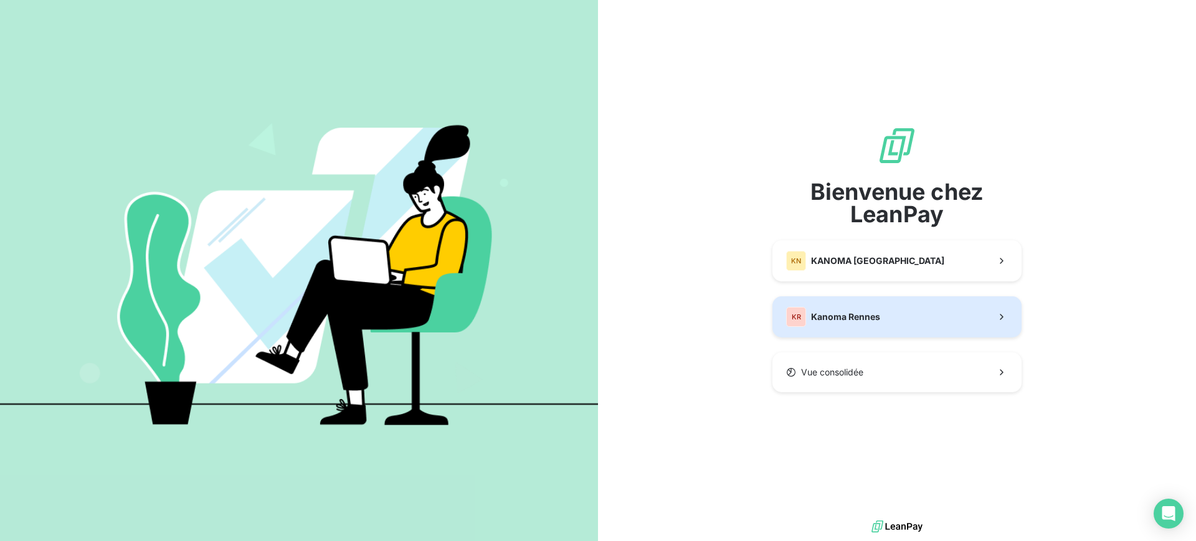
click at [893, 310] on button "KR Kanoma Rennes" at bounding box center [896, 316] width 249 height 41
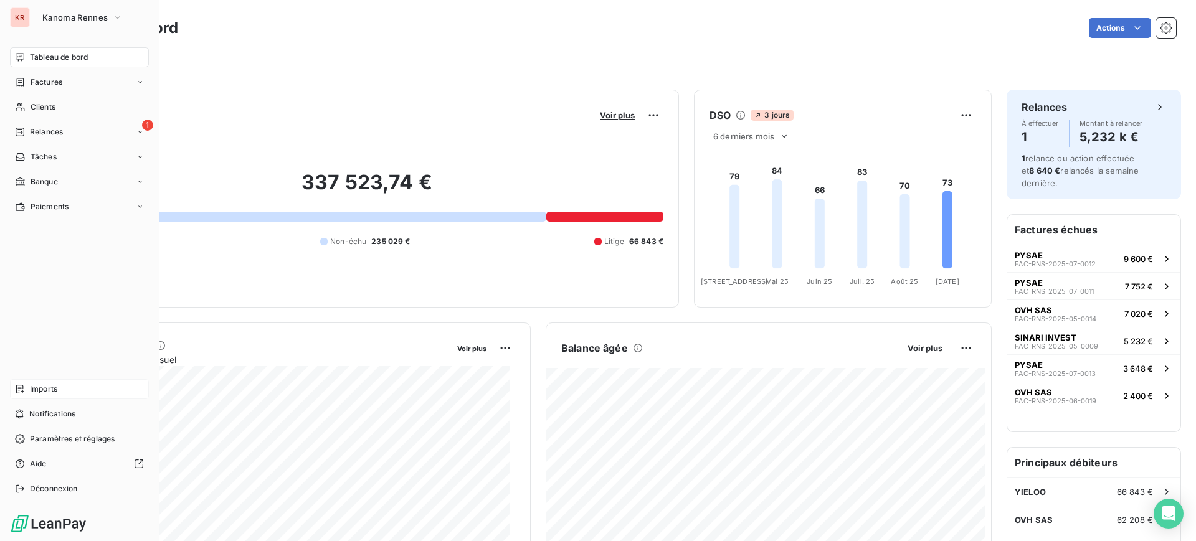
click at [62, 382] on div "Imports" at bounding box center [79, 389] width 139 height 20
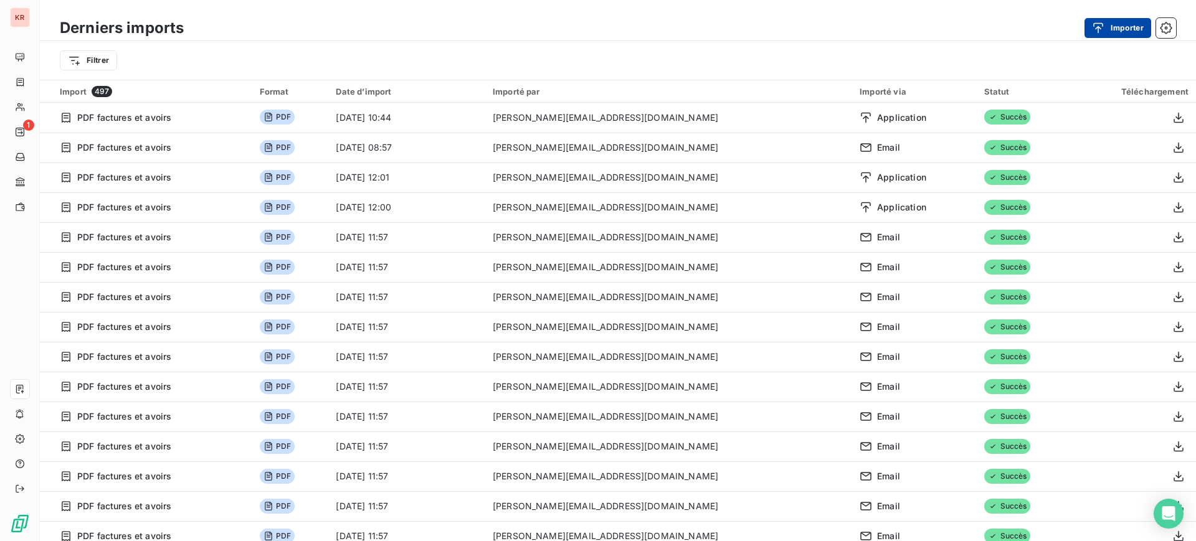
click at [1106, 32] on div "button" at bounding box center [1101, 28] width 19 height 12
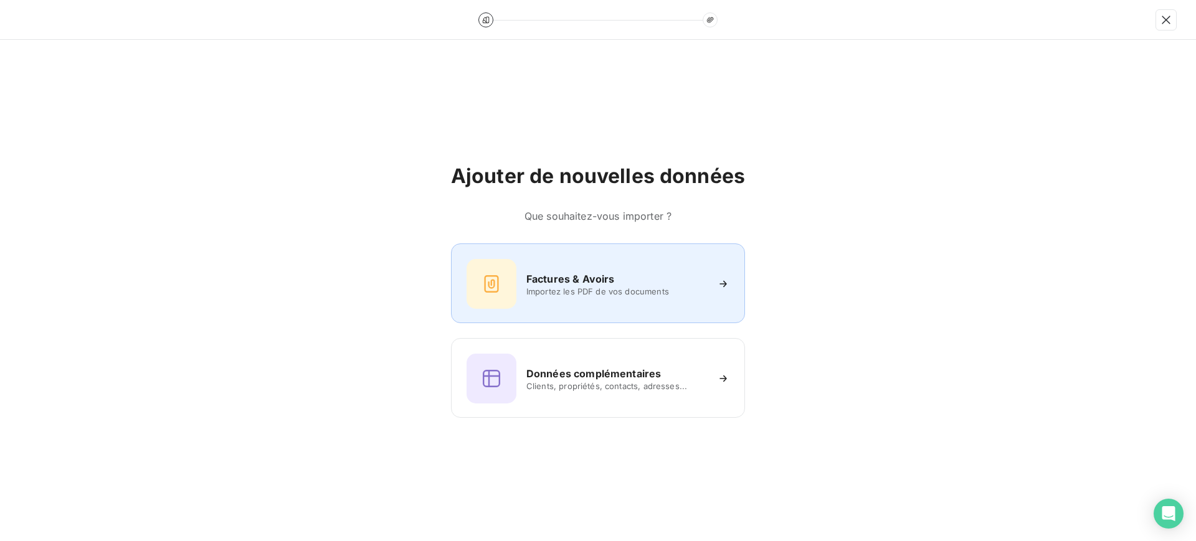
click at [565, 287] on span "Importez les PDF de vos documents" at bounding box center [616, 292] width 181 height 10
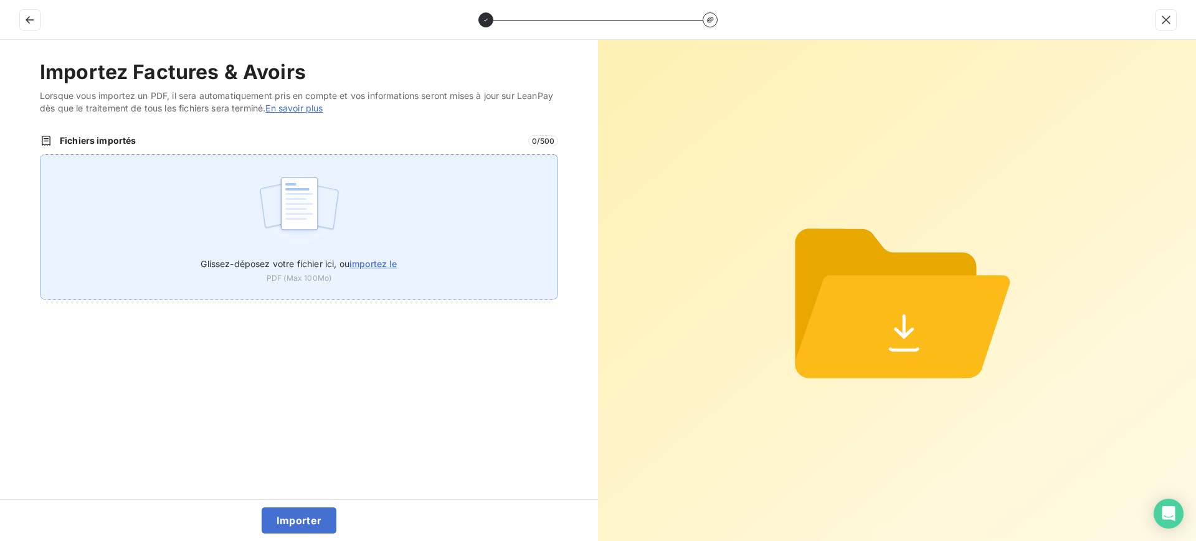
click at [340, 208] on img at bounding box center [299, 210] width 83 height 80
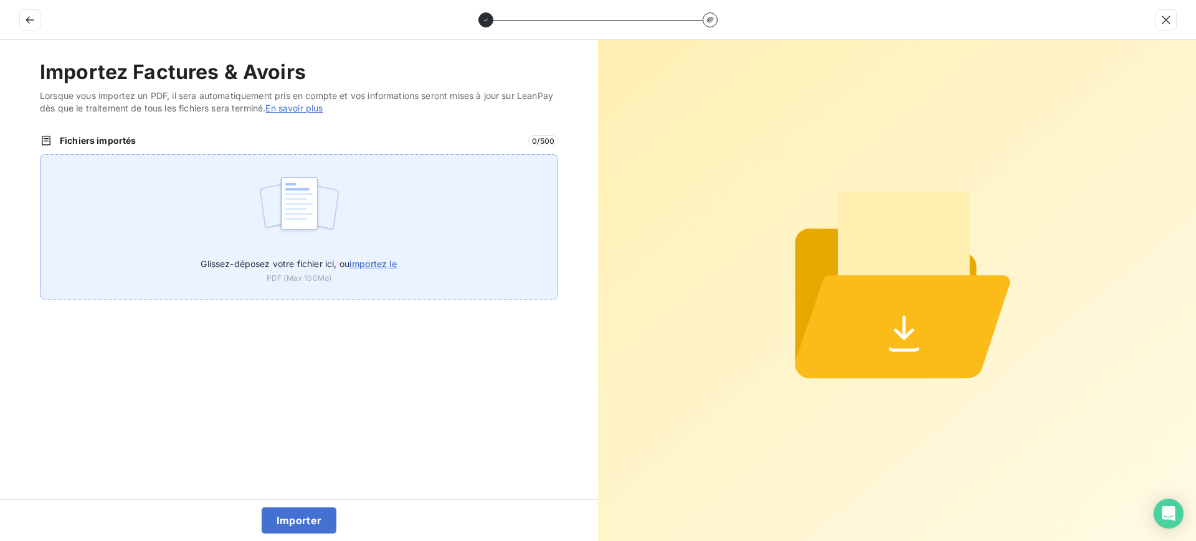
type input "C:\fakepath\AVO-RNS-2025-09-0001.pdf"
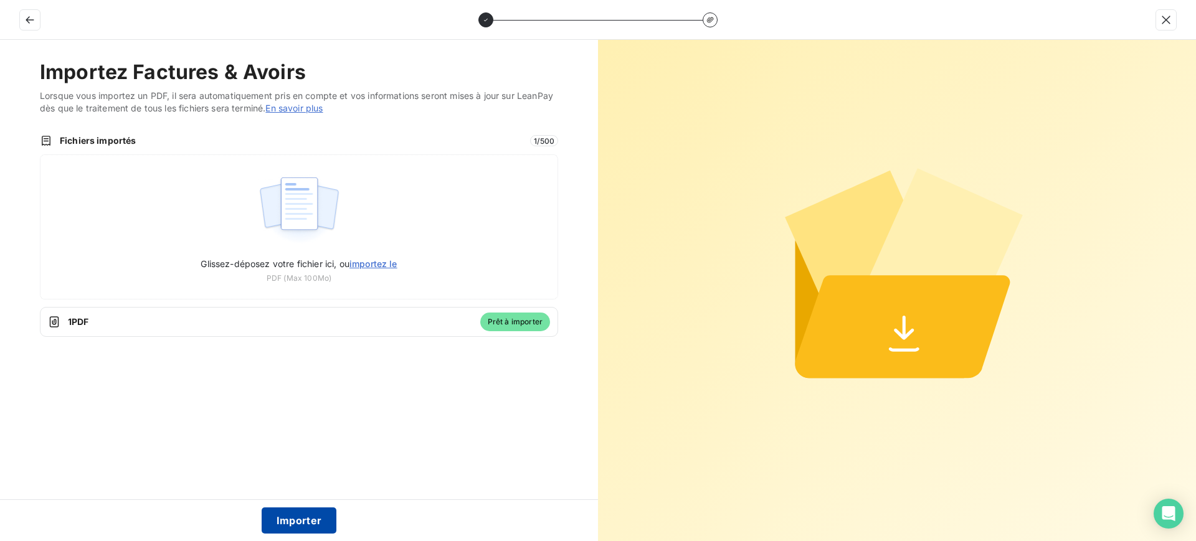
click at [288, 522] on button "Importer" at bounding box center [299, 521] width 75 height 26
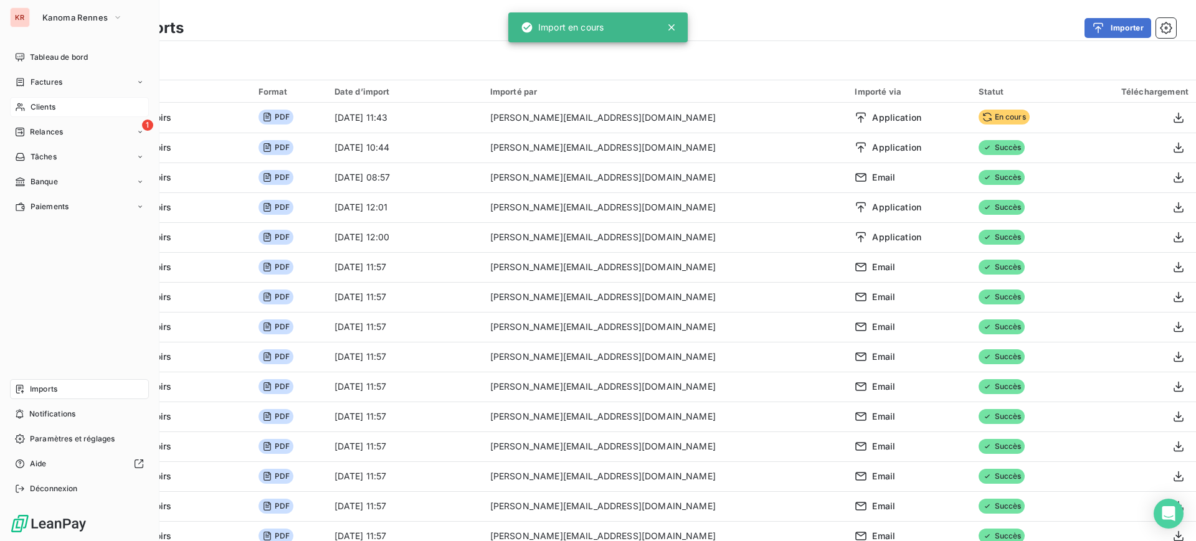
click at [27, 105] on div "Clients" at bounding box center [79, 107] width 139 height 20
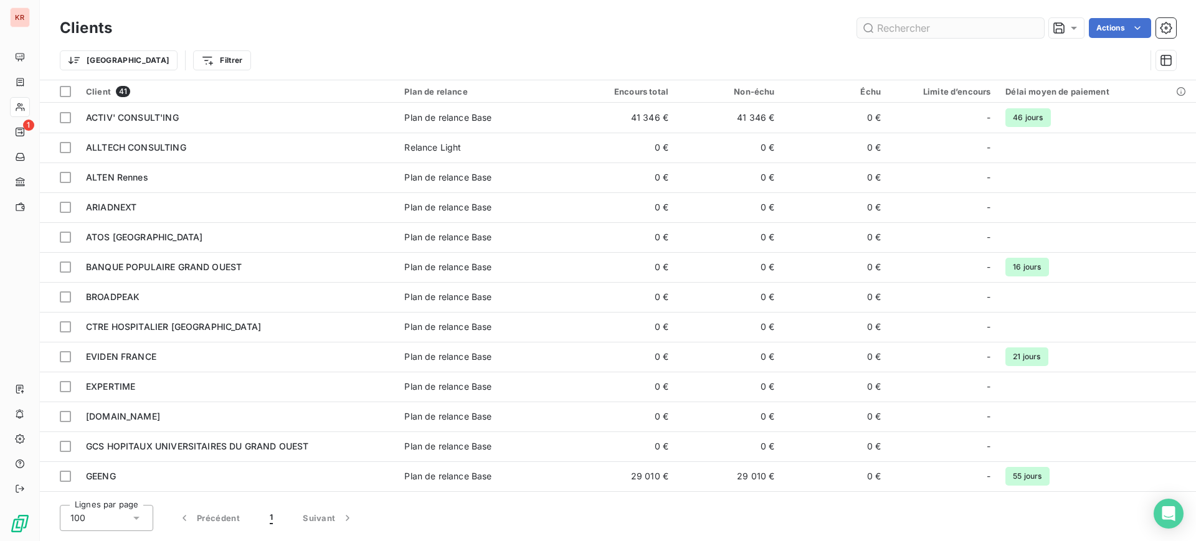
click at [888, 28] on input "text" at bounding box center [950, 28] width 187 height 20
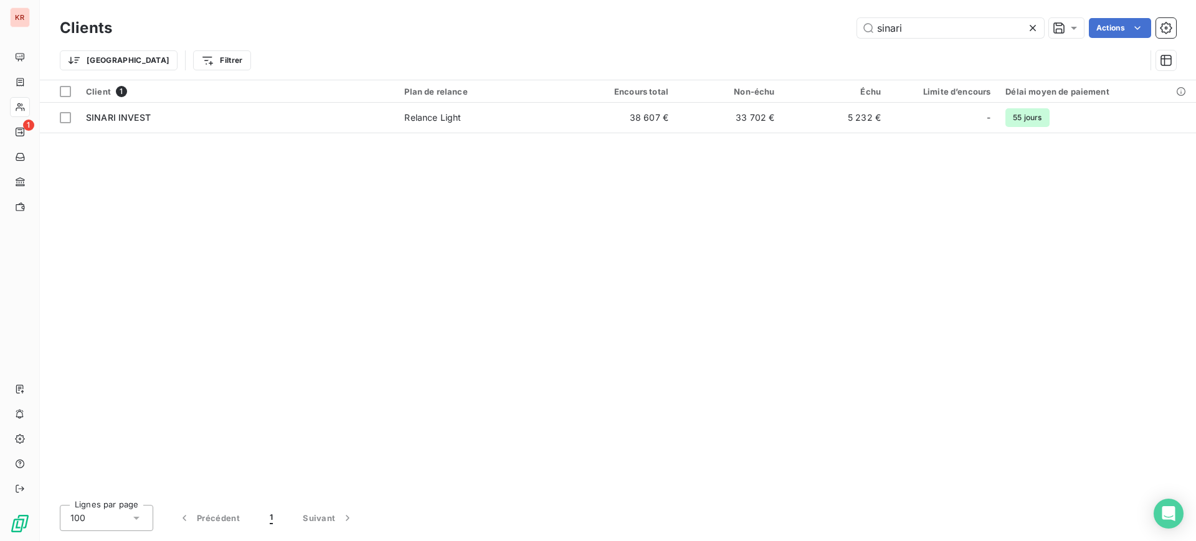
type input "sinari"
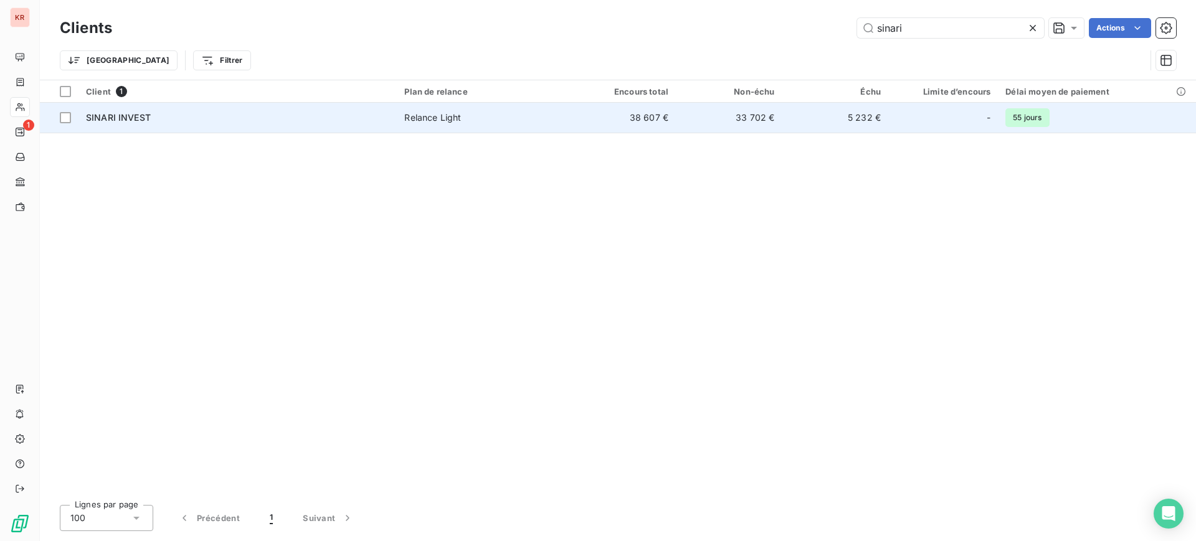
click at [227, 123] on div "SINARI INVEST" at bounding box center [237, 117] width 303 height 12
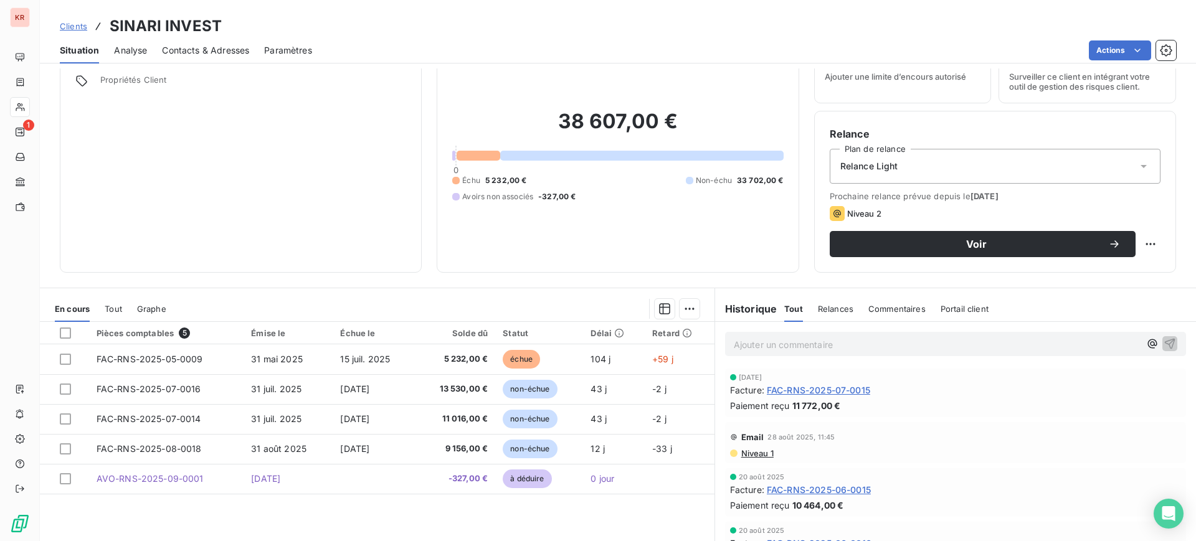
scroll to position [78, 0]
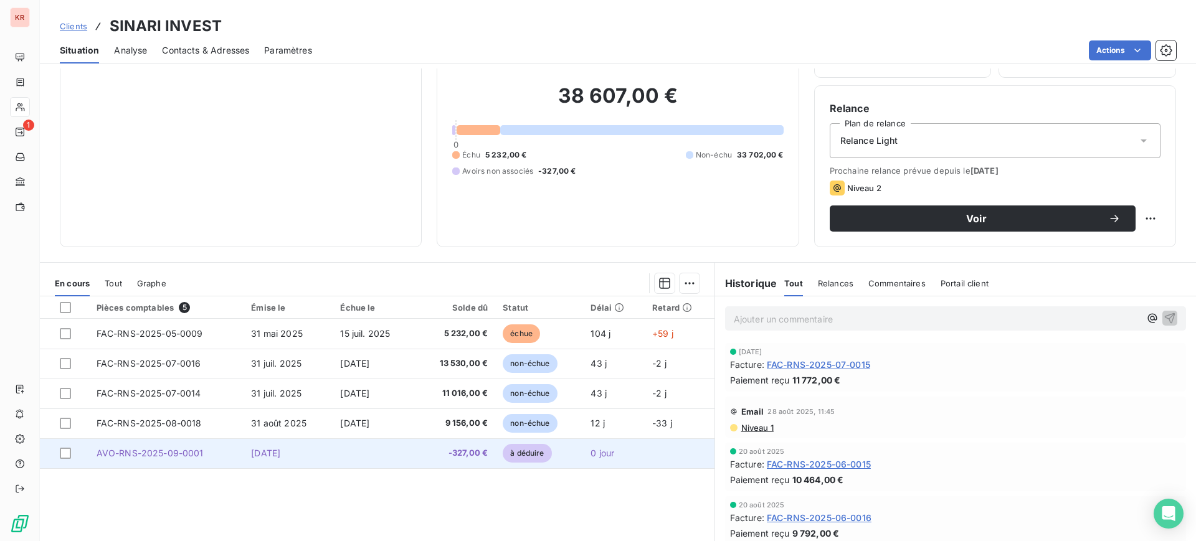
click at [409, 457] on td at bounding box center [374, 454] width 82 height 30
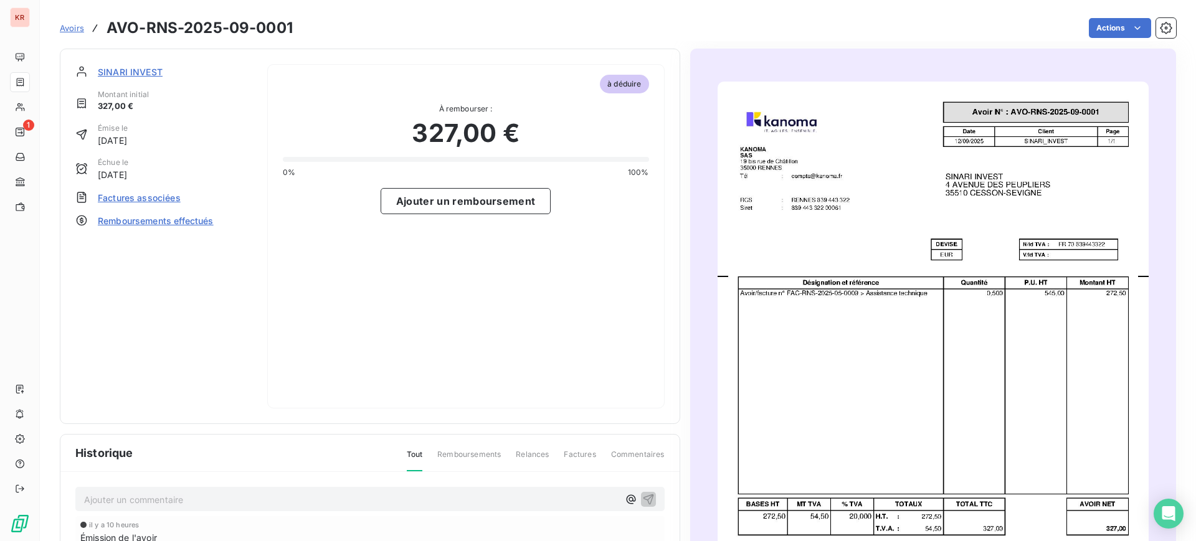
click at [145, 194] on span "Factures associées" at bounding box center [139, 197] width 83 height 13
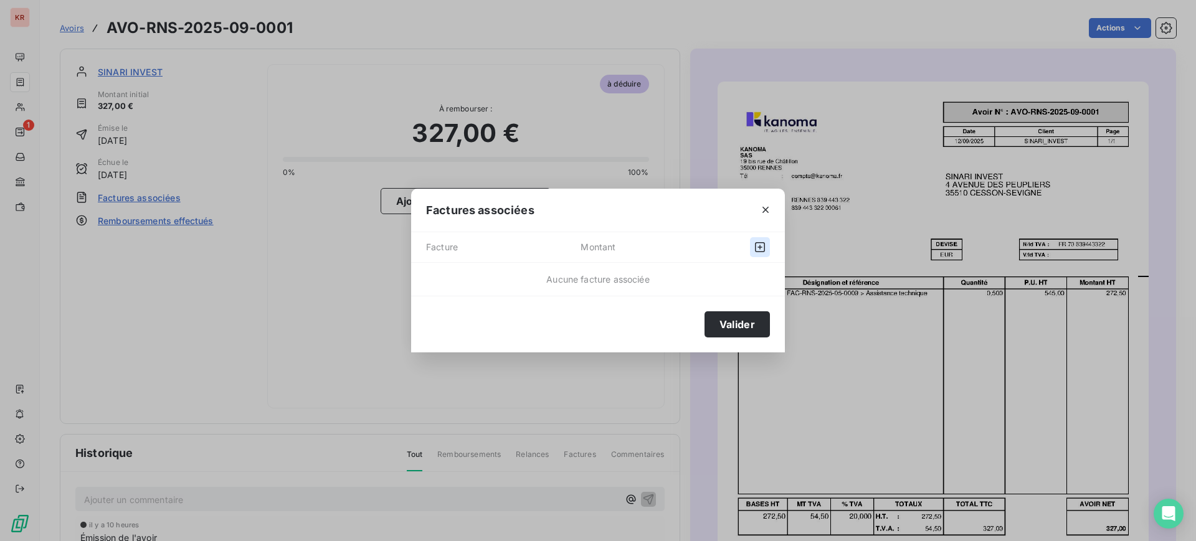
click at [769, 247] on button "button" at bounding box center [760, 247] width 20 height 20
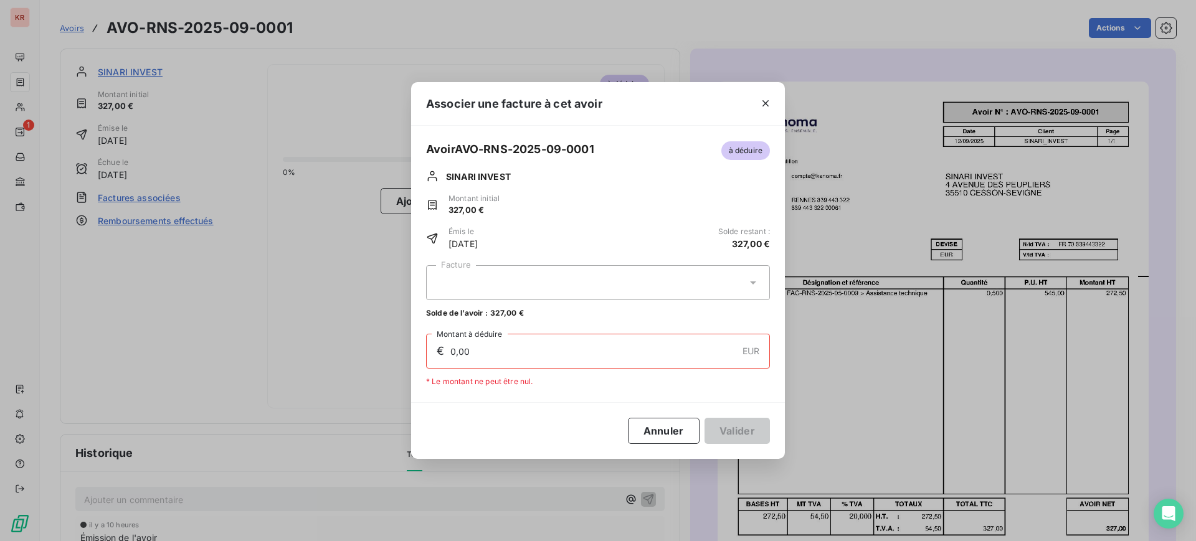
click at [565, 290] on div at bounding box center [598, 282] width 344 height 35
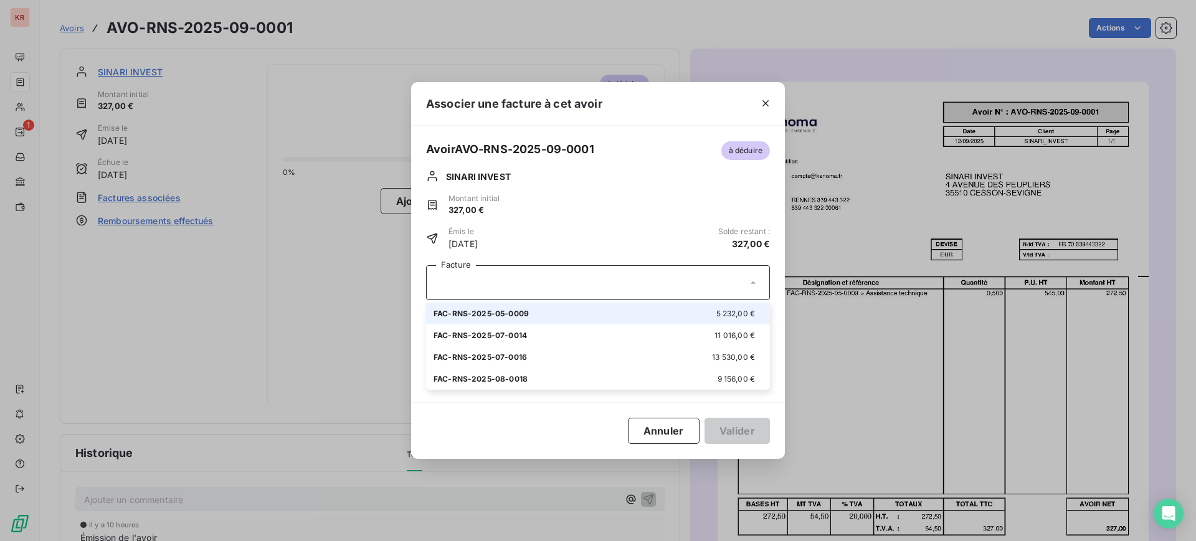
click at [547, 312] on div "FAC-RNS-2025-05-0009 5 232,00 €" at bounding box center [598, 314] width 329 height 12
type input "327,00"
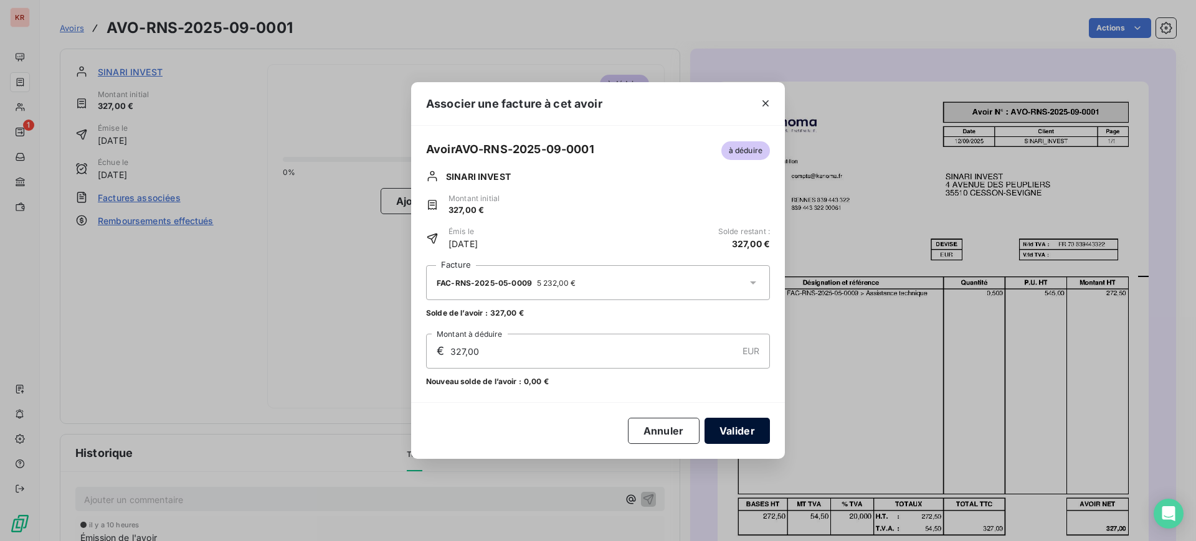
click at [731, 427] on button "Valider" at bounding box center [736, 431] width 65 height 26
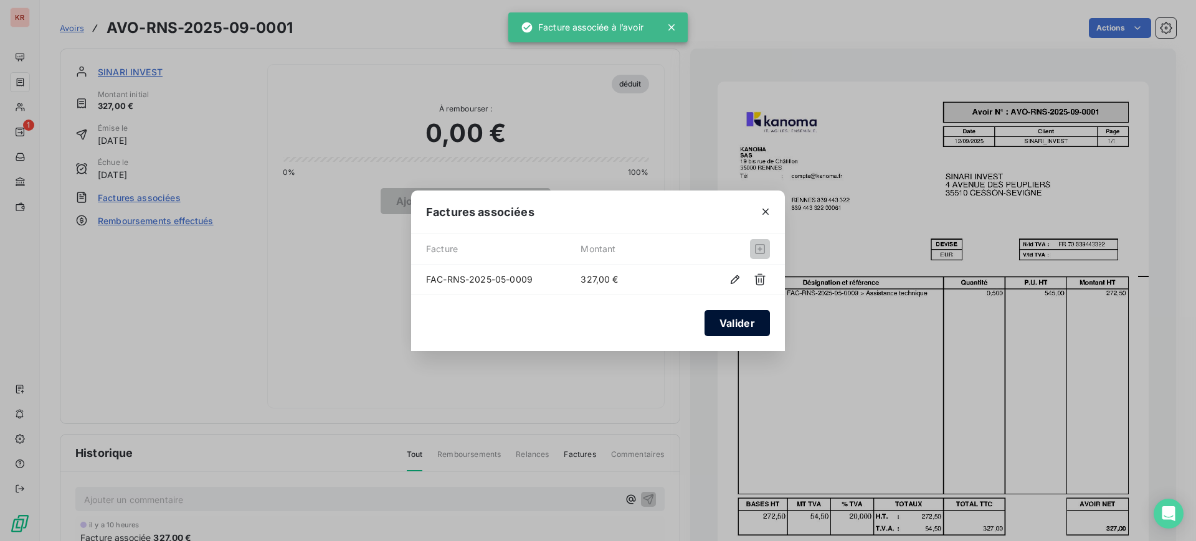
click at [765, 326] on button "Valider" at bounding box center [736, 323] width 65 height 26
